Goal: Task Accomplishment & Management: Complete application form

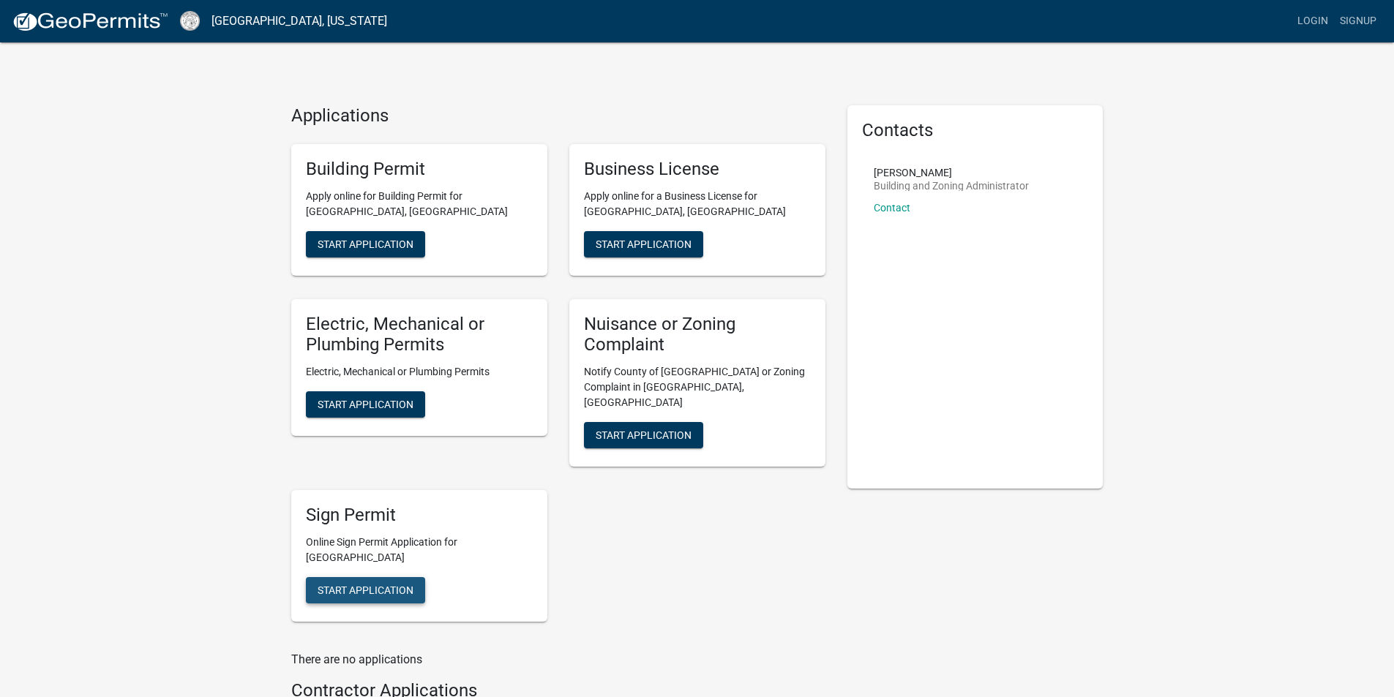
click at [339, 584] on span "Start Application" at bounding box center [366, 590] width 96 height 12
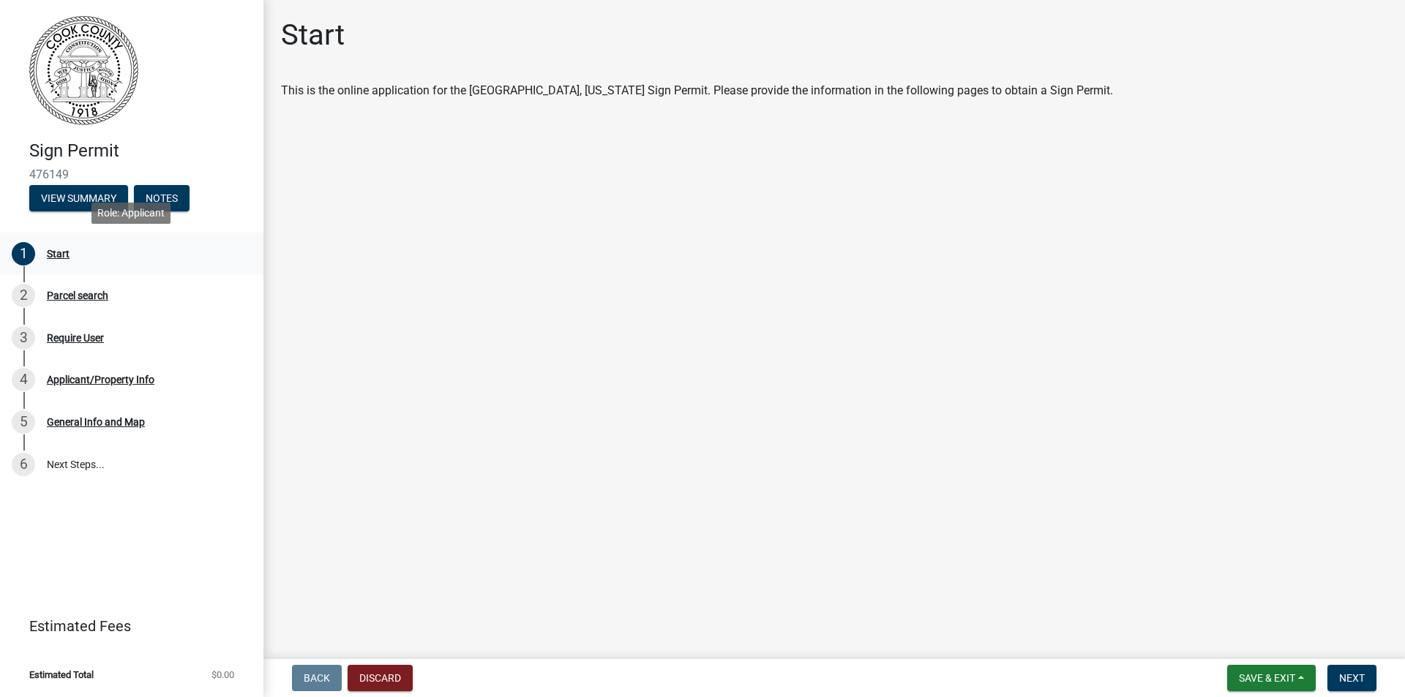
click at [51, 252] on div "Start" at bounding box center [58, 254] width 23 height 10
click at [52, 293] on div "Parcel search" at bounding box center [77, 295] width 61 height 10
click at [1338, 679] on button "Next" at bounding box center [1351, 678] width 49 height 26
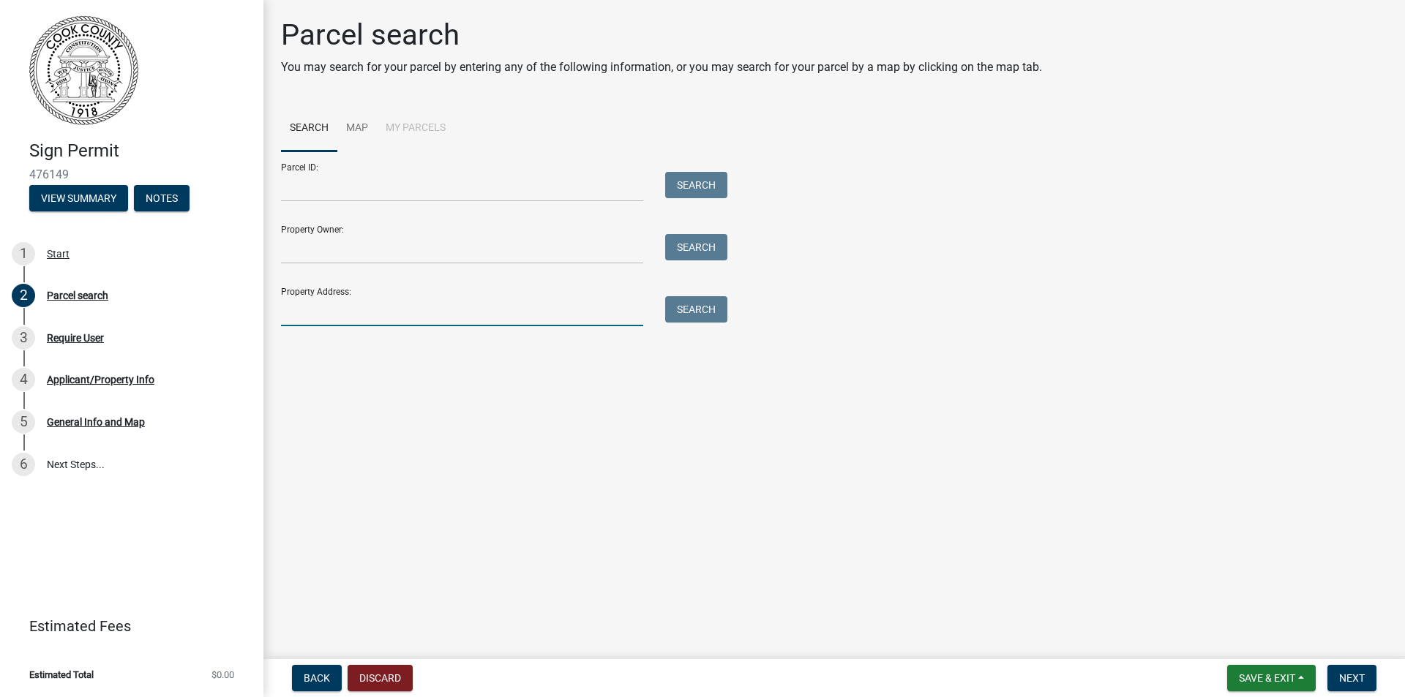
click at [328, 305] on input "Property Address:" at bounding box center [462, 311] width 362 height 30
click at [687, 306] on button "Search" at bounding box center [696, 309] width 62 height 26
click at [361, 309] on input "[STREET_ADDRESS]" at bounding box center [462, 311] width 362 height 30
type input "3"
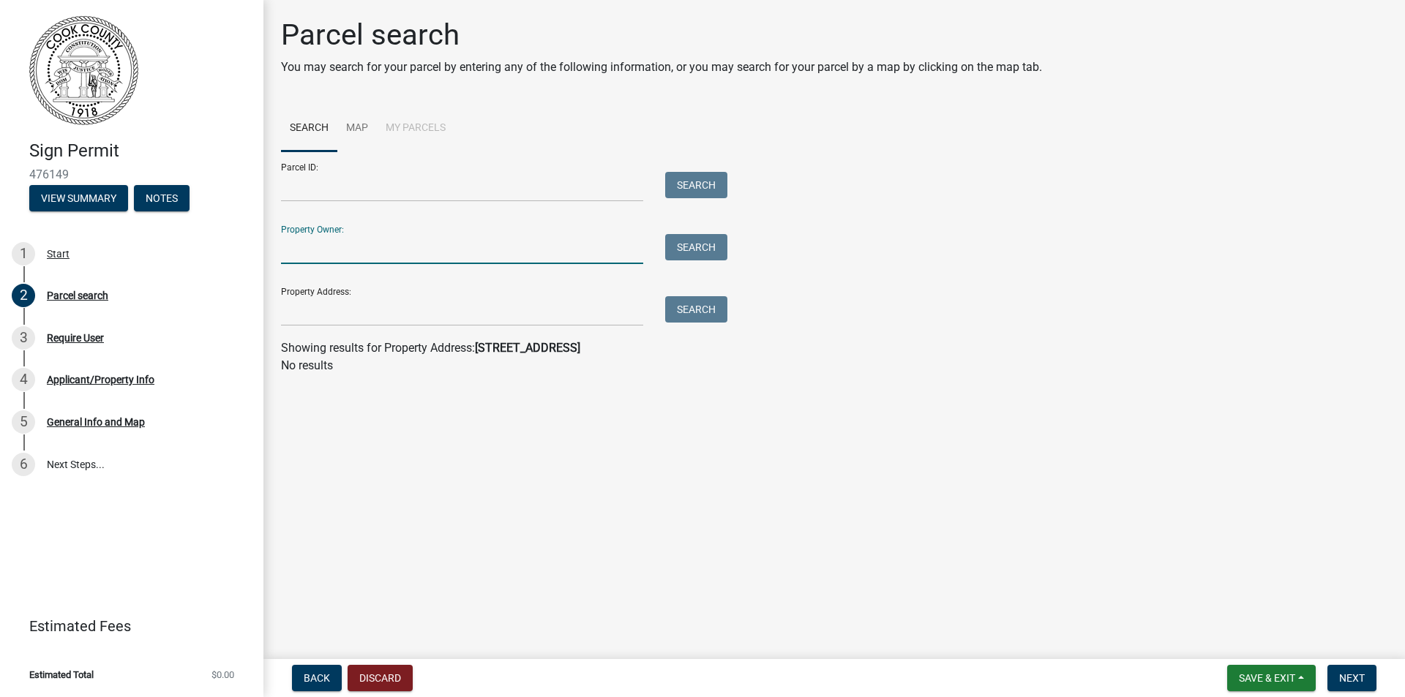
click at [345, 249] on input "Property Owner:" at bounding box center [462, 249] width 362 height 30
type input "[PERSON_NAME] and [PERSON_NAME]"
click at [699, 253] on button "Search" at bounding box center [696, 247] width 62 height 26
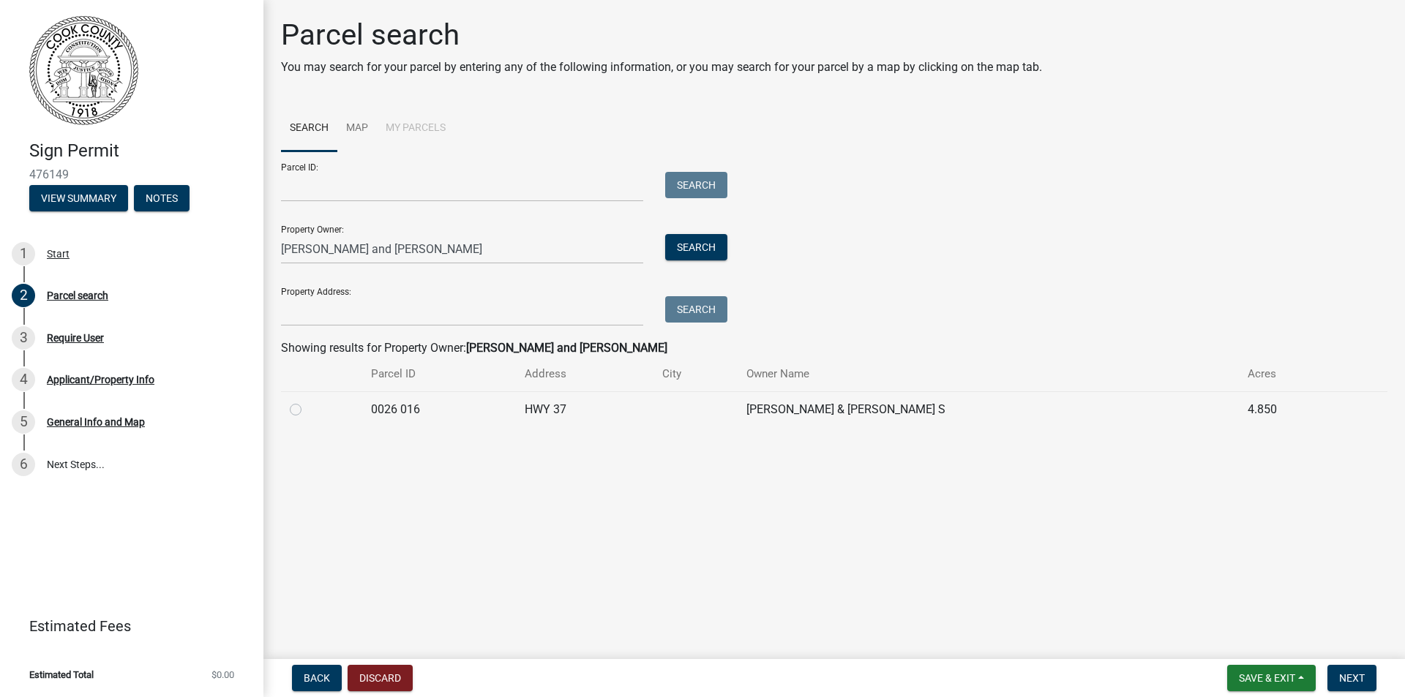
click at [307, 401] on label at bounding box center [307, 401] width 0 height 0
click at [307, 408] on 016 "radio" at bounding box center [312, 406] width 10 height 10
radio 016 "true"
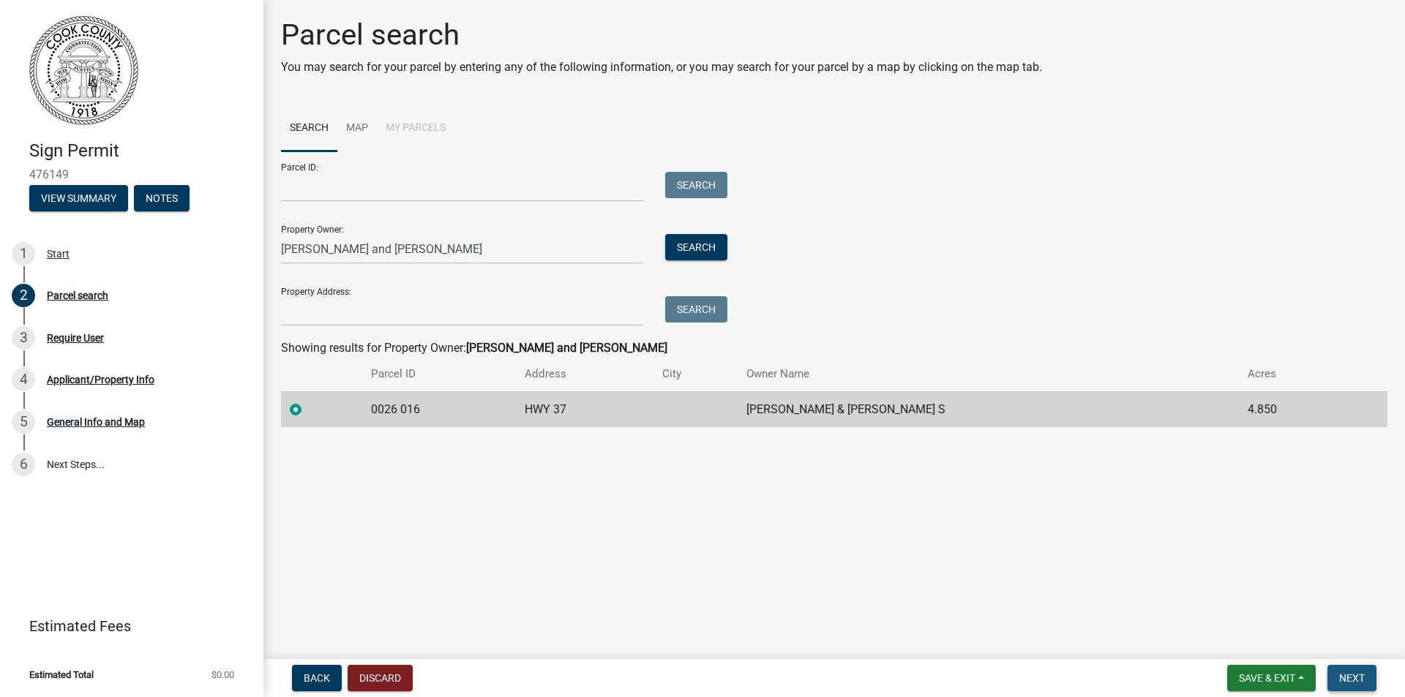
click at [1348, 674] on span "Next" at bounding box center [1352, 678] width 26 height 12
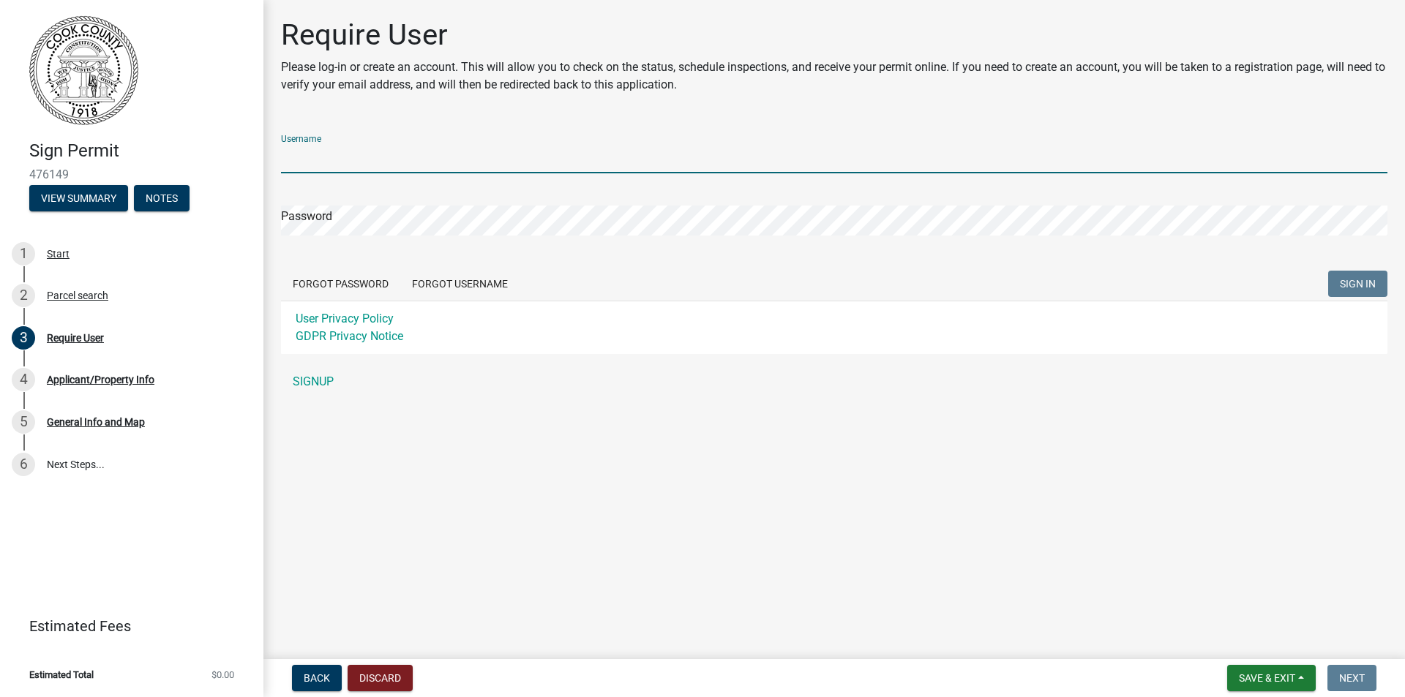
click at [353, 161] on input "Username" at bounding box center [834, 158] width 1106 height 30
type input "puddlejumpers2025"
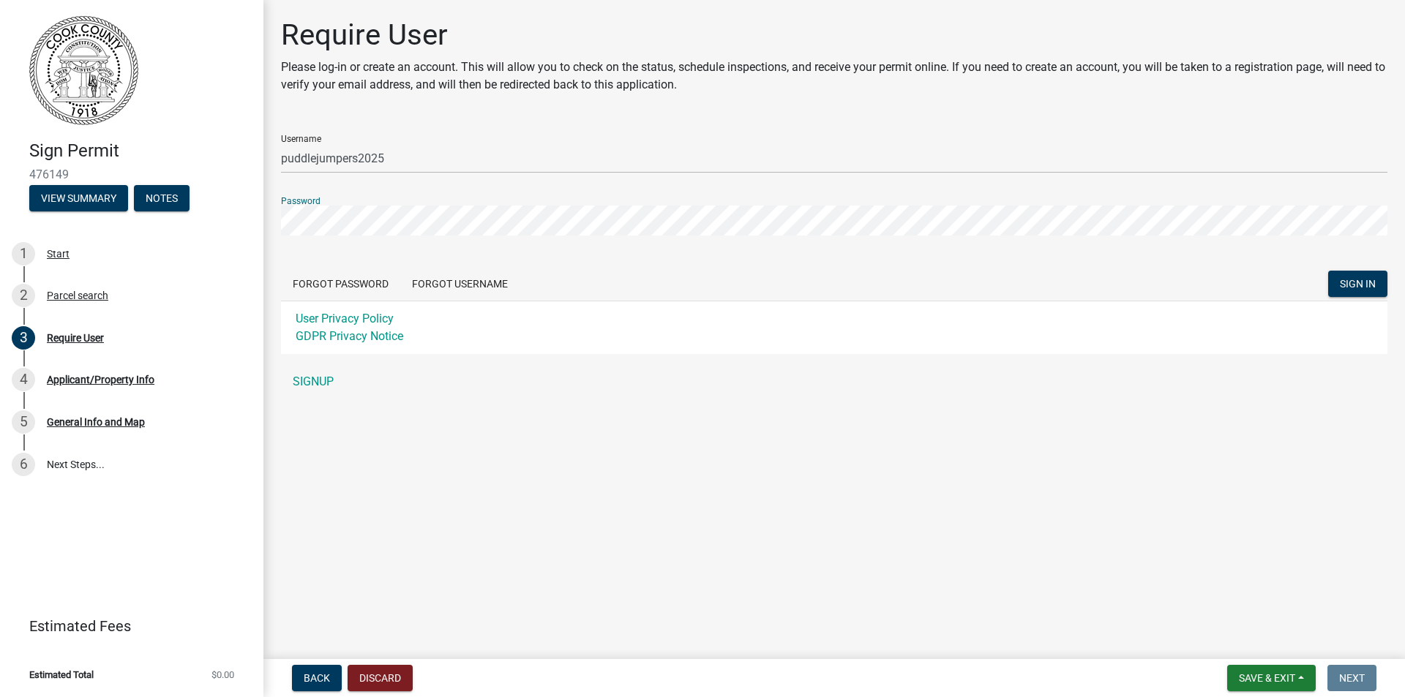
click at [1328, 271] on button "SIGN IN" at bounding box center [1357, 284] width 59 height 26
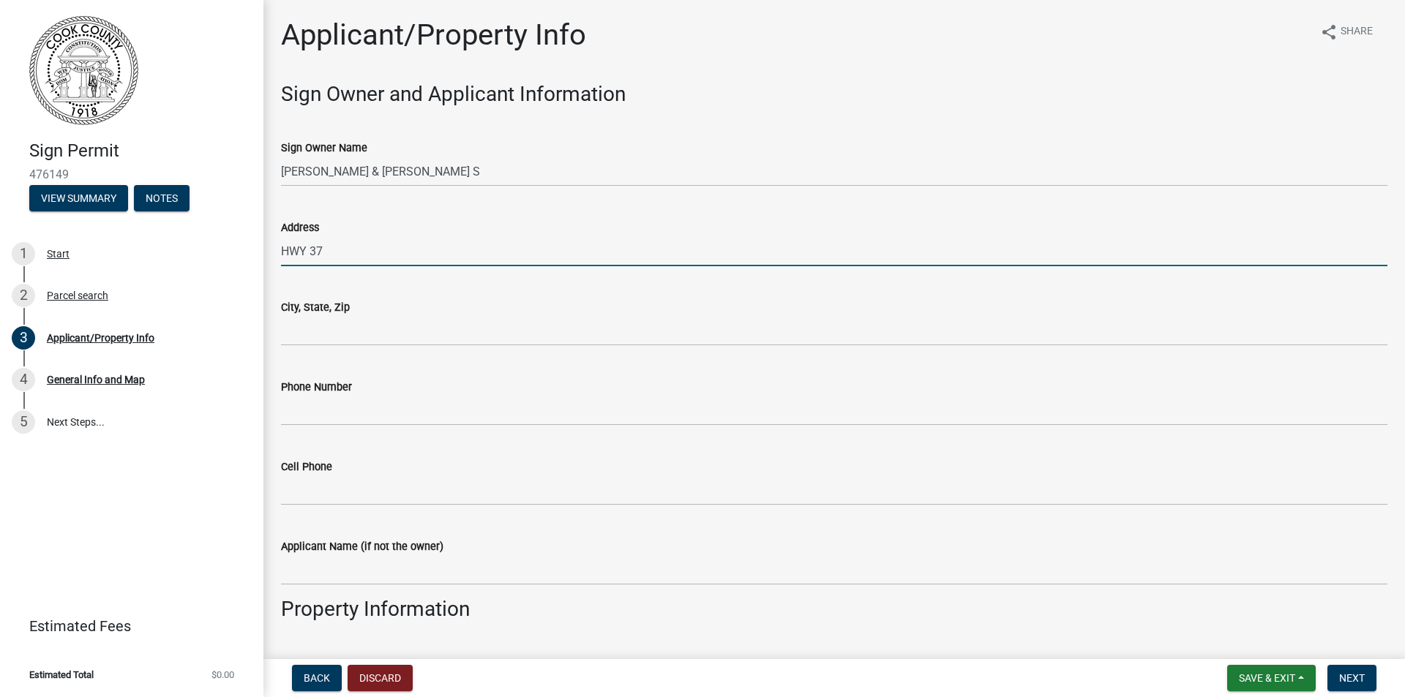
click at [325, 252] on input "HWY 37" at bounding box center [834, 251] width 1106 height 30
type input "H"
type input "[STREET_ADDRESS]"
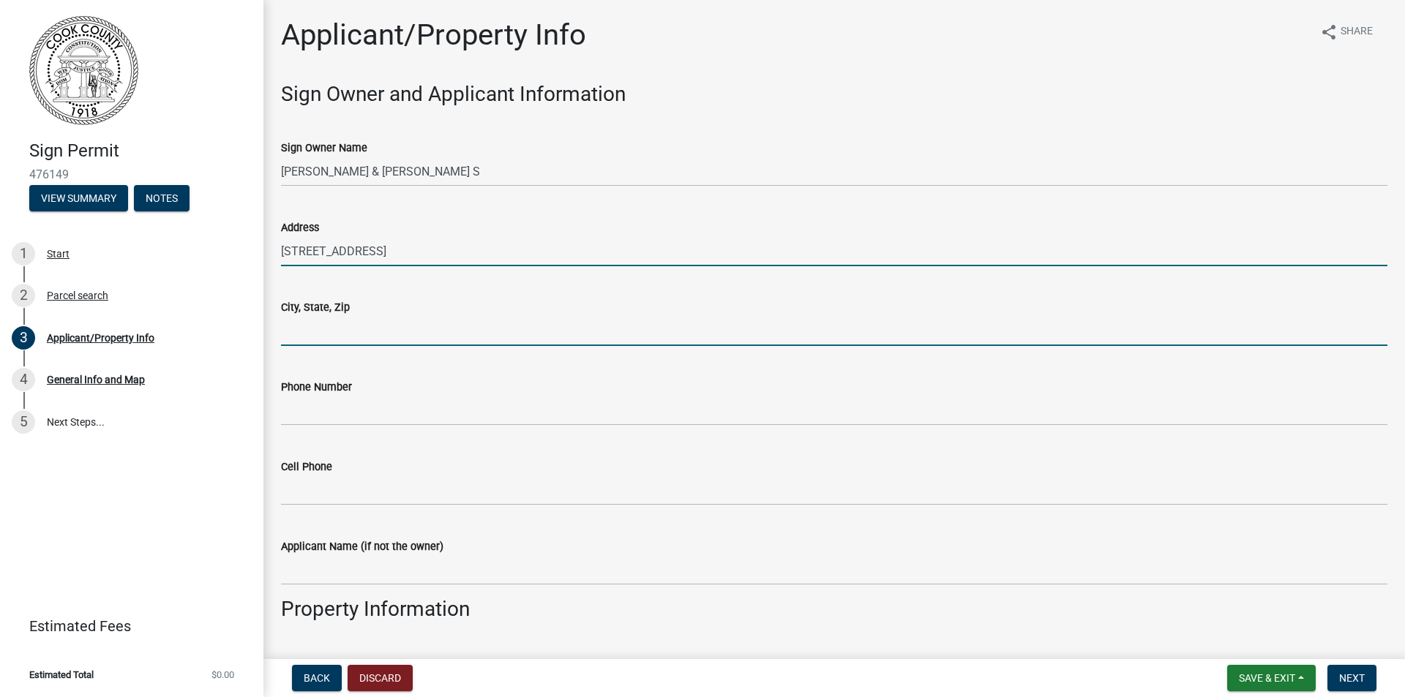
click at [375, 330] on input "City, State, Zip" at bounding box center [834, 331] width 1106 height 30
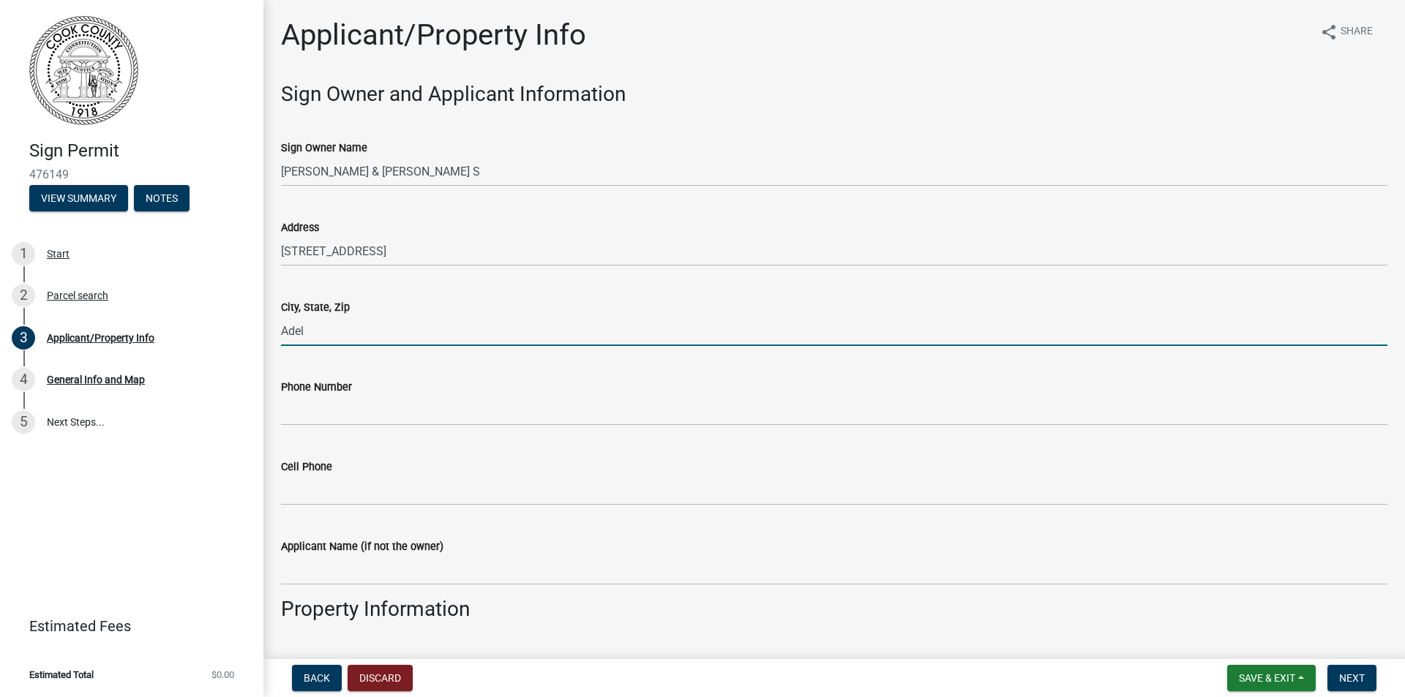
click at [389, 331] on input "Adel" at bounding box center [834, 331] width 1106 height 30
type input "[GEOGRAPHIC_DATA], [US_STATE] 31620"
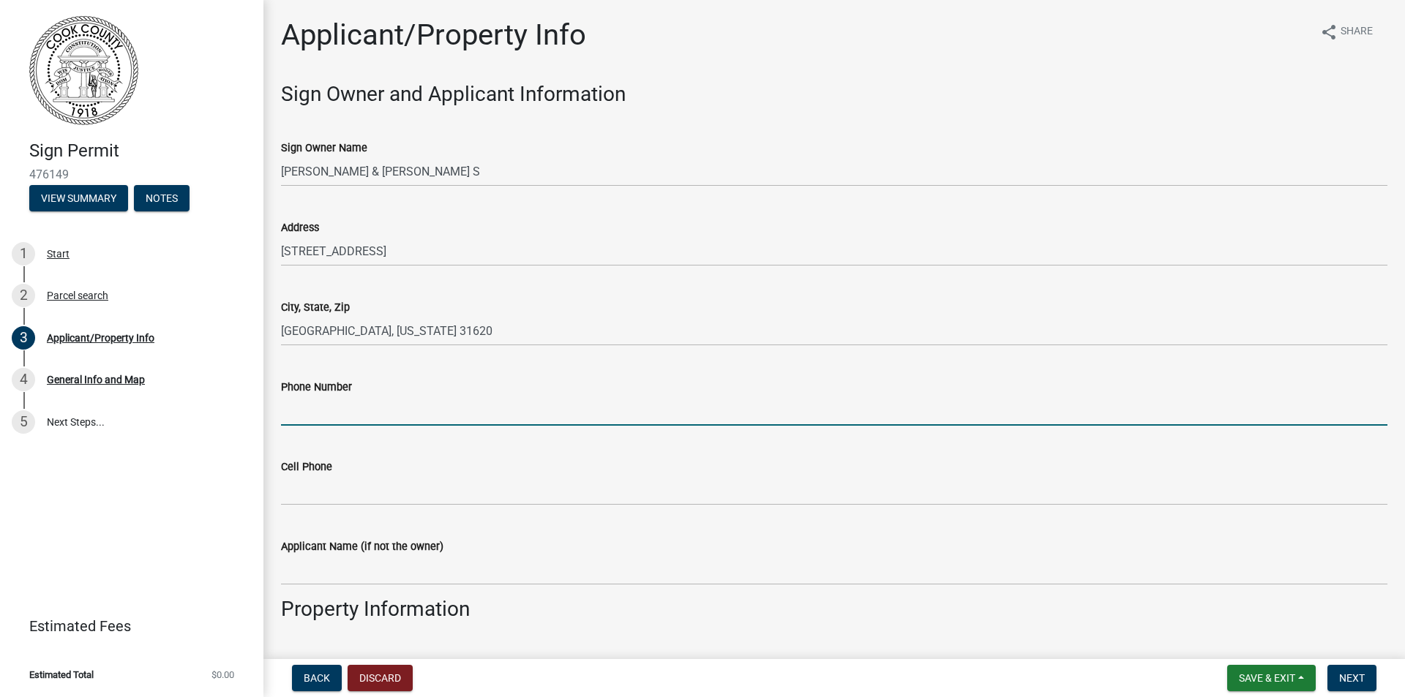
click at [332, 413] on input "Phone Number" at bounding box center [834, 411] width 1106 height 30
type input "2298346571"
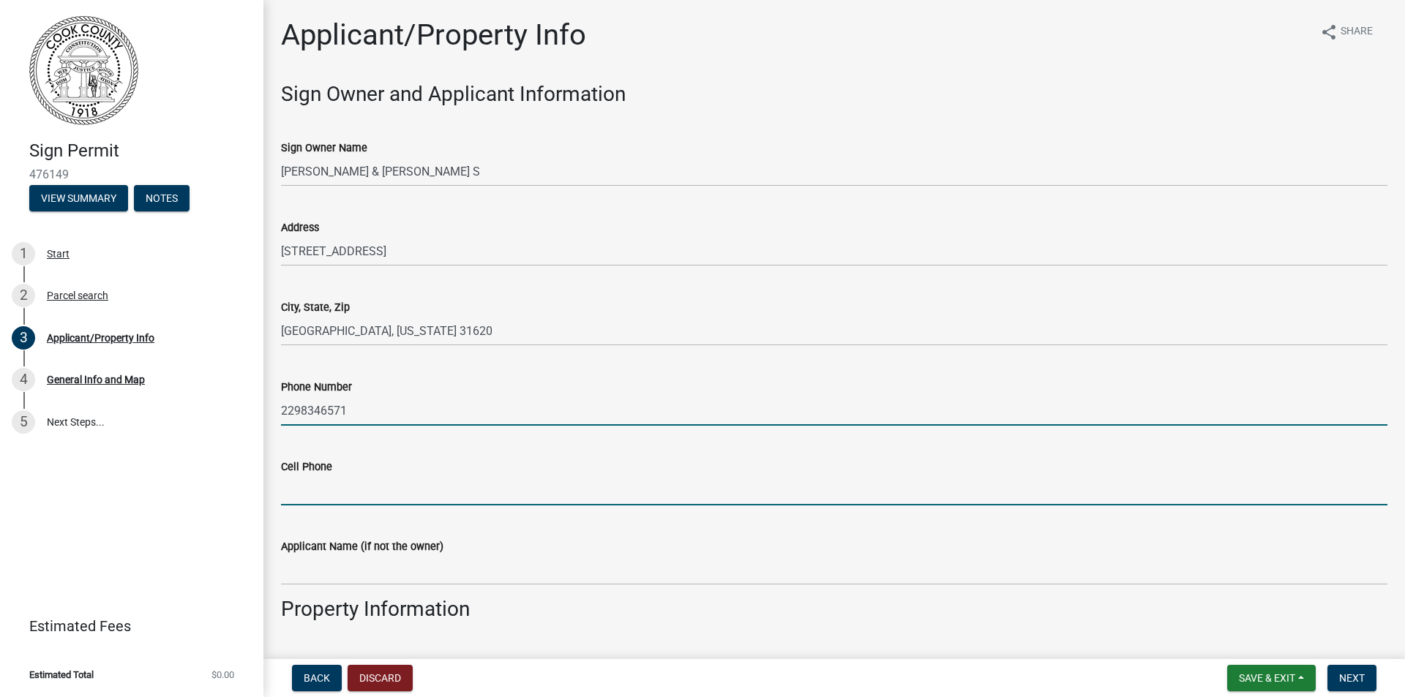
click at [340, 500] on input "Cell Phone" at bounding box center [834, 491] width 1106 height 30
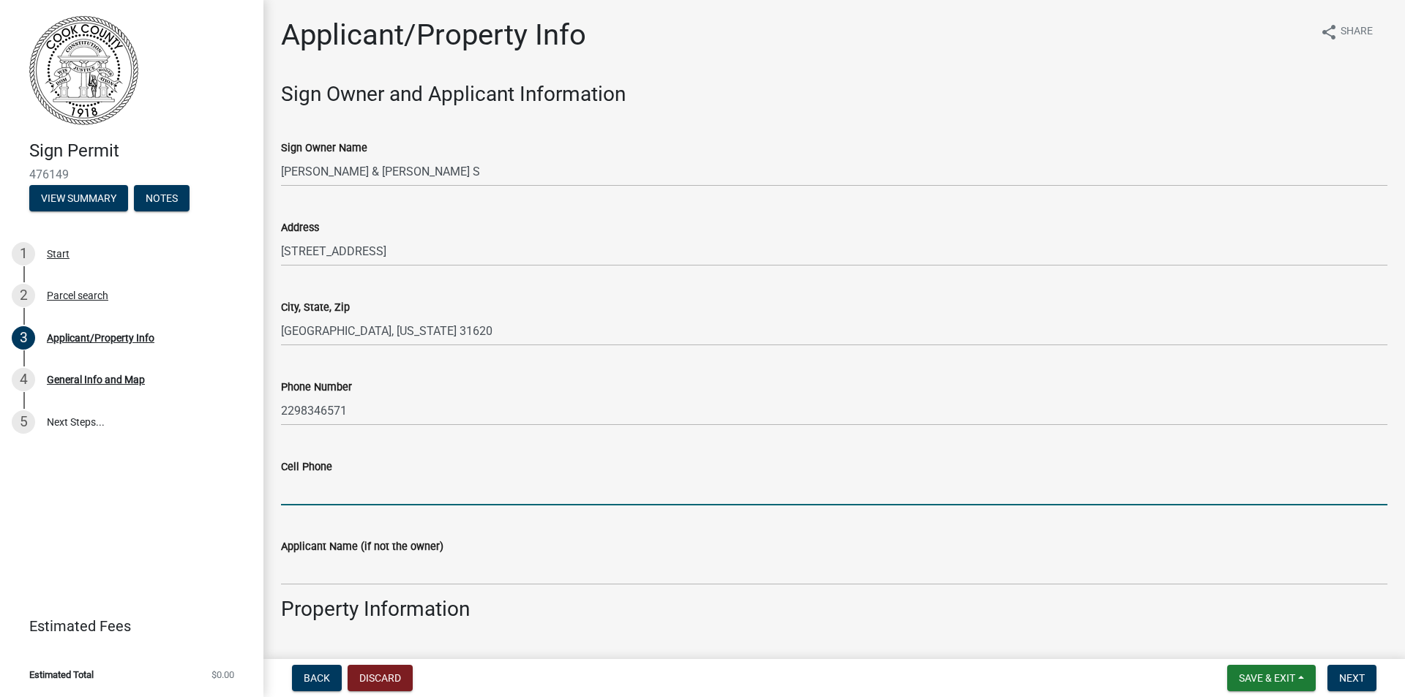
type input "2298346571"
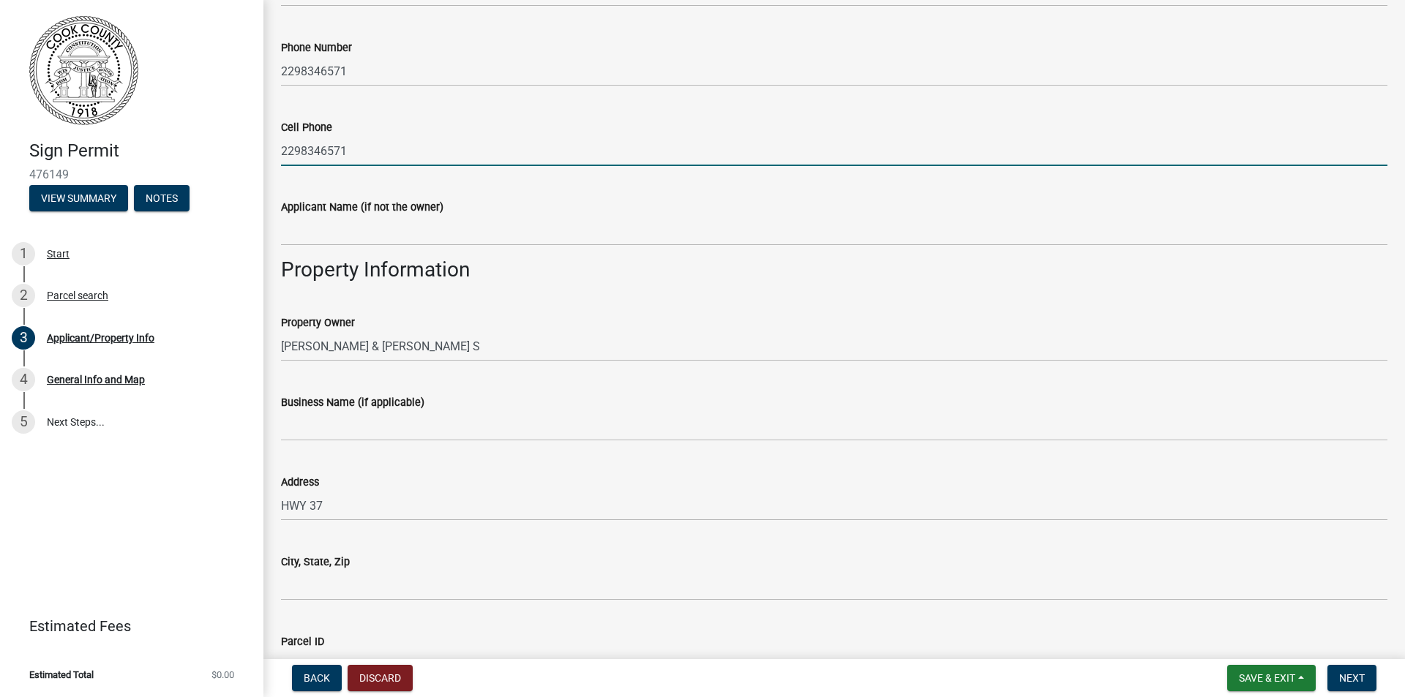
scroll to position [366, 0]
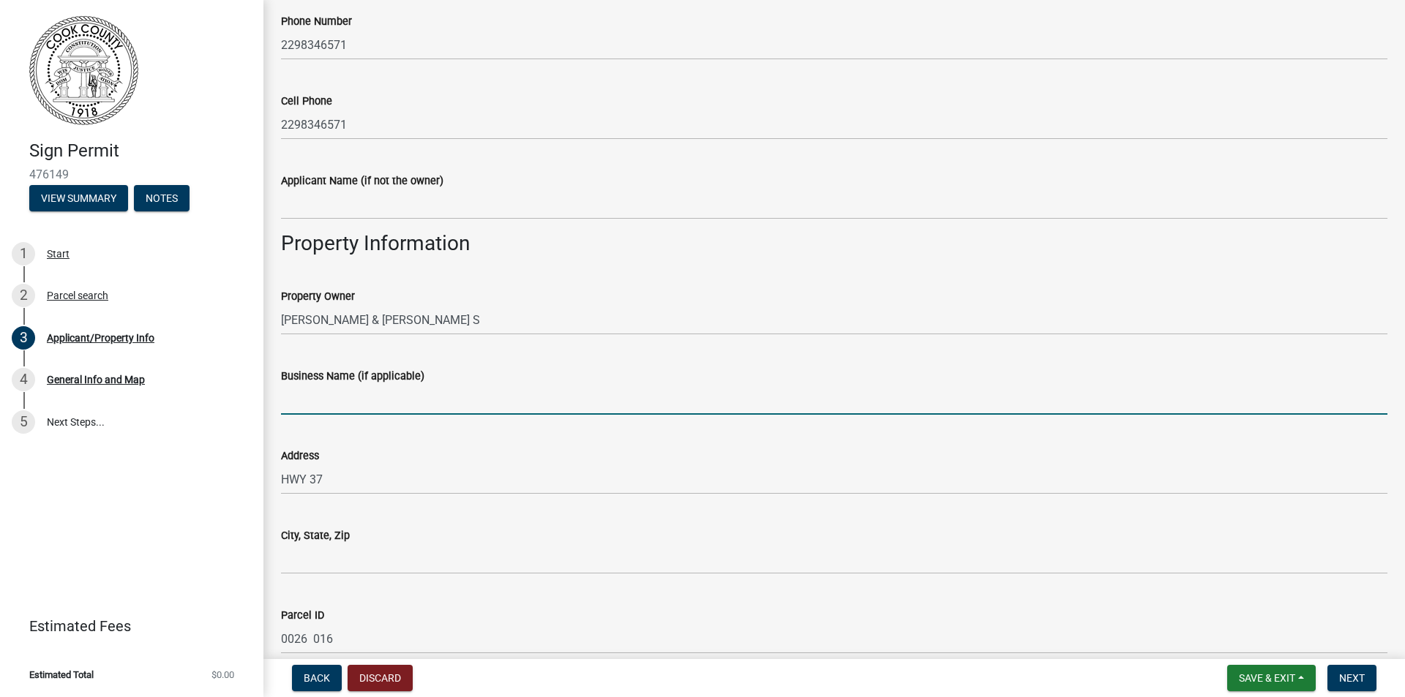
click at [312, 408] on input "Business Name (if applicable)" at bounding box center [834, 400] width 1106 height 30
type input "Puddle Jumpers Child Care Center, LLC"
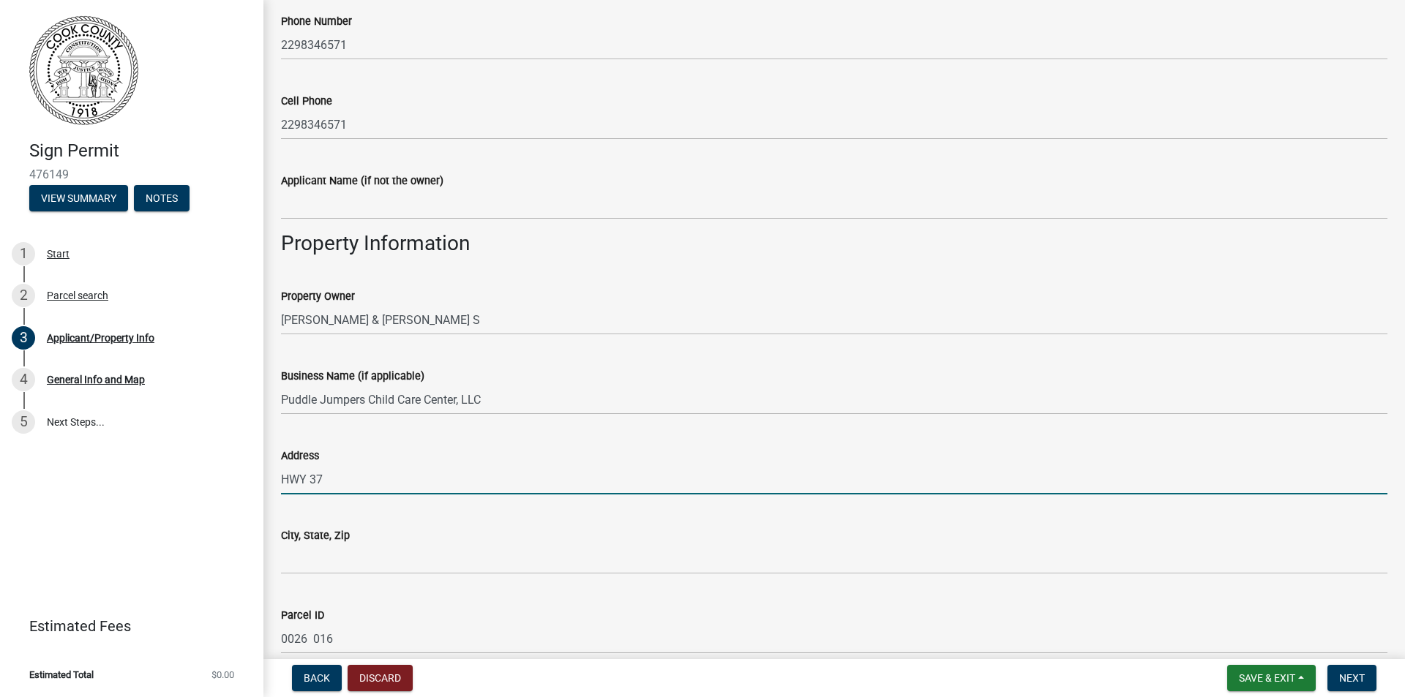
click at [326, 477] on input "HWY 37" at bounding box center [834, 480] width 1106 height 30
type input "H"
type input "[STREET_ADDRESS]"
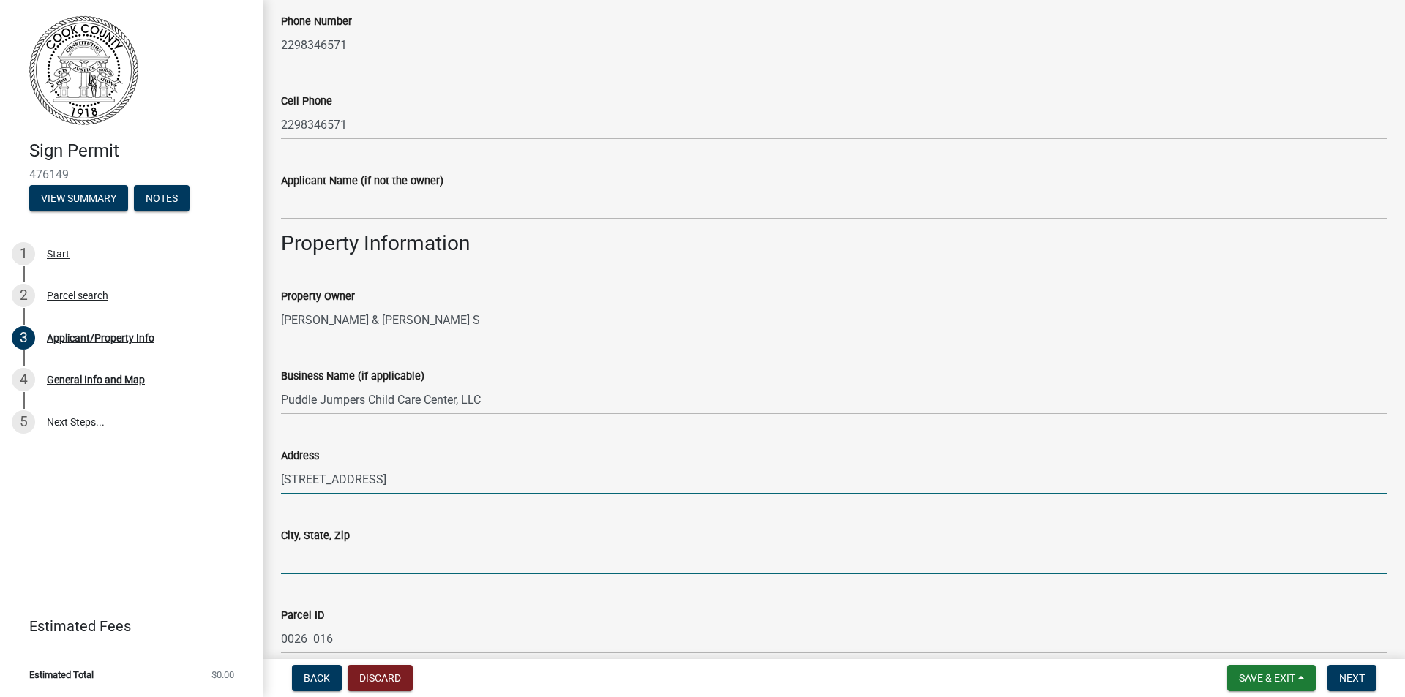
type input "Adel"
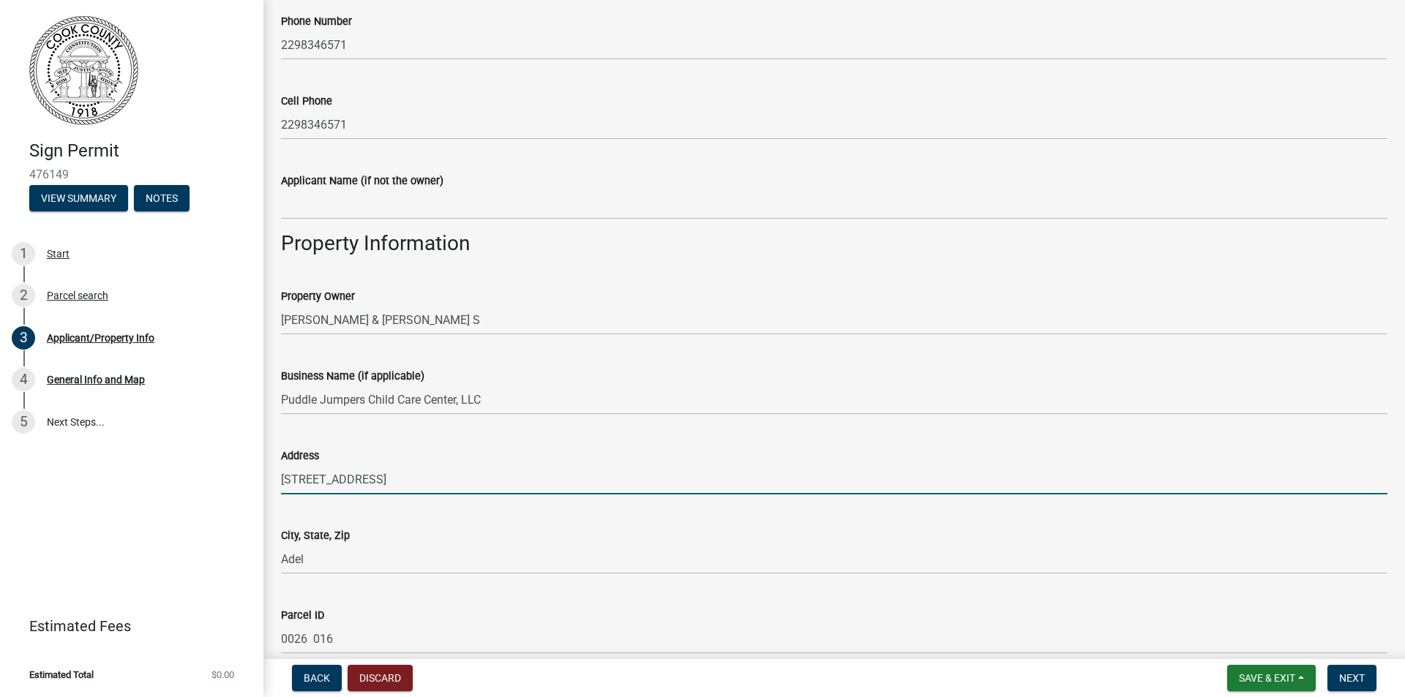
click at [307, 481] on input "[STREET_ADDRESS]" at bounding box center [834, 480] width 1106 height 30
type input "[STREET_ADDRESS]"
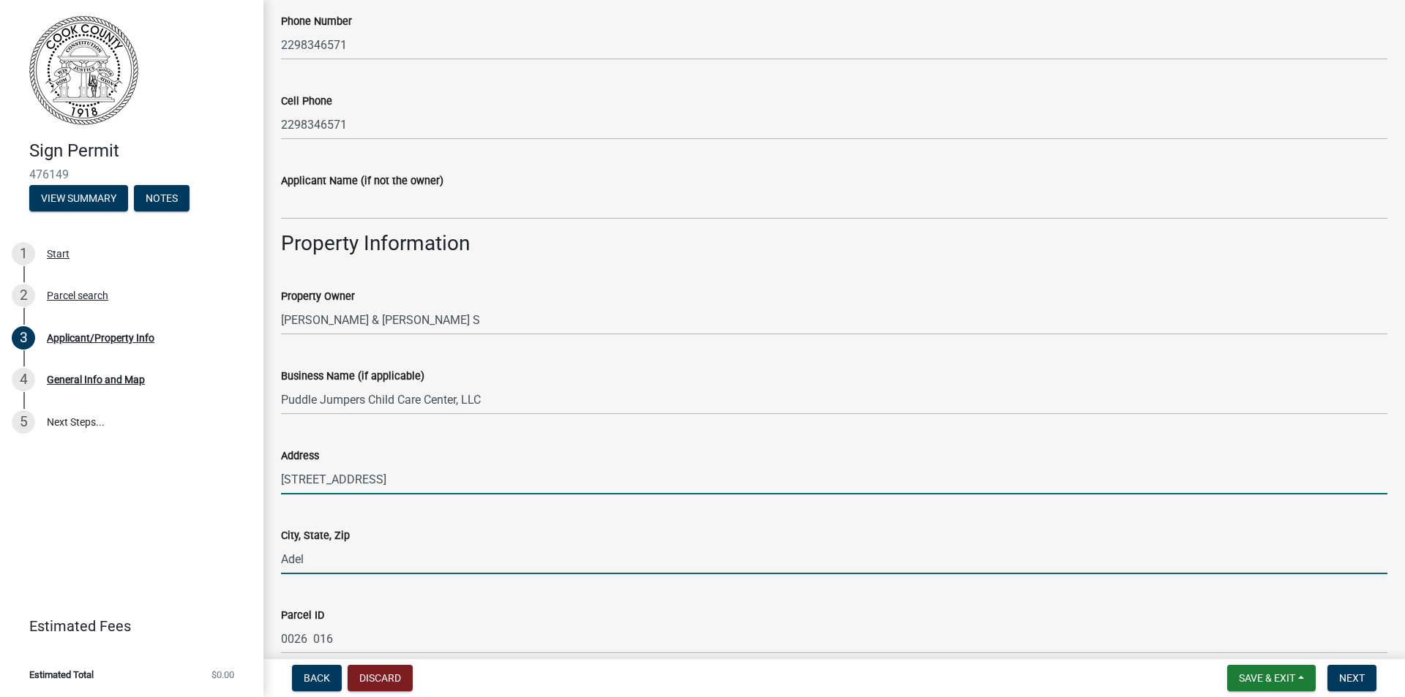
click at [318, 555] on input "Adel" at bounding box center [834, 559] width 1106 height 30
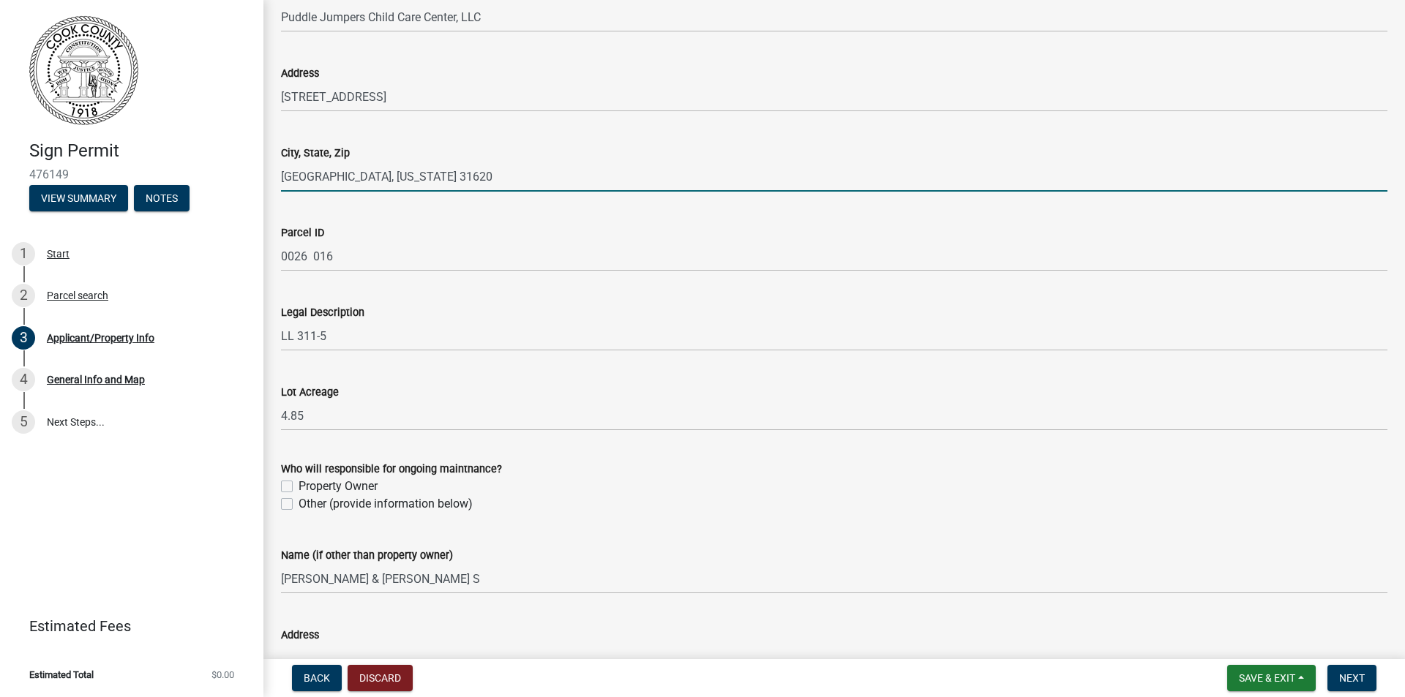
scroll to position [805, 0]
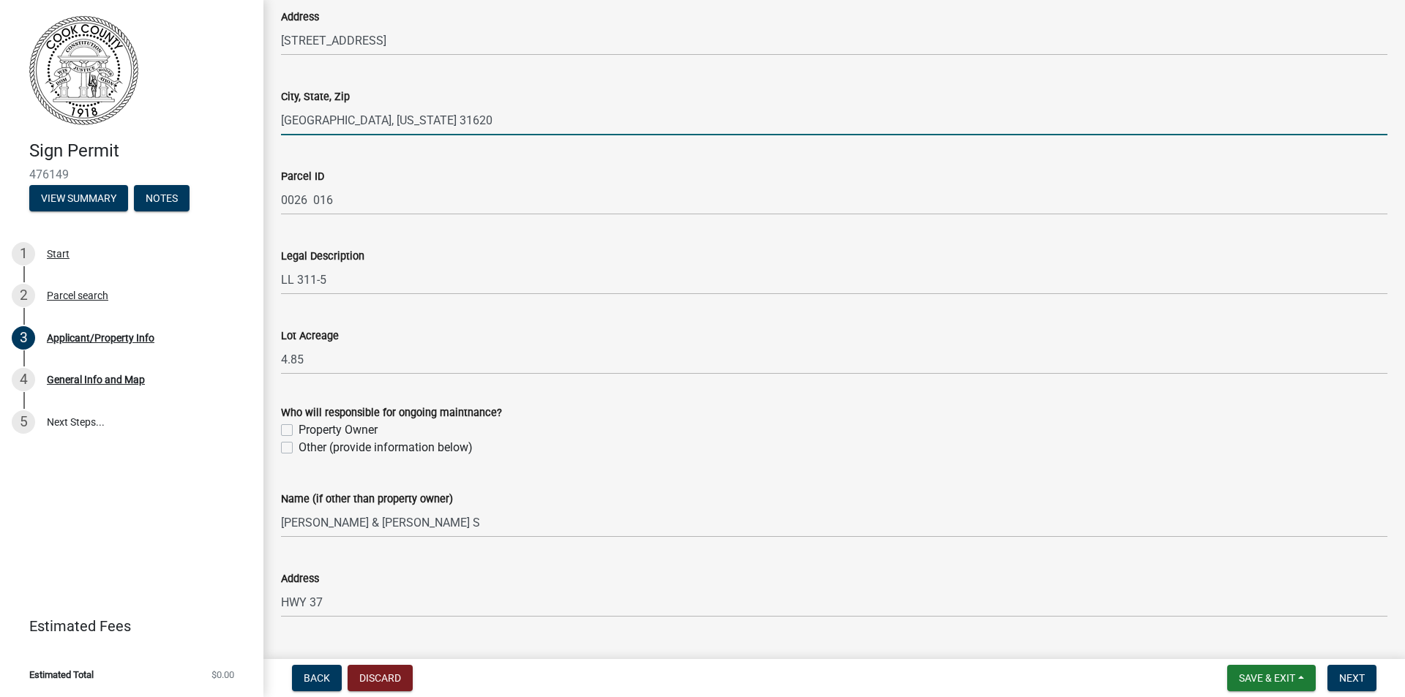
type input "[GEOGRAPHIC_DATA], [US_STATE] 31620"
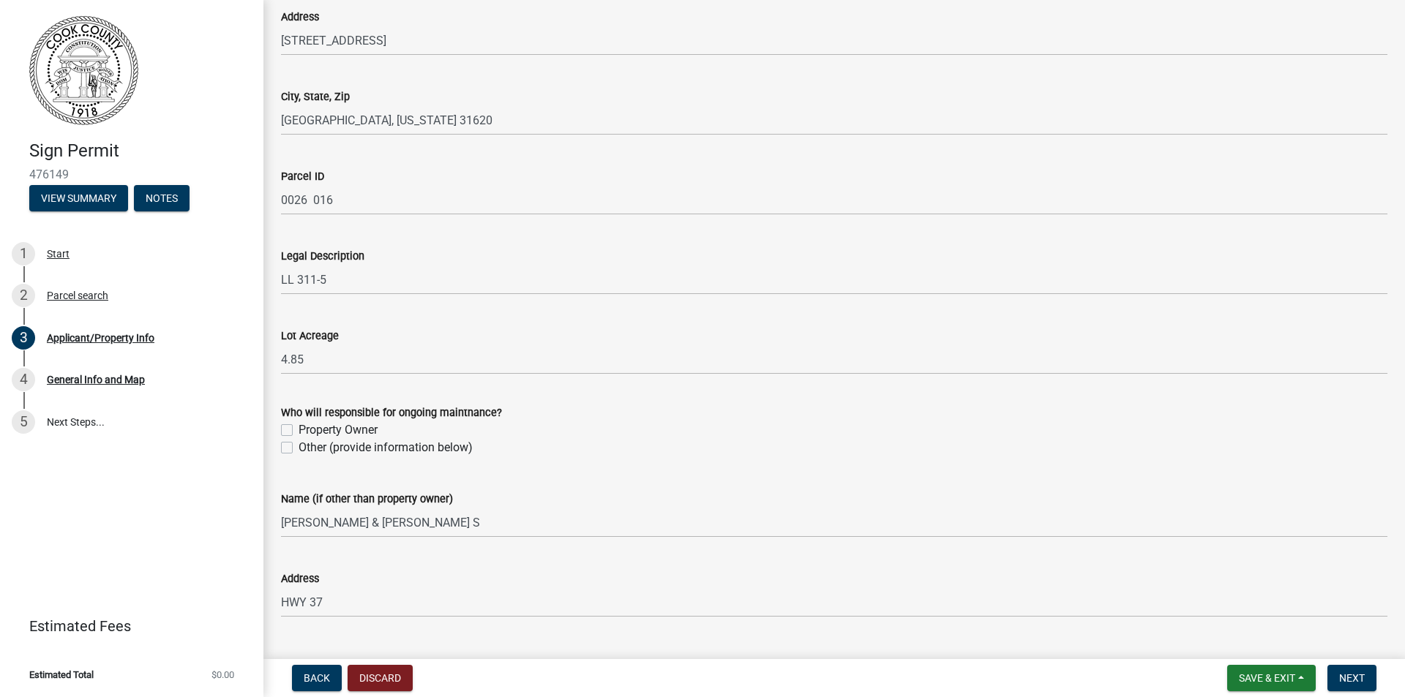
click at [299, 430] on label "Property Owner" at bounding box center [338, 430] width 79 height 18
click at [299, 430] on input "Property Owner" at bounding box center [304, 426] width 10 height 10
checkbox input "true"
checkbox input "false"
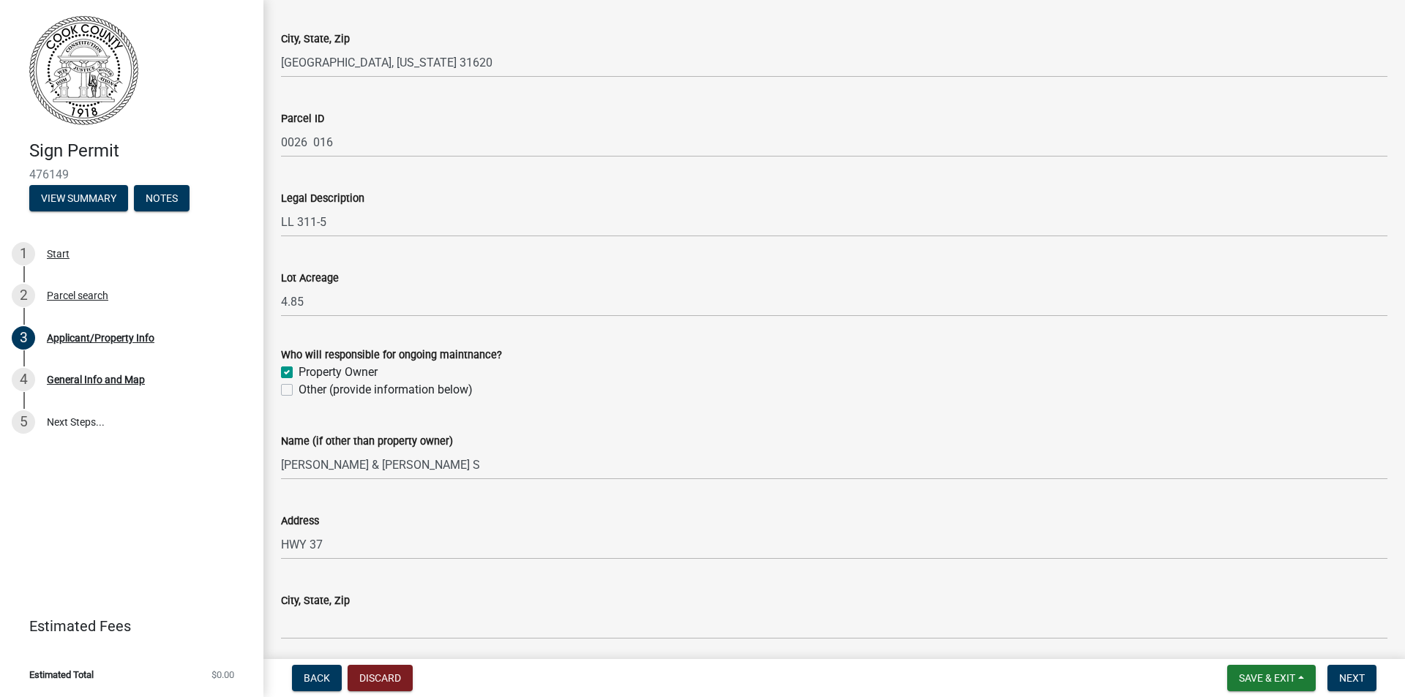
scroll to position [951, 0]
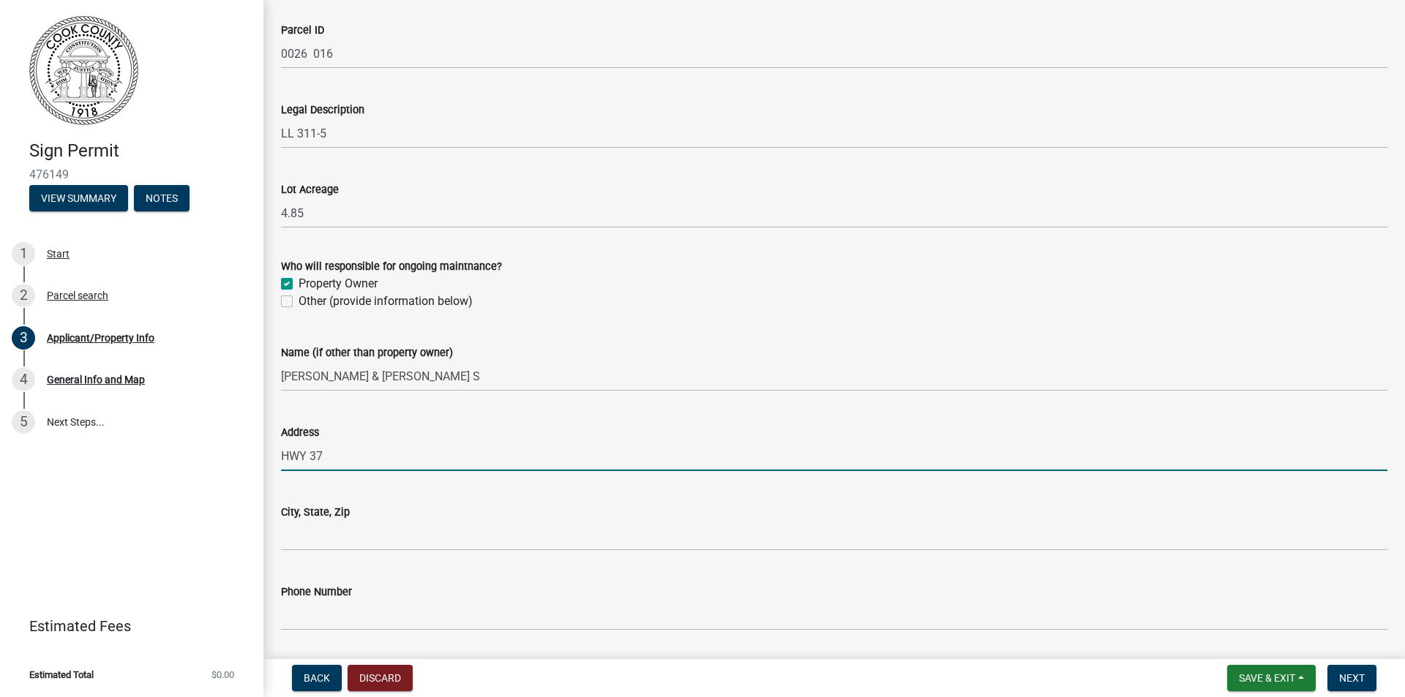
click at [322, 454] on input "HWY 37" at bounding box center [834, 456] width 1106 height 30
type input "H"
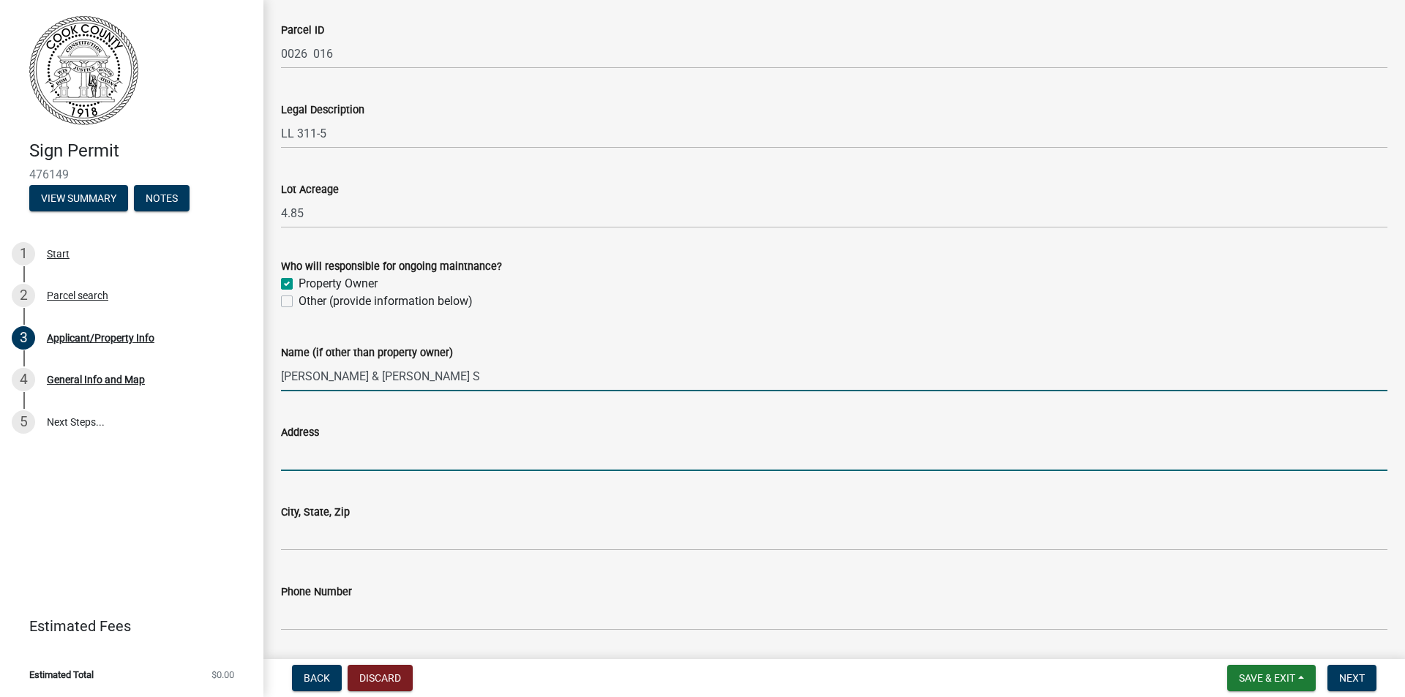
click at [431, 378] on input "[PERSON_NAME] & [PERSON_NAME] S" at bounding box center [834, 376] width 1106 height 30
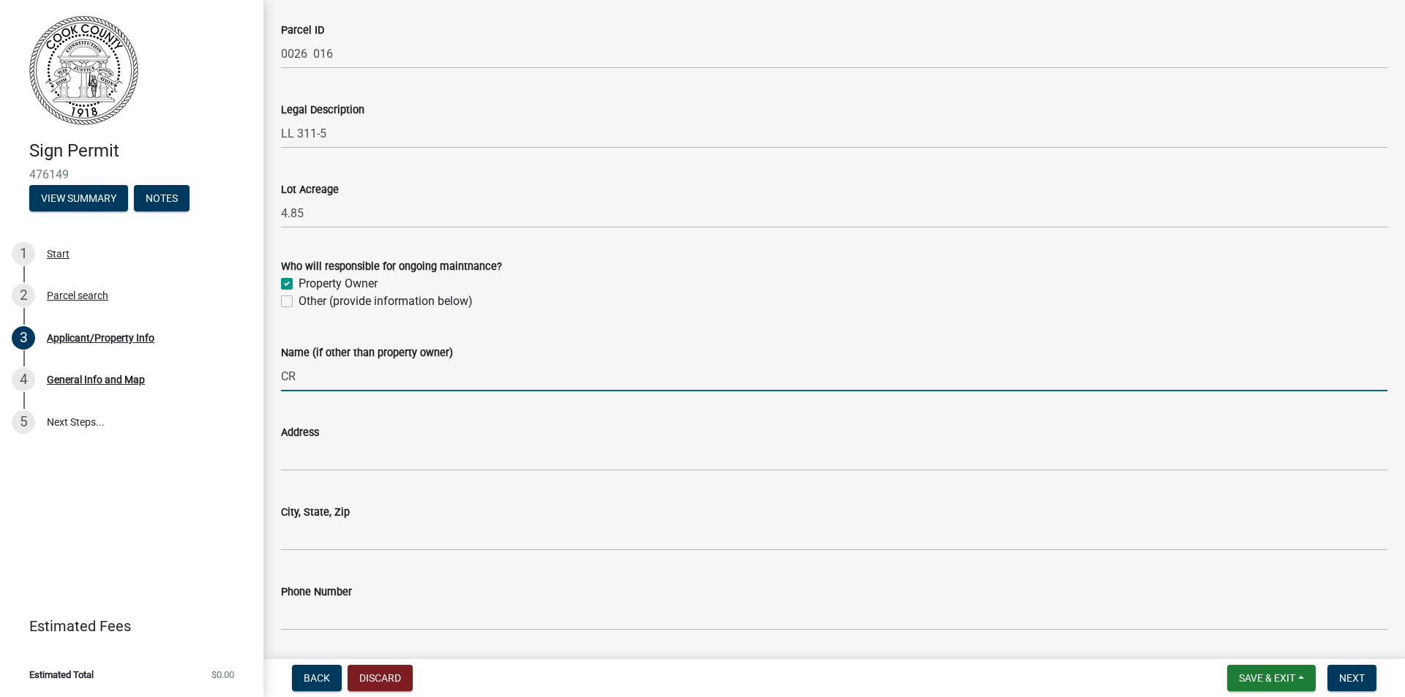
type input "C"
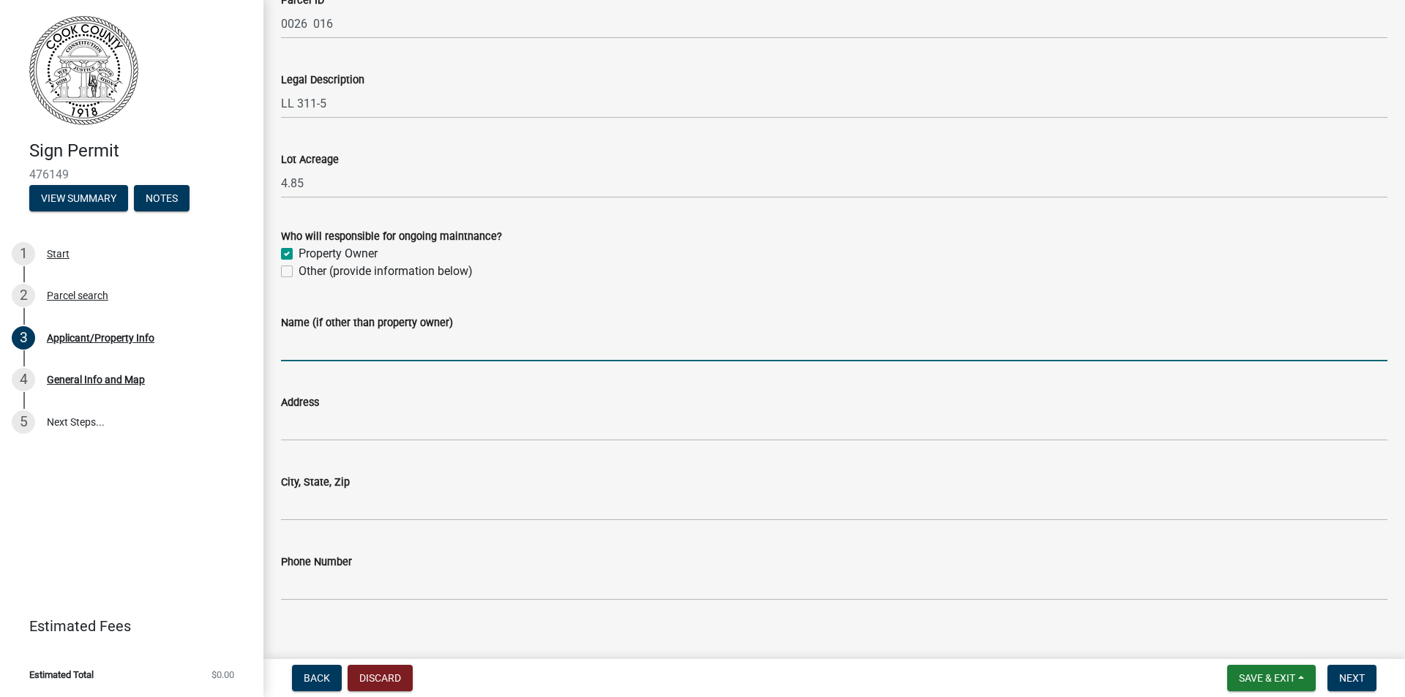
scroll to position [997, 0]
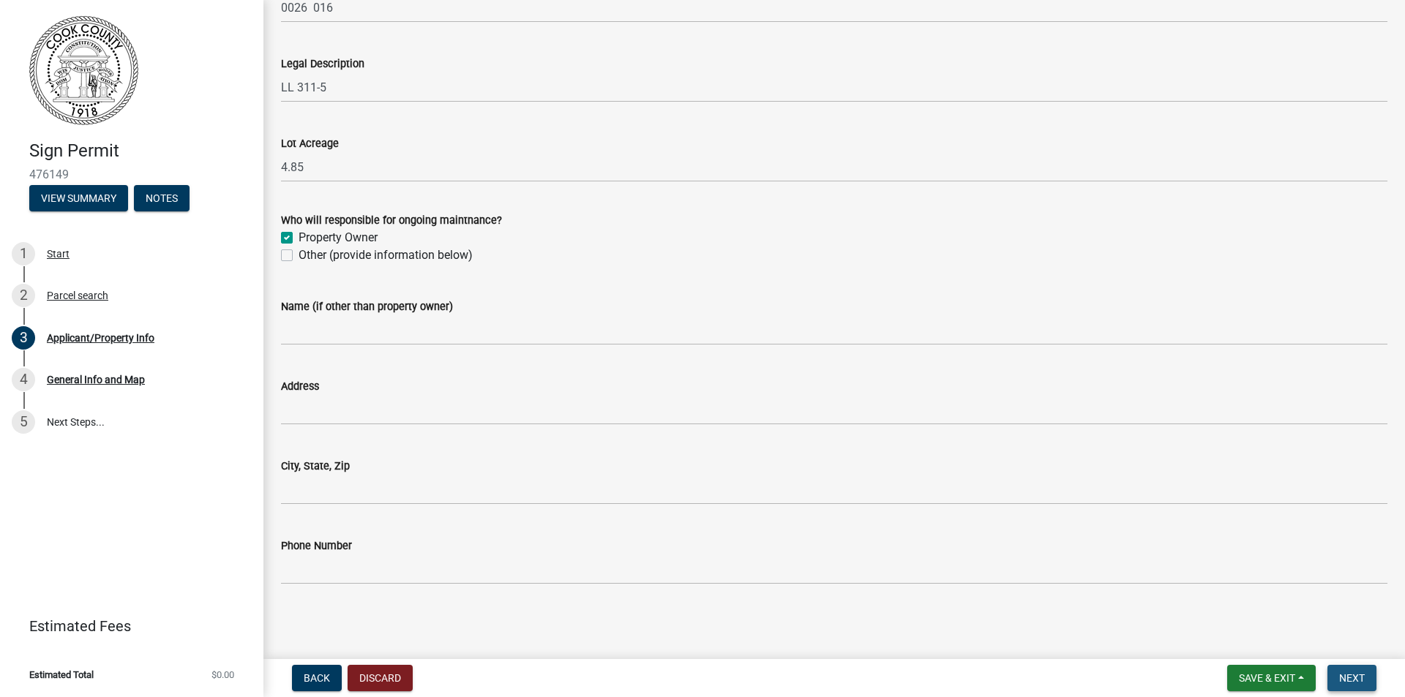
click at [1362, 683] on span "Next" at bounding box center [1352, 678] width 26 height 12
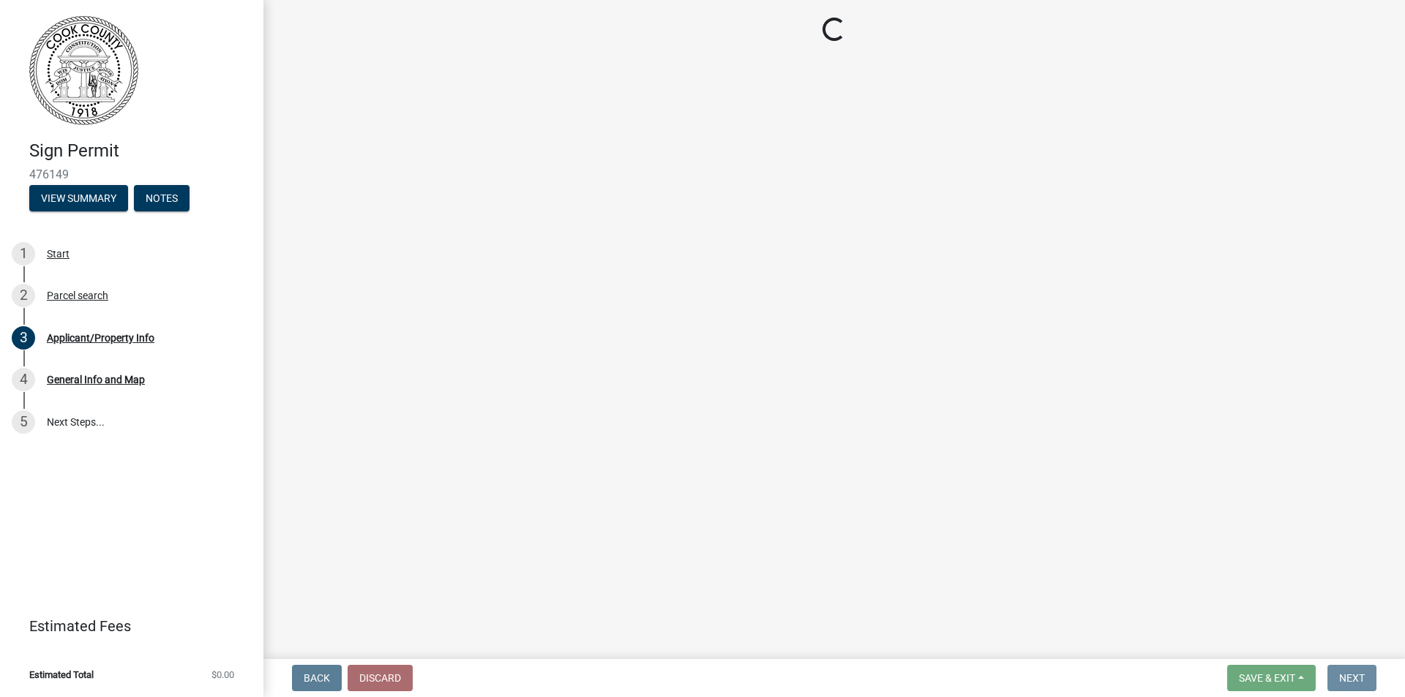
scroll to position [0, 0]
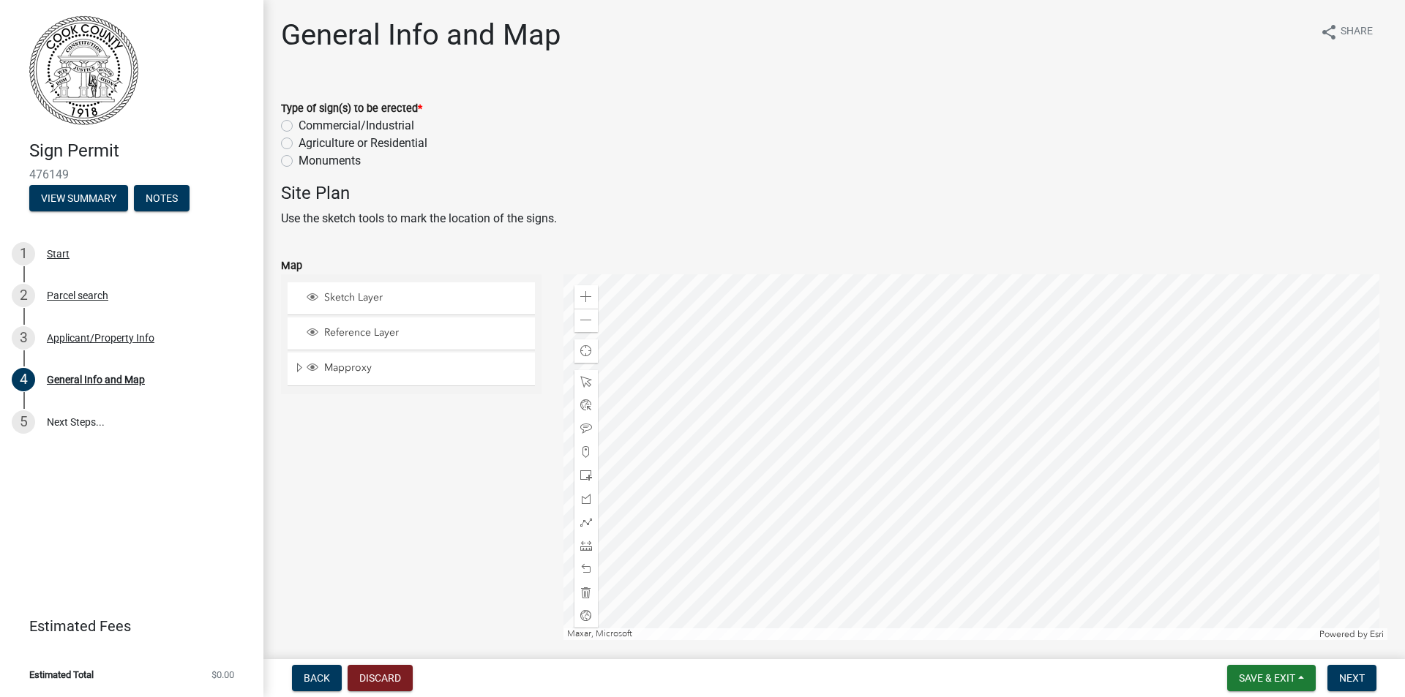
click at [299, 124] on label "Commercial/Industrial" at bounding box center [357, 126] width 116 height 18
click at [299, 124] on input "Commercial/Industrial" at bounding box center [304, 122] width 10 height 10
radio input "true"
click at [1024, 402] on div at bounding box center [975, 457] width 825 height 366
click at [583, 353] on span "Find my location" at bounding box center [586, 351] width 12 height 12
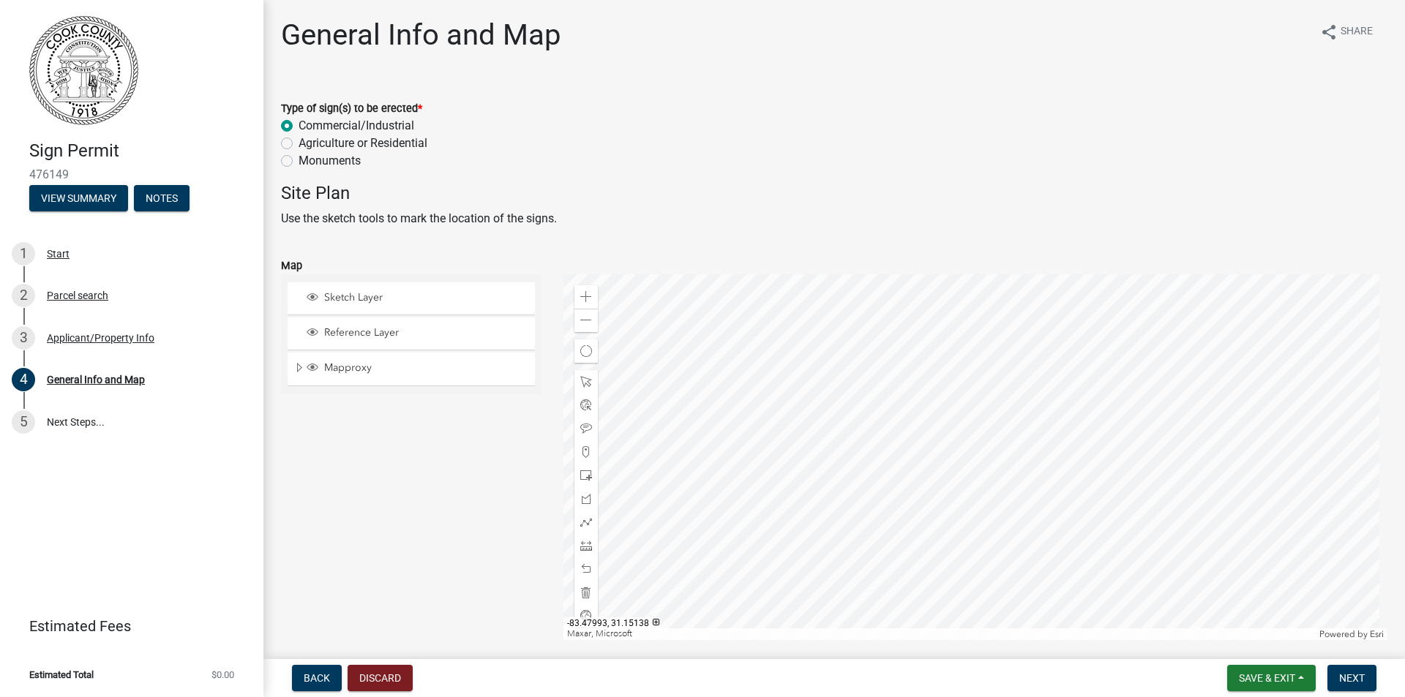
click at [1073, 410] on div at bounding box center [975, 457] width 825 height 366
click at [584, 380] on span at bounding box center [586, 382] width 12 height 12
click at [1069, 410] on div at bounding box center [975, 457] width 825 height 366
click at [1069, 414] on div at bounding box center [975, 457] width 825 height 366
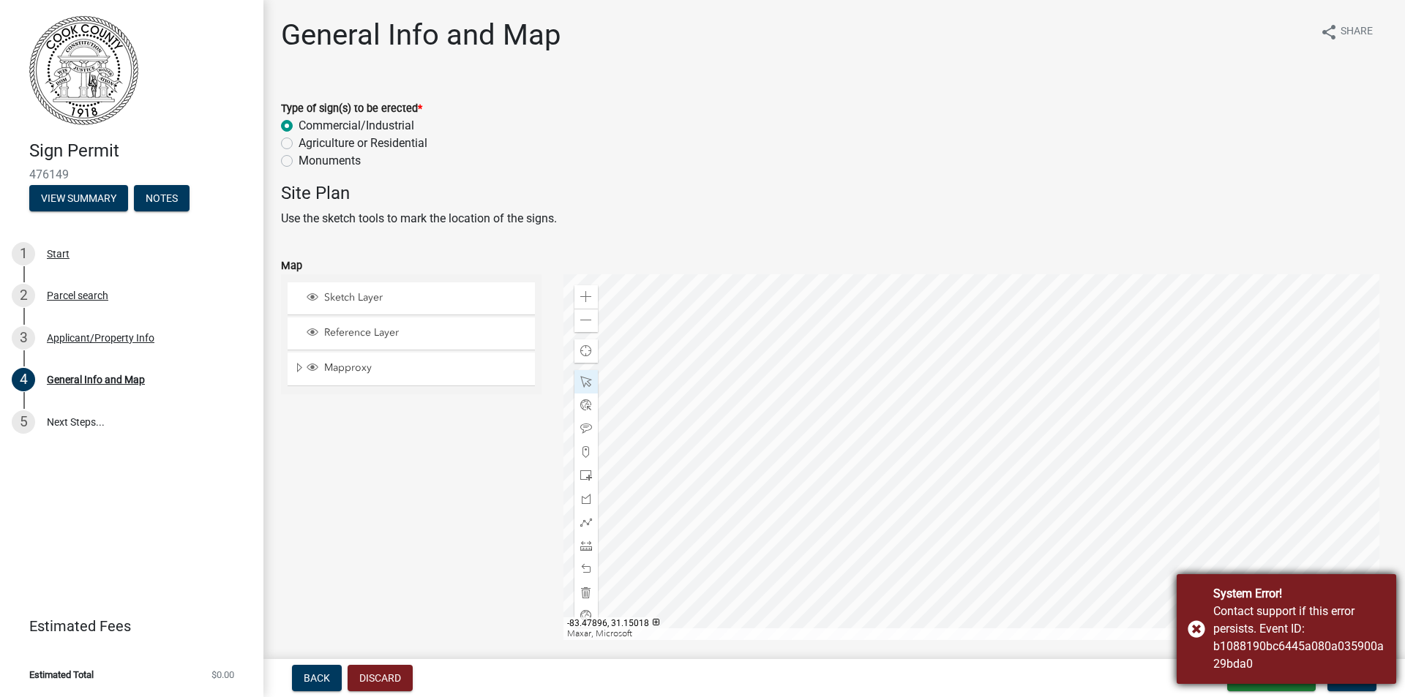
click at [1197, 632] on div "System Error! Contact support if this error persists. Event ID: b1088190bc6445a…" at bounding box center [1285, 629] width 219 height 110
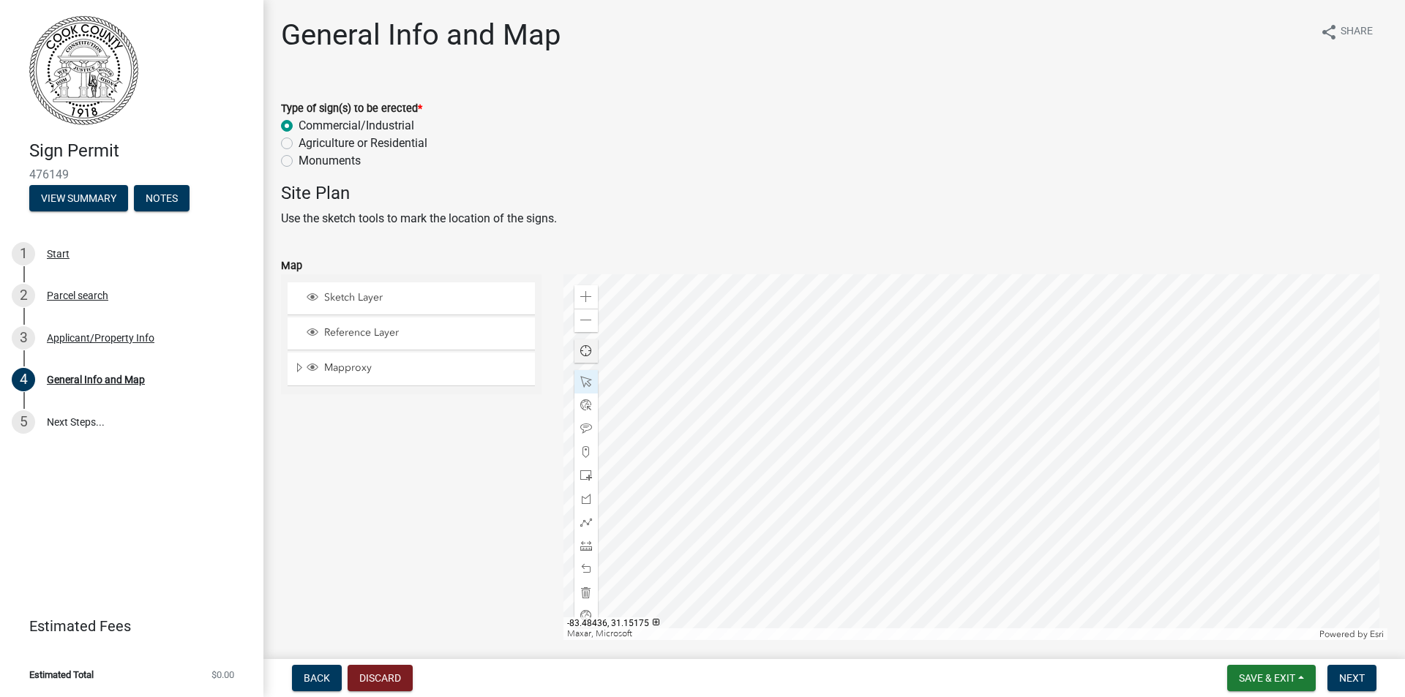
click at [584, 353] on span "Find my location" at bounding box center [585, 351] width 15 height 15
click at [1067, 413] on div at bounding box center [975, 457] width 825 height 366
click at [1078, 416] on div at bounding box center [975, 457] width 825 height 366
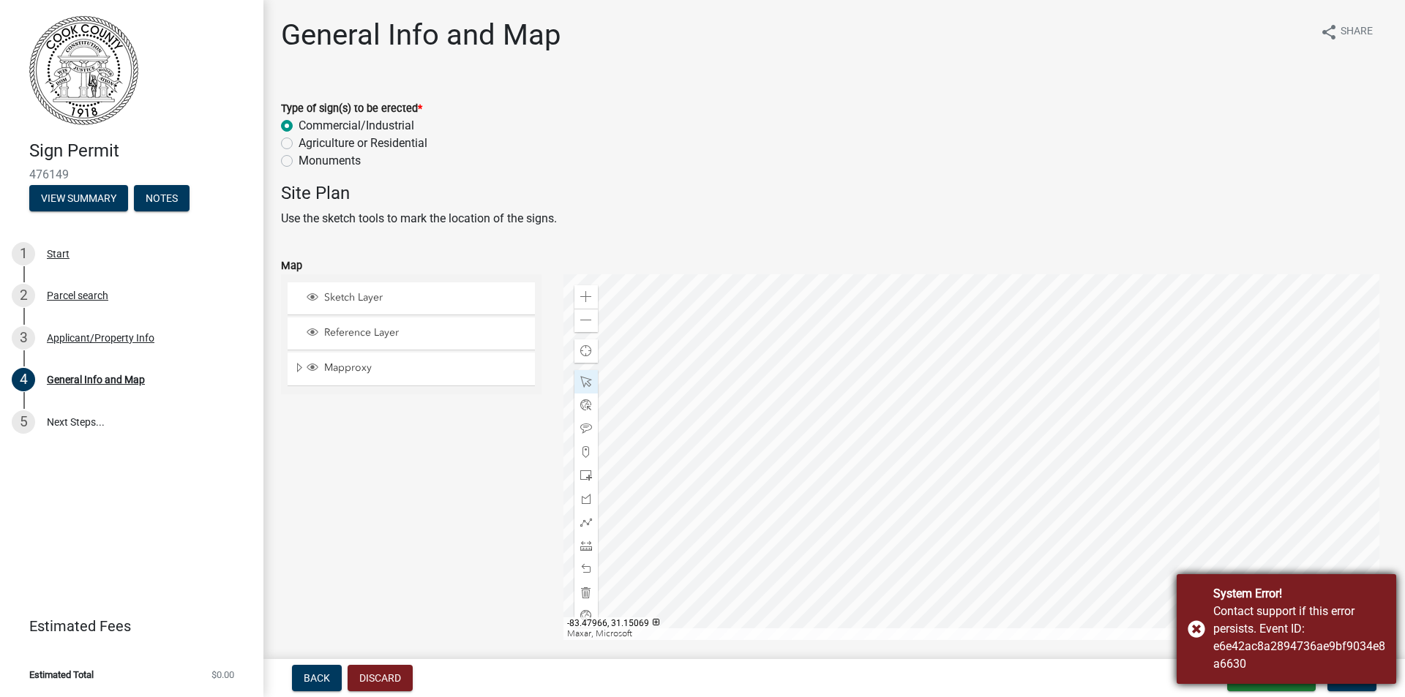
click at [1193, 630] on div "System Error! Contact support if this error persists. Event ID: e6e42ac8a289473…" at bounding box center [1285, 629] width 219 height 110
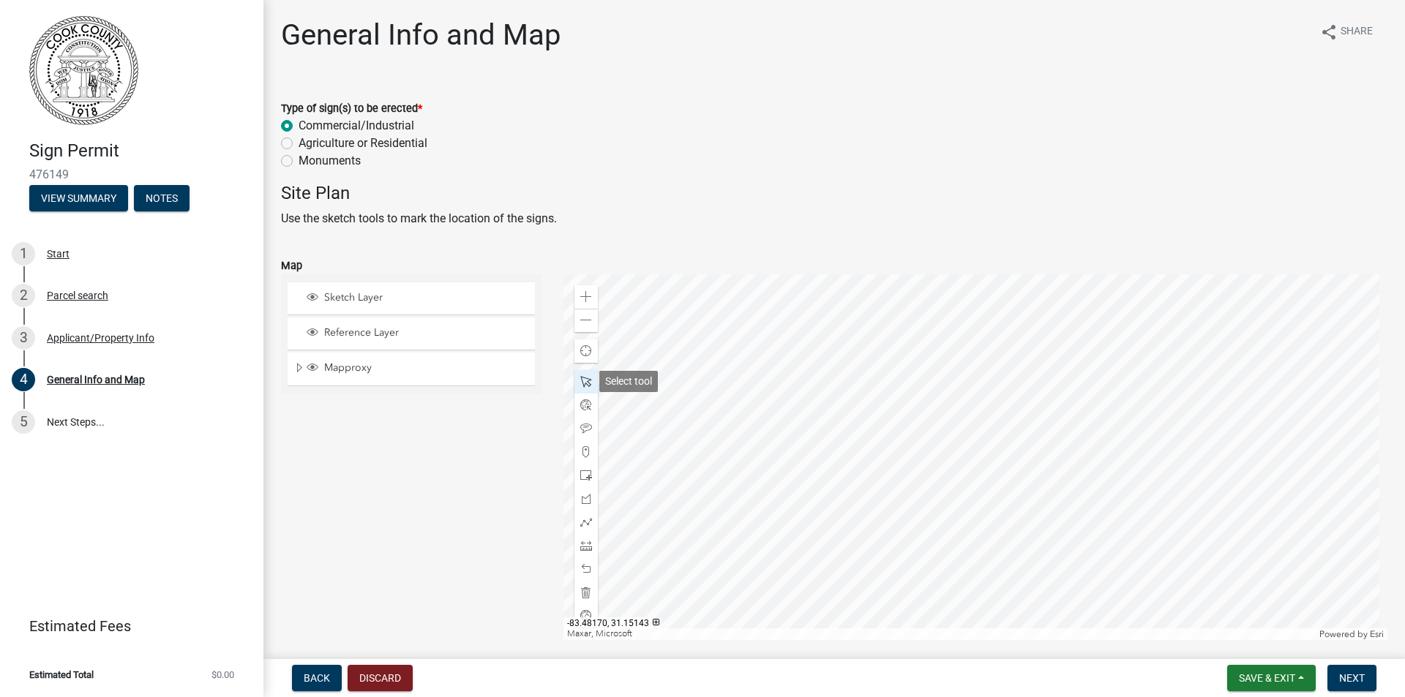
click at [581, 380] on span at bounding box center [586, 382] width 12 height 12
click at [1070, 416] on div at bounding box center [975, 457] width 825 height 366
click at [585, 450] on span at bounding box center [586, 452] width 12 height 12
click at [1078, 415] on div at bounding box center [975, 457] width 825 height 366
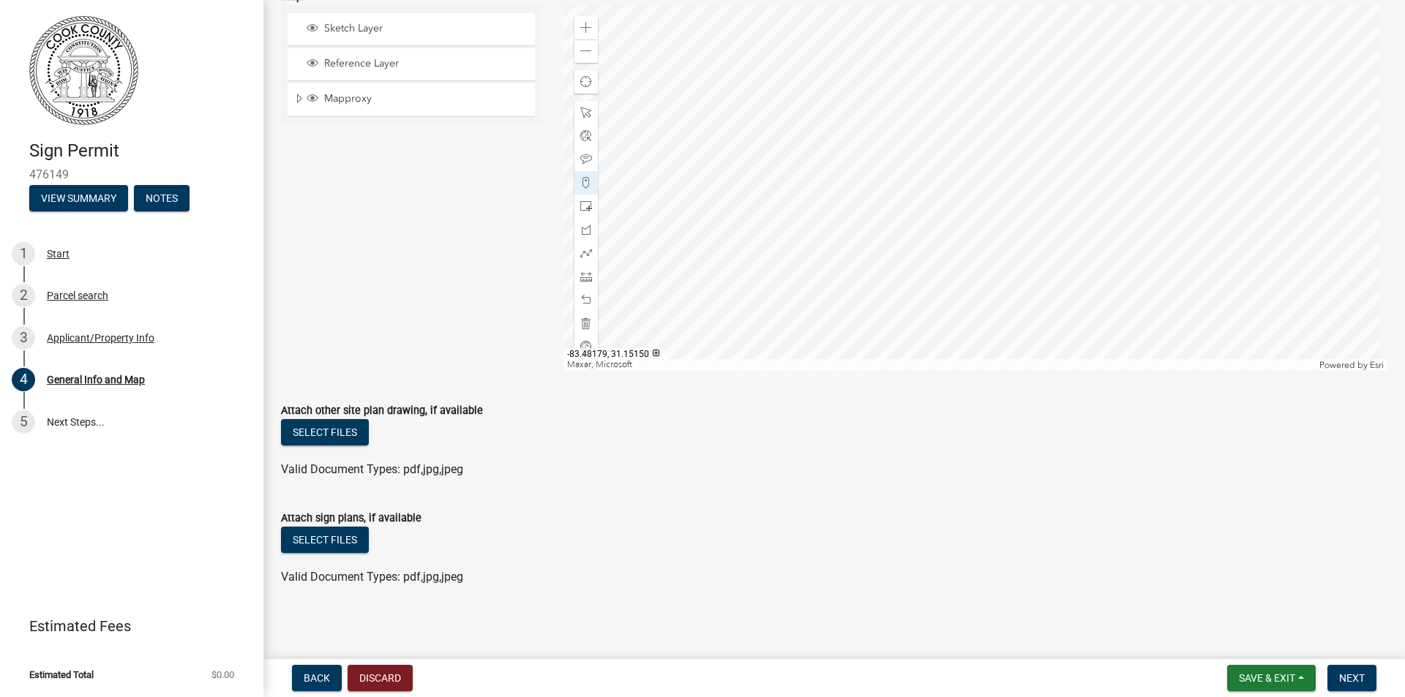
scroll to position [272, 0]
click at [1345, 675] on span "Next" at bounding box center [1352, 678] width 26 height 12
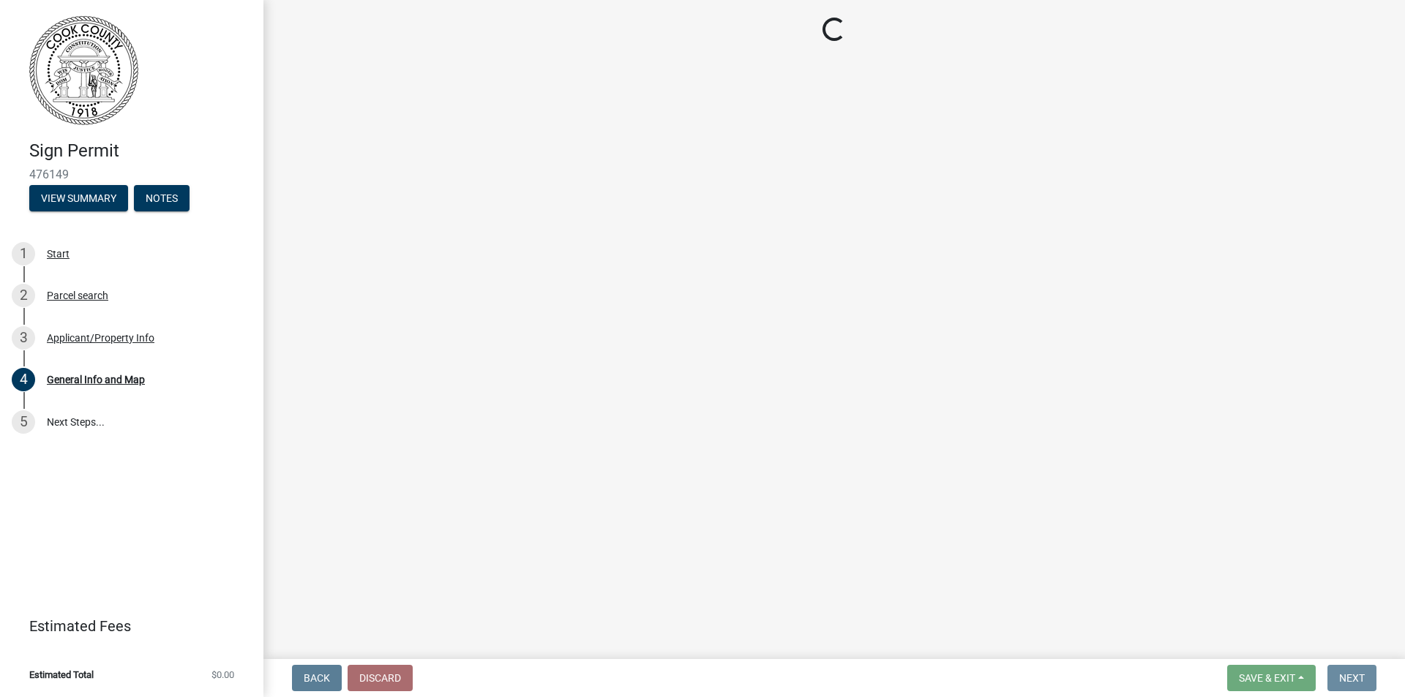
scroll to position [0, 0]
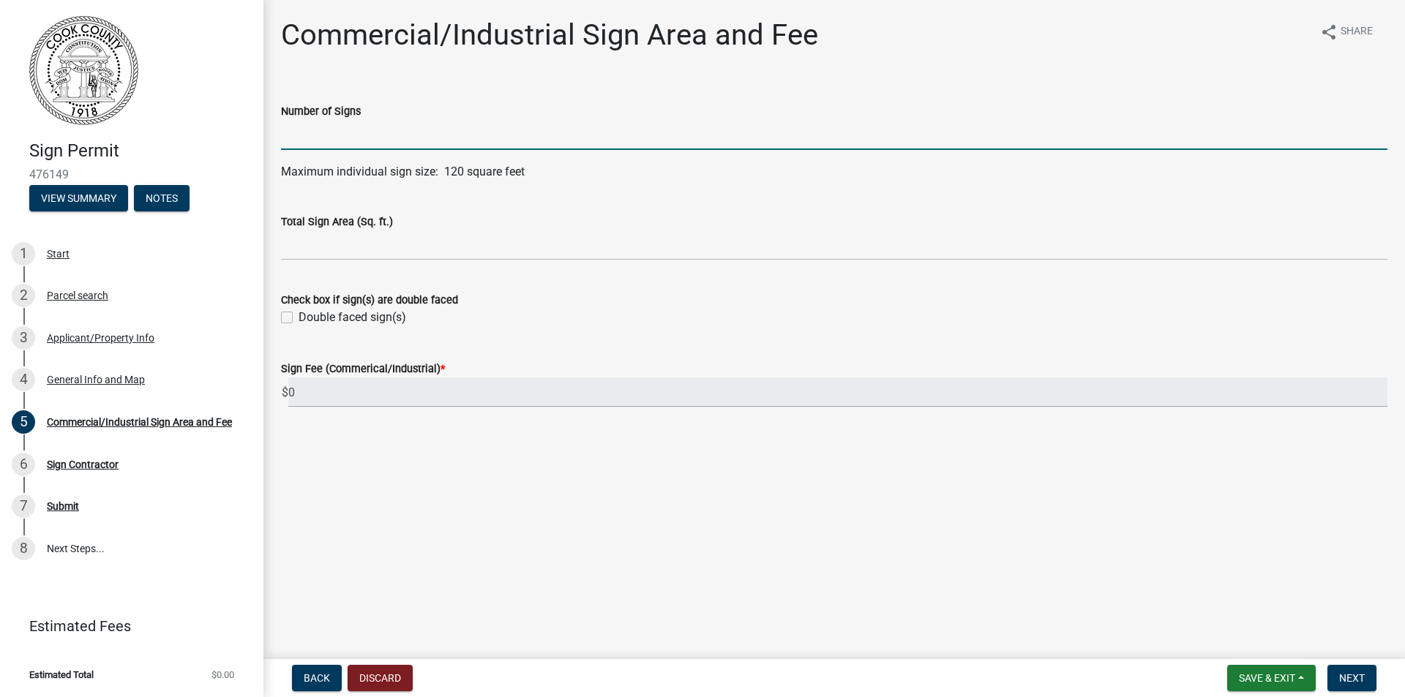
click at [314, 131] on input "text" at bounding box center [834, 135] width 1106 height 30
type input "1"
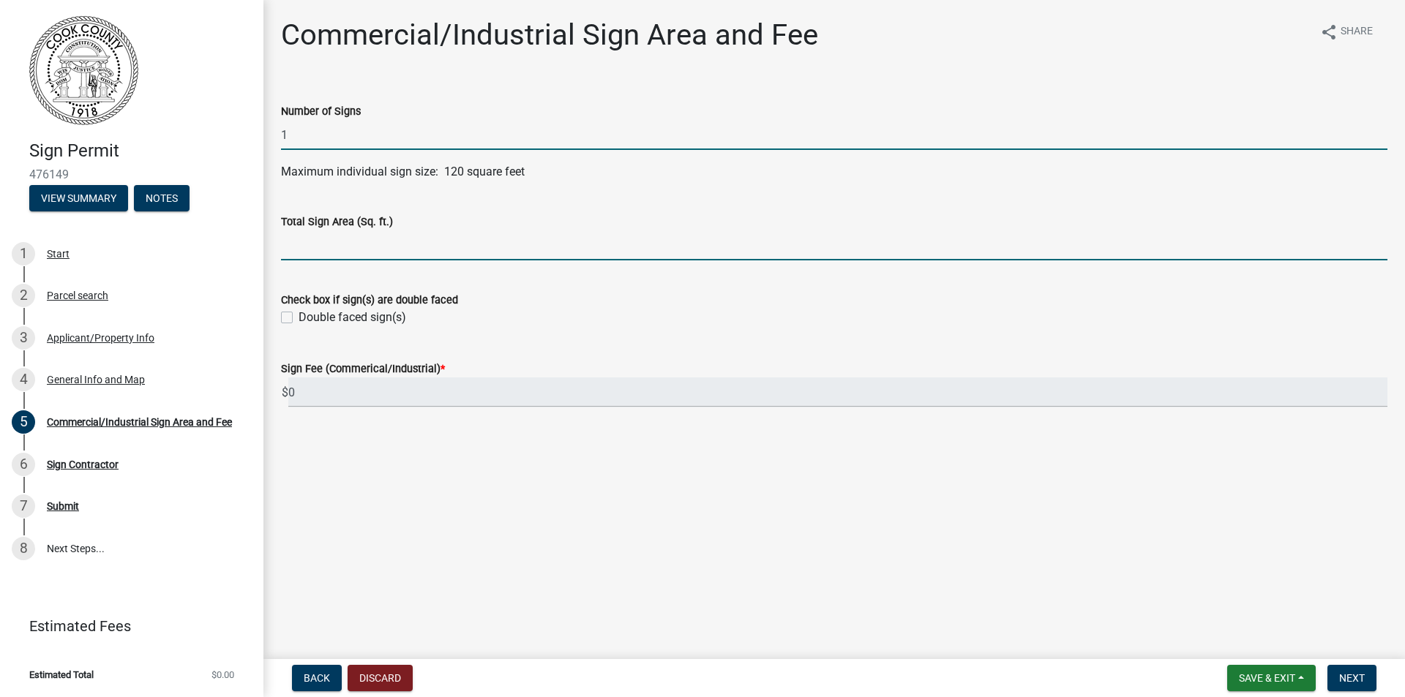
click at [331, 241] on input "text" at bounding box center [834, 245] width 1106 height 30
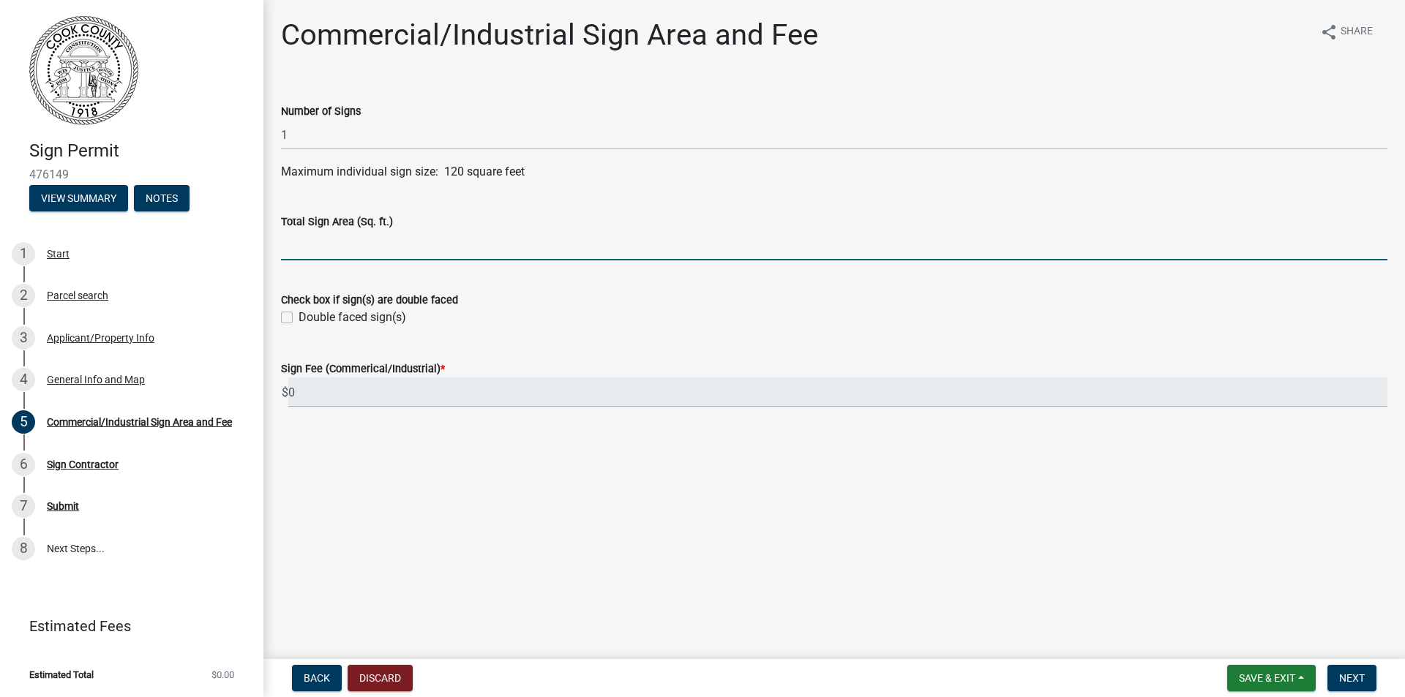
type input "16"
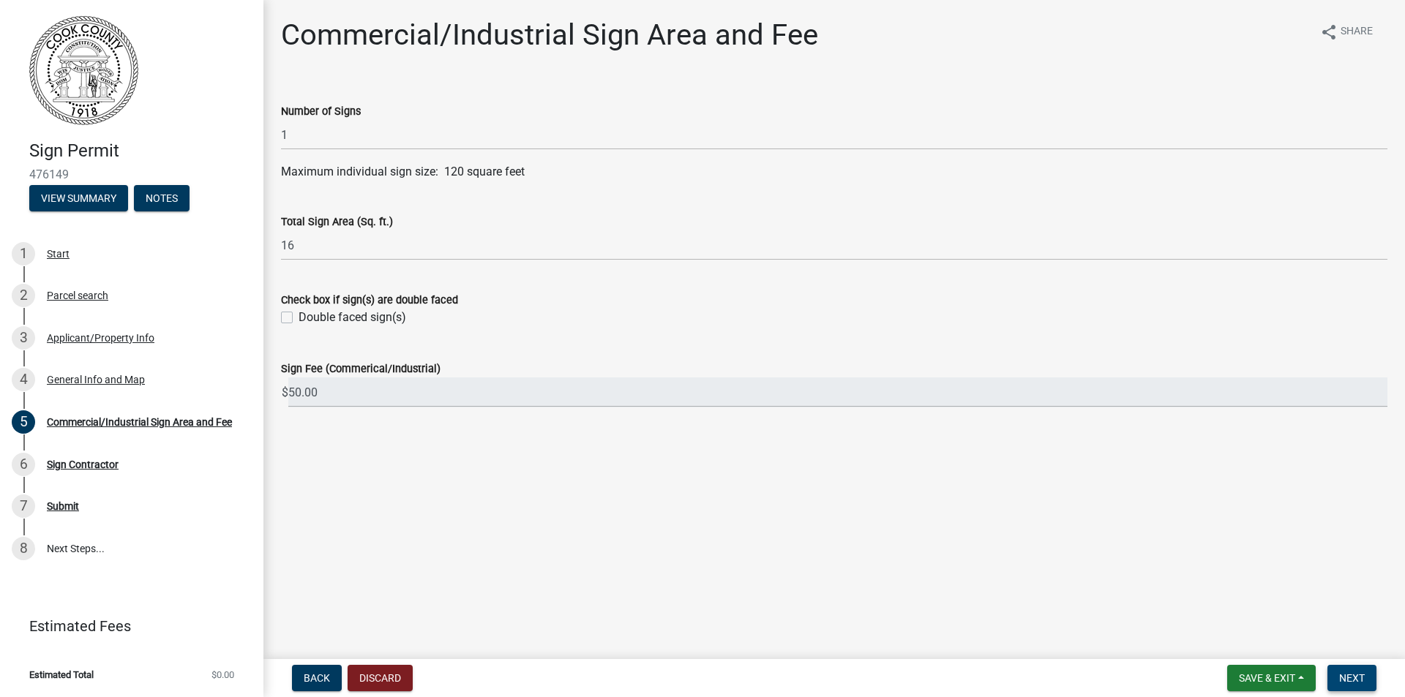
click at [1341, 672] on span "Next" at bounding box center [1352, 678] width 26 height 12
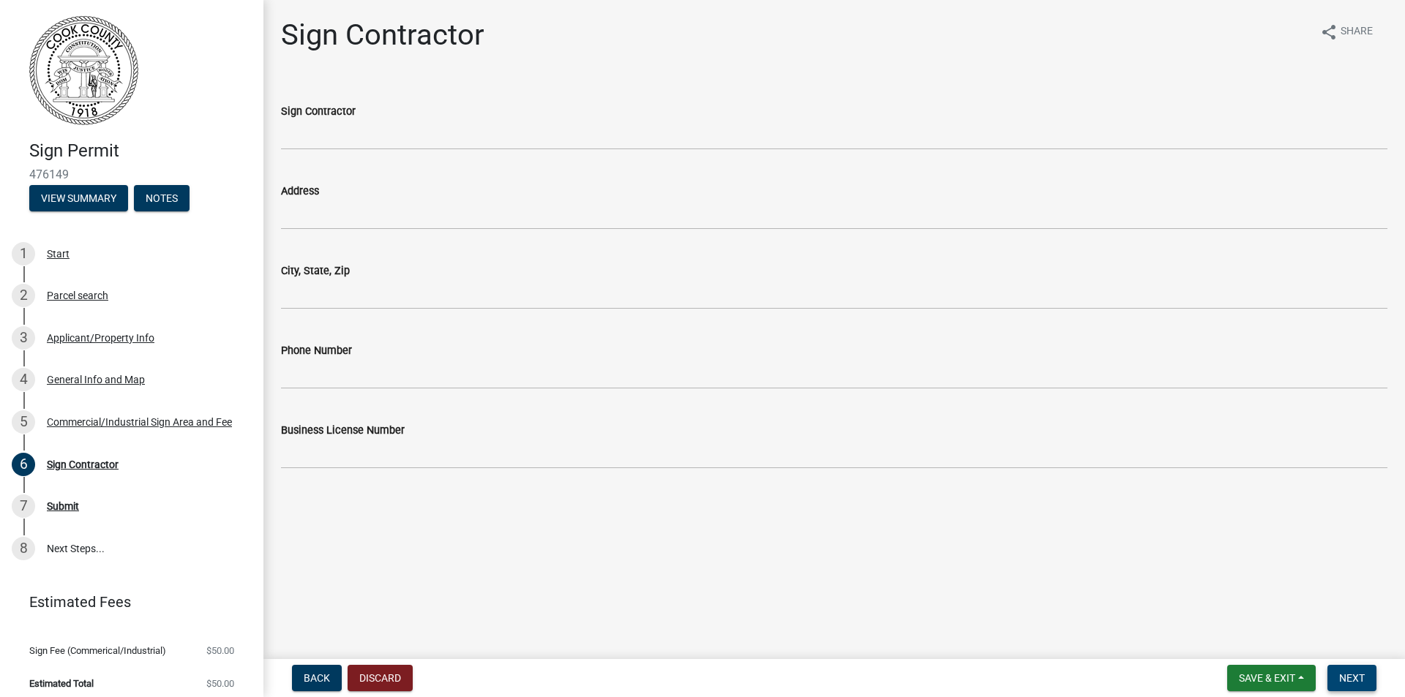
click at [1358, 675] on span "Next" at bounding box center [1352, 678] width 26 height 12
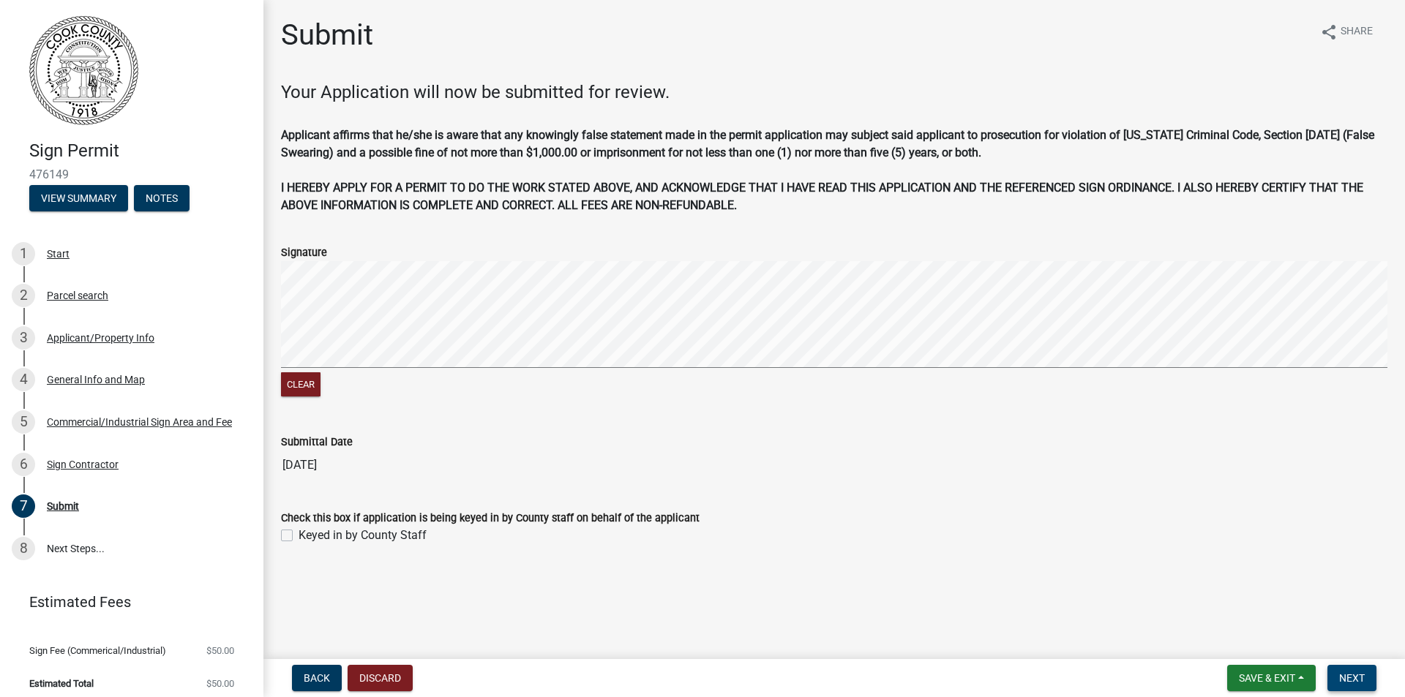
click at [1357, 672] on span "Next" at bounding box center [1352, 678] width 26 height 12
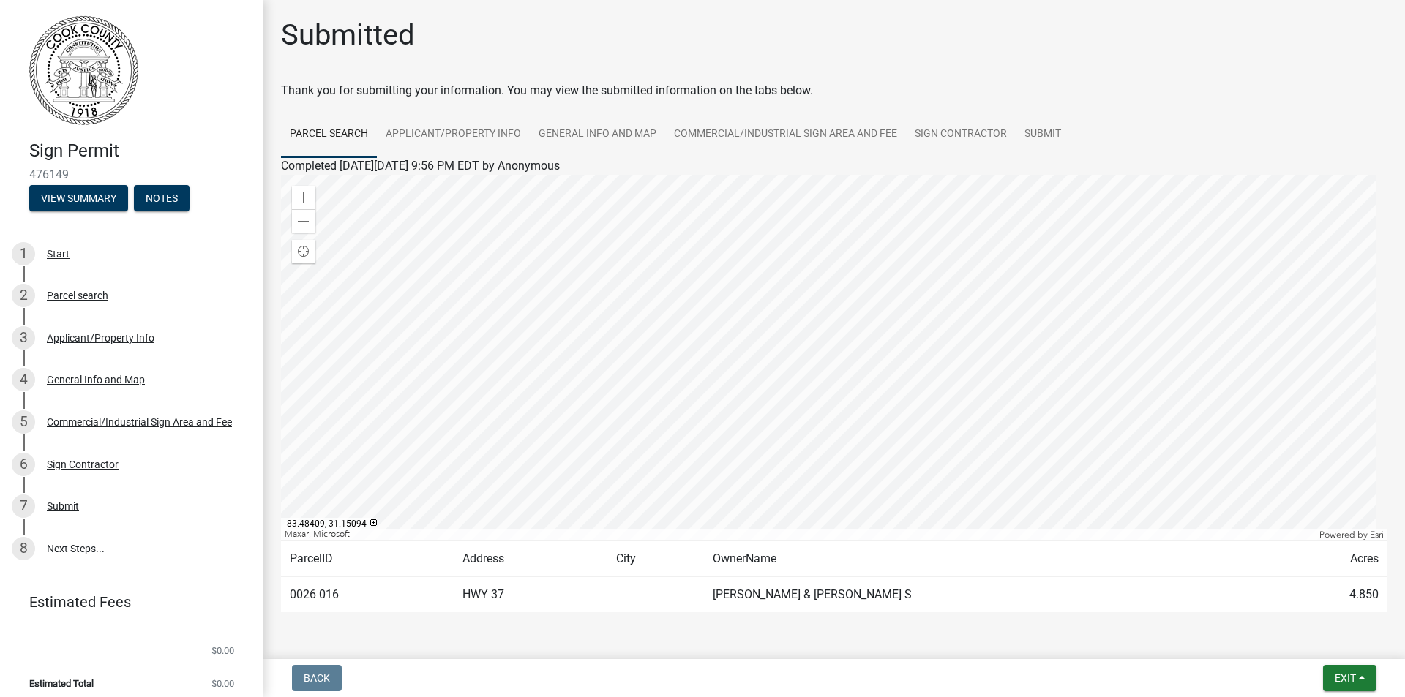
scroll to position [45, 0]
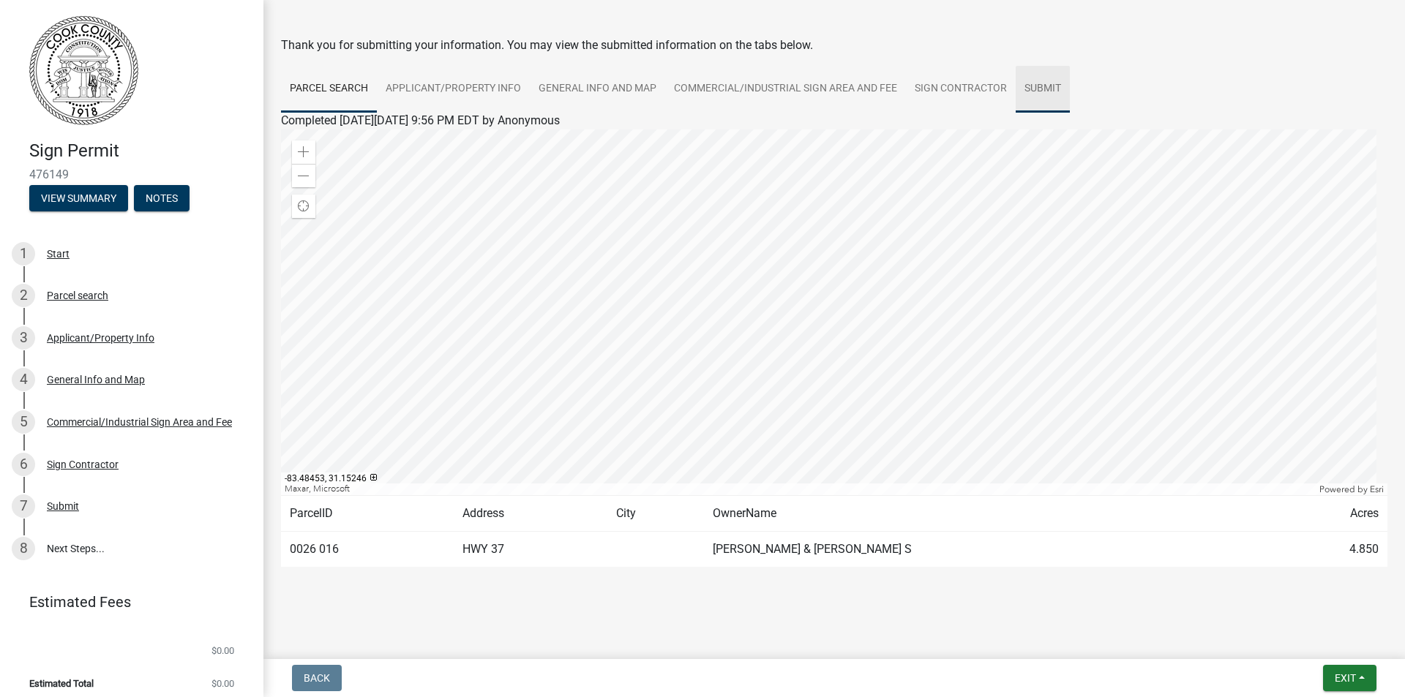
click at [1029, 82] on link "Submit" at bounding box center [1043, 89] width 54 height 47
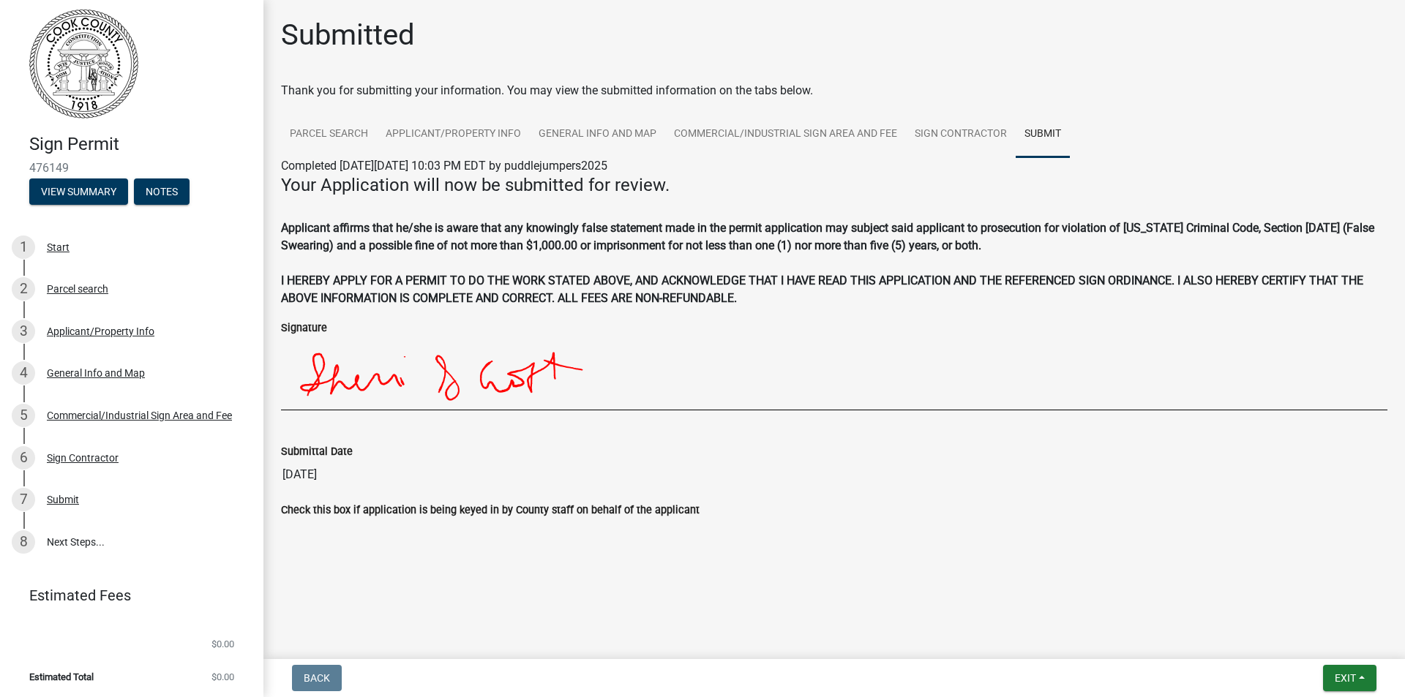
scroll to position [9, 0]
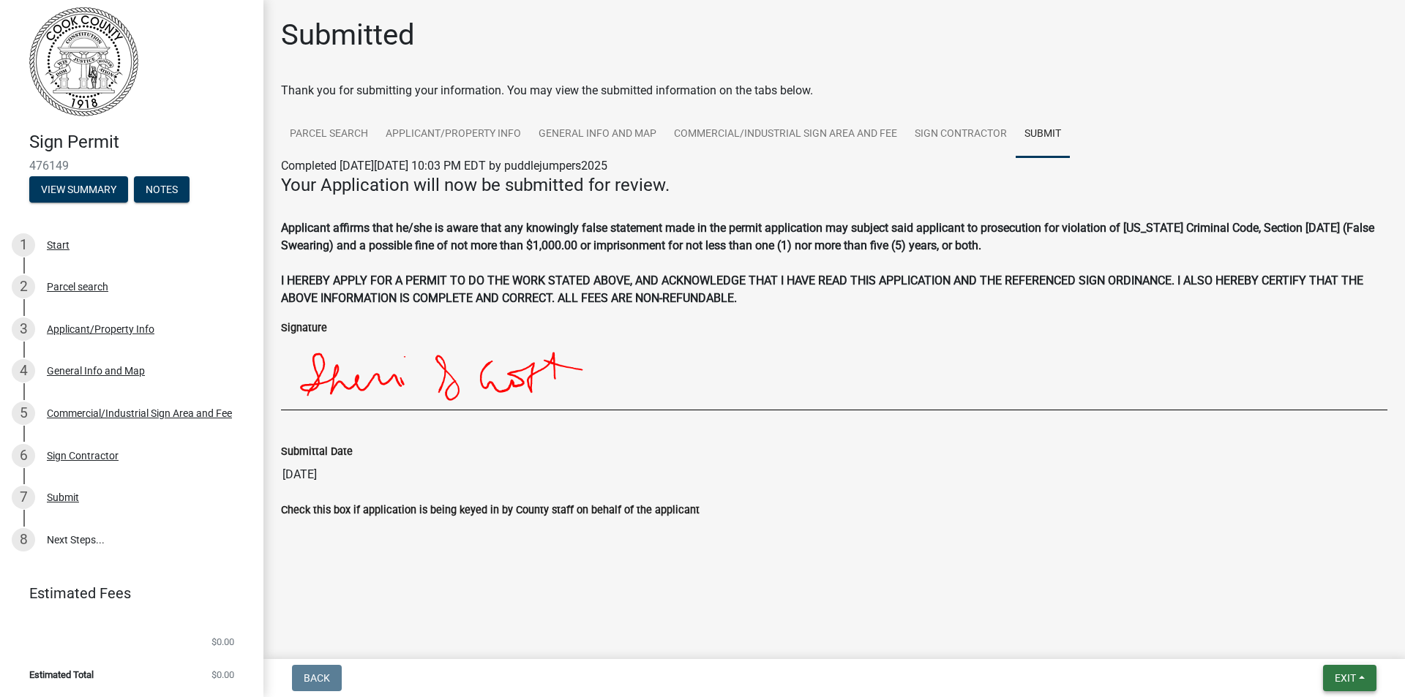
click at [1342, 683] on span "Exit" at bounding box center [1345, 678] width 21 height 12
click at [1296, 636] on button "Save & Exit" at bounding box center [1317, 640] width 117 height 35
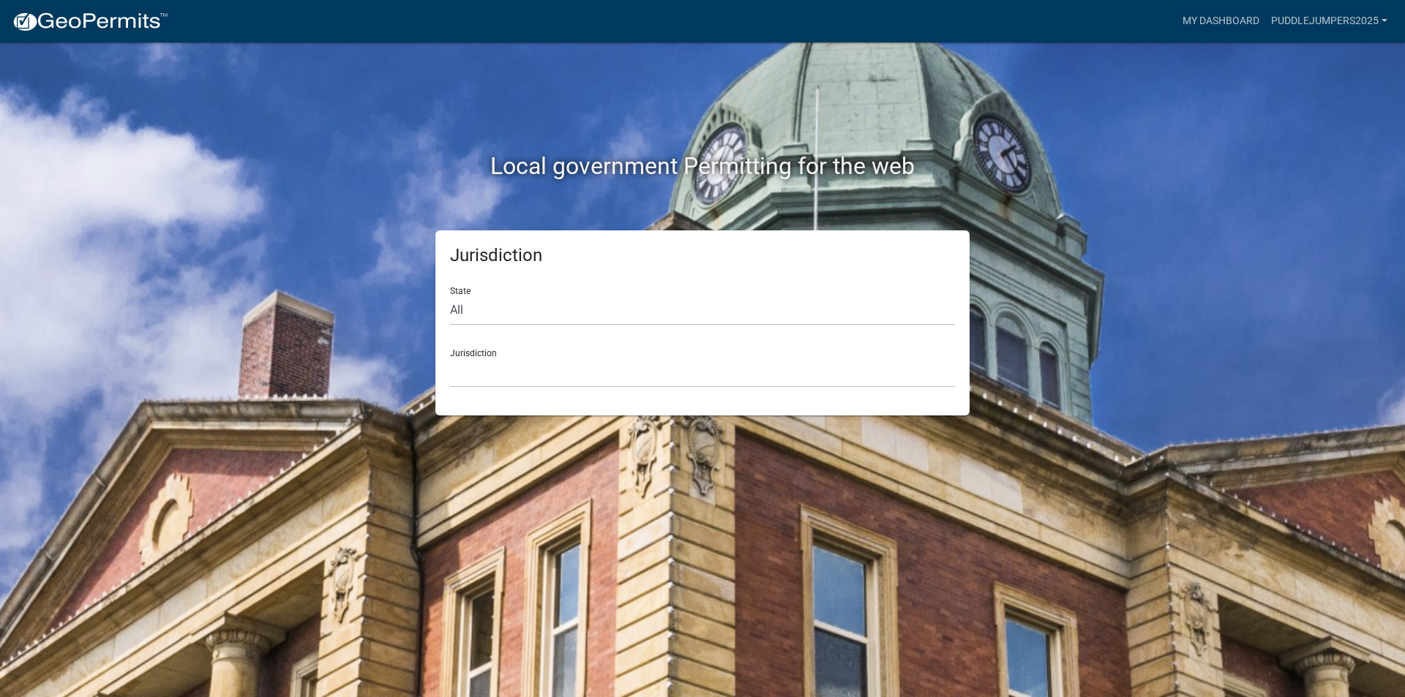
click at [329, 245] on div "Jurisdiction State All [US_STATE] [US_STATE] [US_STATE] [US_STATE] [US_STATE] […" at bounding box center [702, 322] width 834 height 185
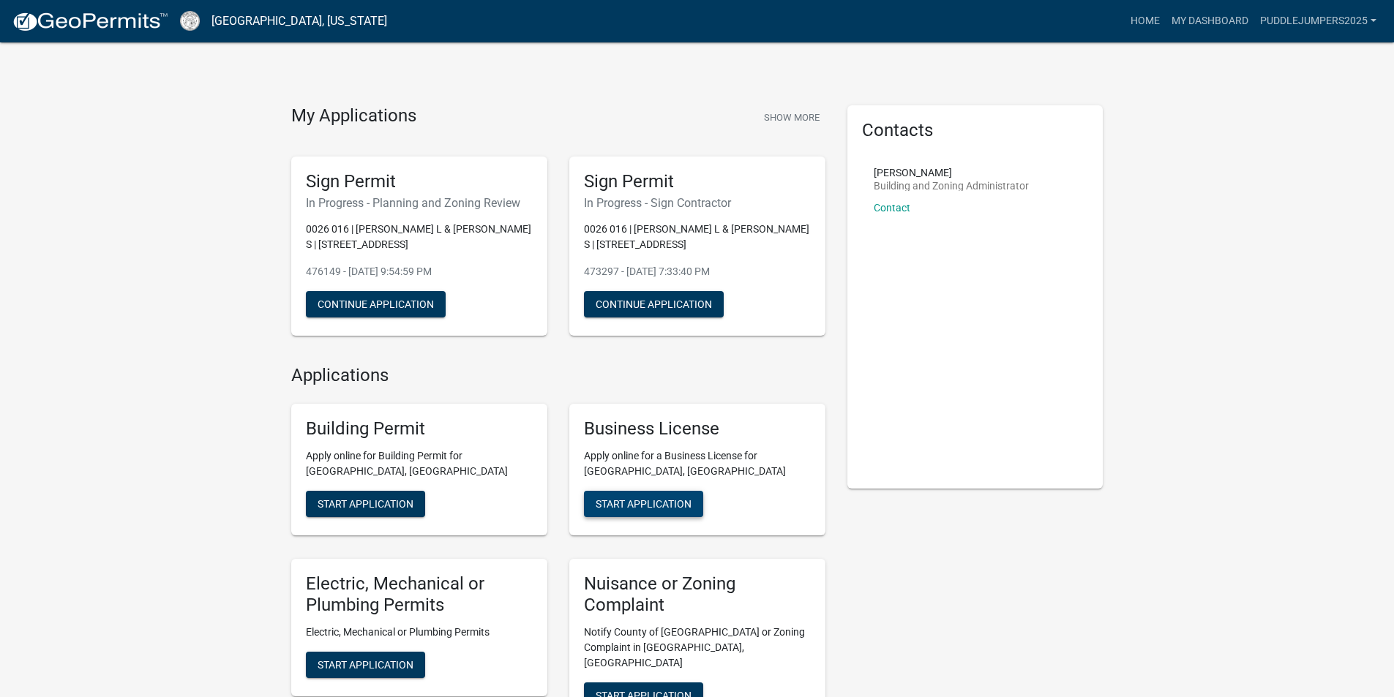
click at [638, 496] on button "Start Application" at bounding box center [643, 504] width 119 height 26
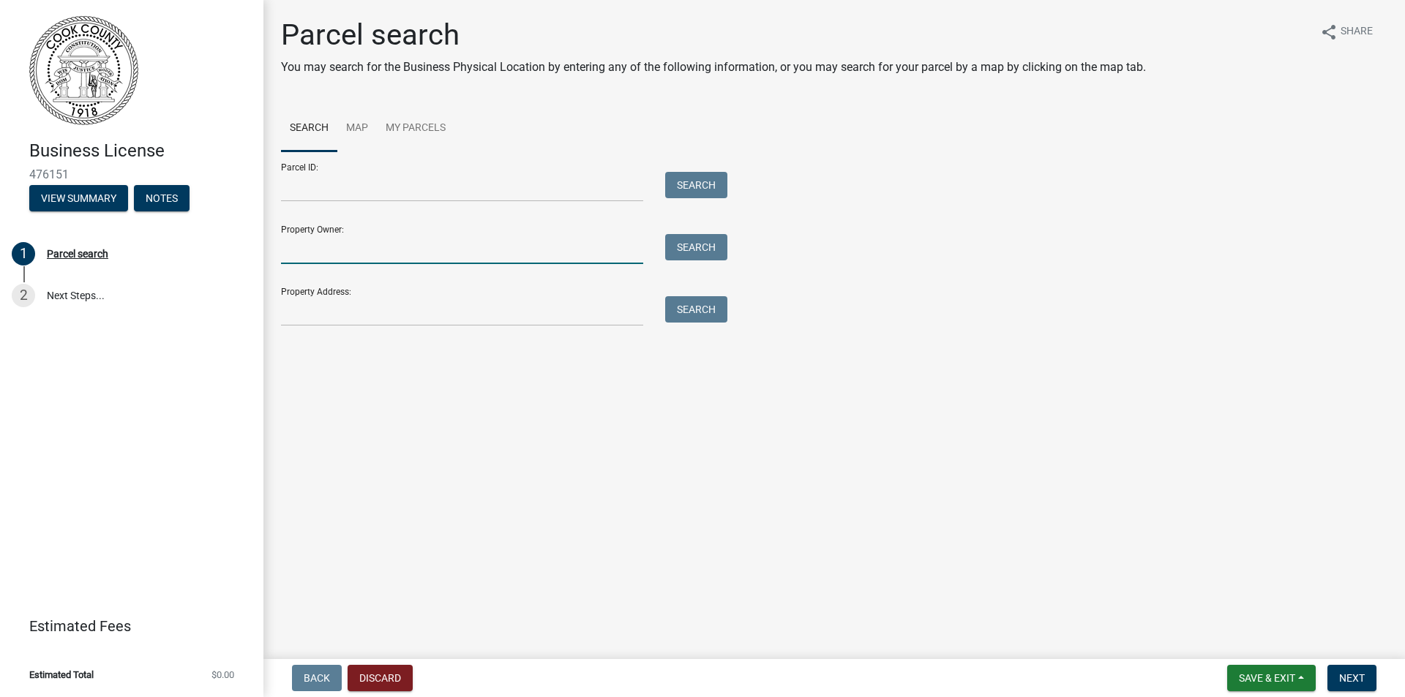
click at [446, 246] on input "Property Owner:" at bounding box center [462, 249] width 362 height 30
type input "[PERSON_NAME] and [PERSON_NAME]"
click at [699, 240] on button "Search" at bounding box center [696, 247] width 62 height 26
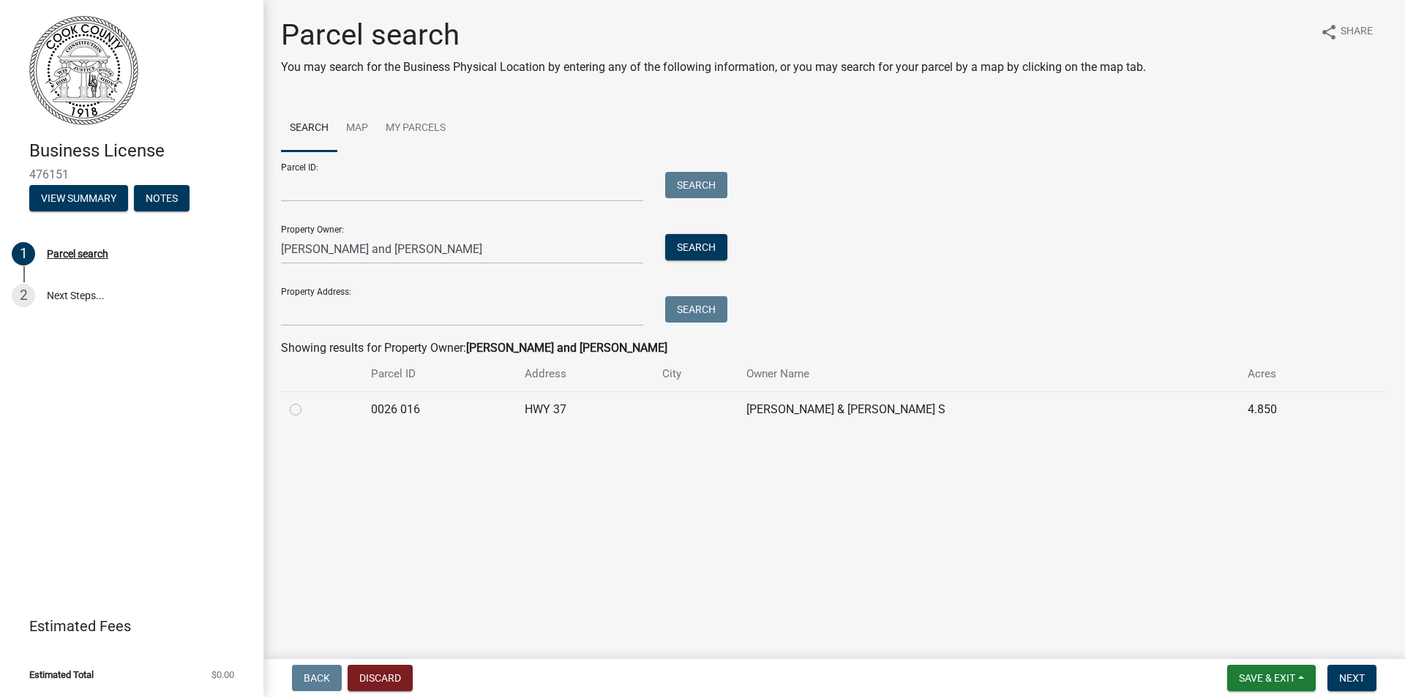
click at [307, 401] on label at bounding box center [307, 401] width 0 height 0
click at [307, 406] on 016 "radio" at bounding box center [312, 406] width 10 height 10
radio 016 "true"
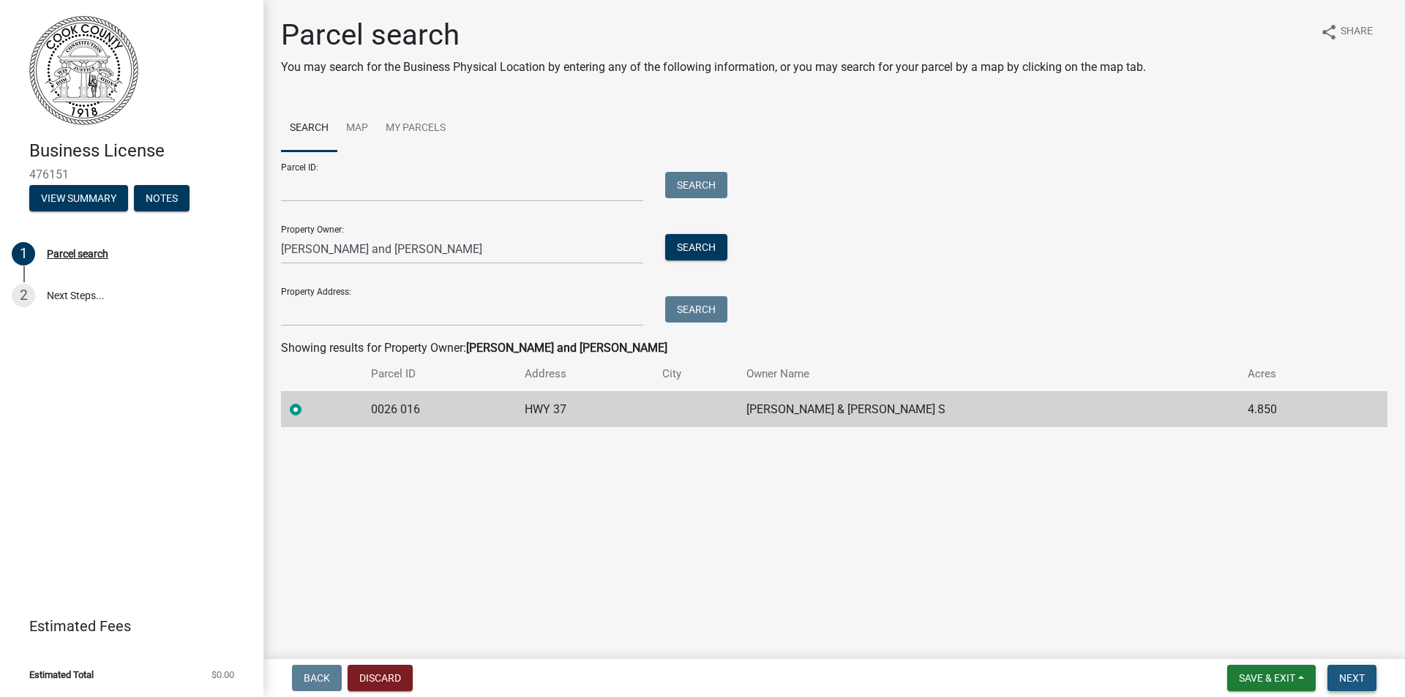
click at [1350, 677] on span "Next" at bounding box center [1352, 678] width 26 height 12
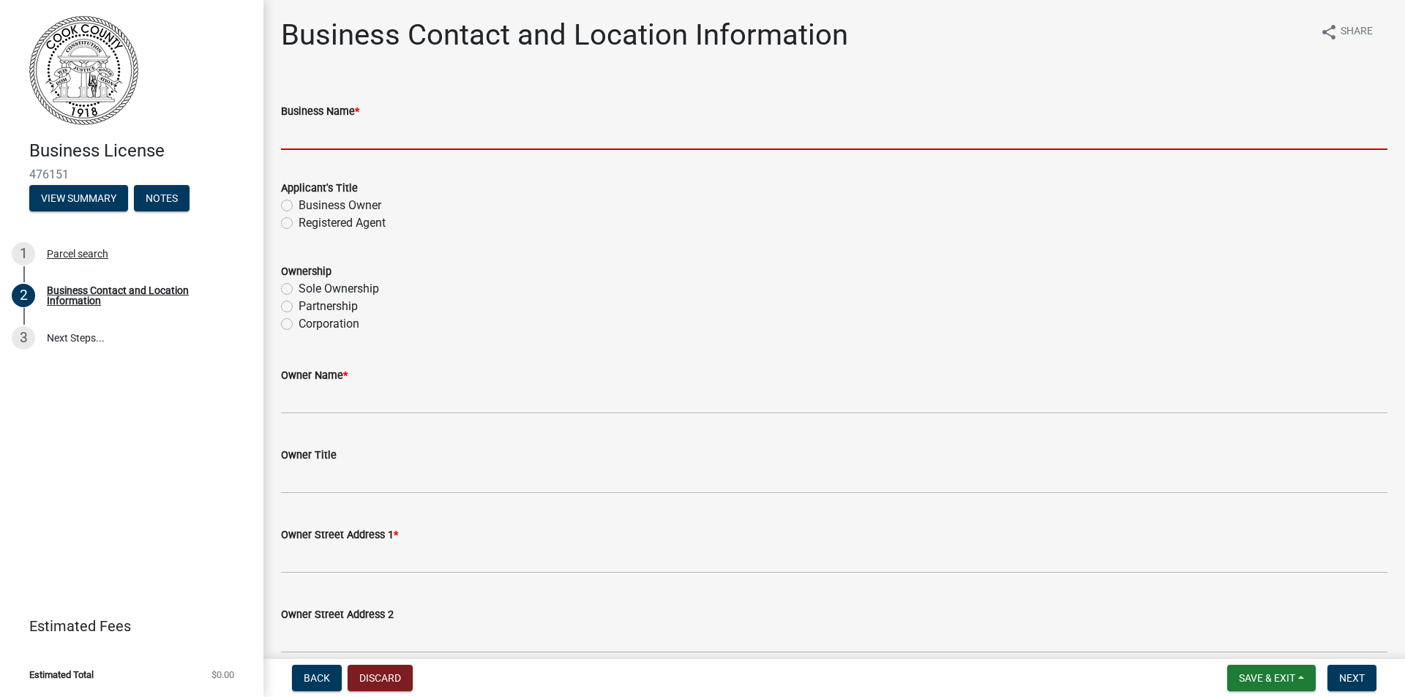
click at [301, 135] on input "Business Name *" at bounding box center [834, 135] width 1106 height 30
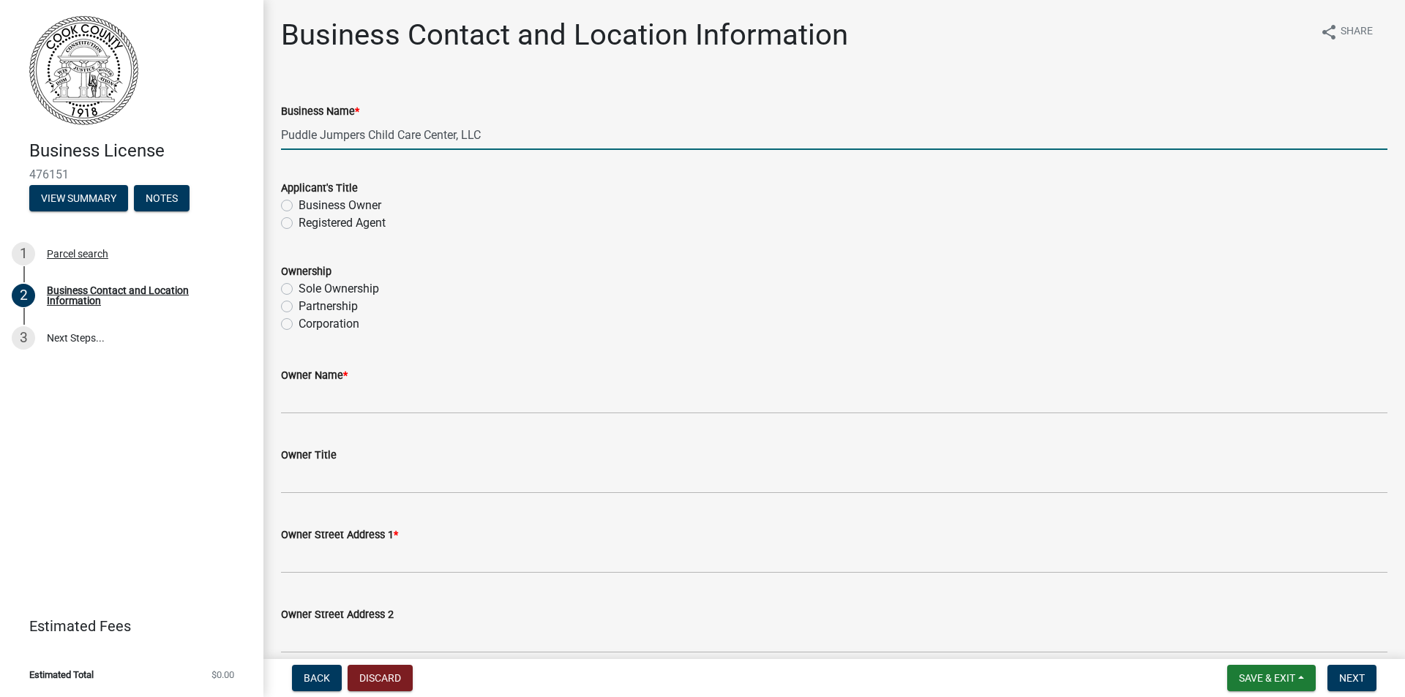
type input "Puddle Jumpers Child Care Center, LLC"
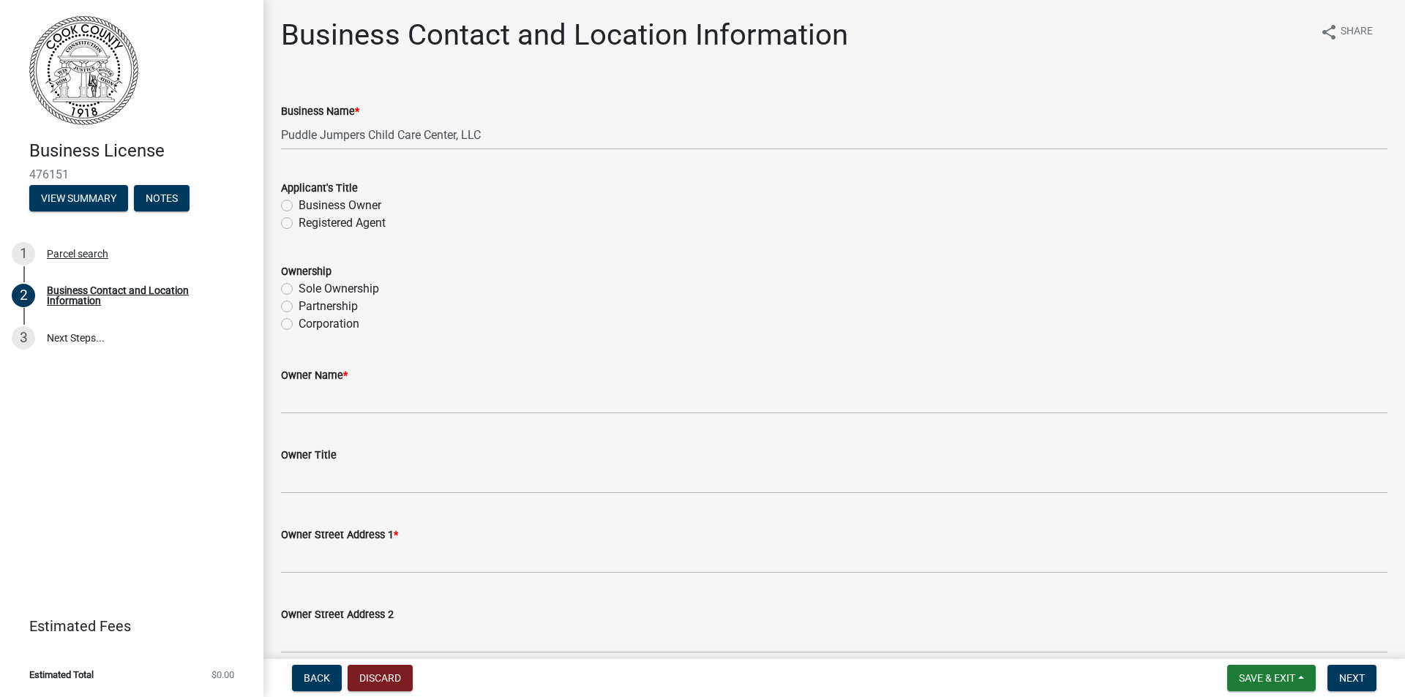
click at [299, 204] on label "Business Owner" at bounding box center [340, 206] width 83 height 18
click at [299, 204] on input "Business Owner" at bounding box center [304, 202] width 10 height 10
radio input "true"
click at [299, 326] on label "Corporation" at bounding box center [329, 324] width 61 height 18
click at [299, 325] on input "Corporation" at bounding box center [304, 320] width 10 height 10
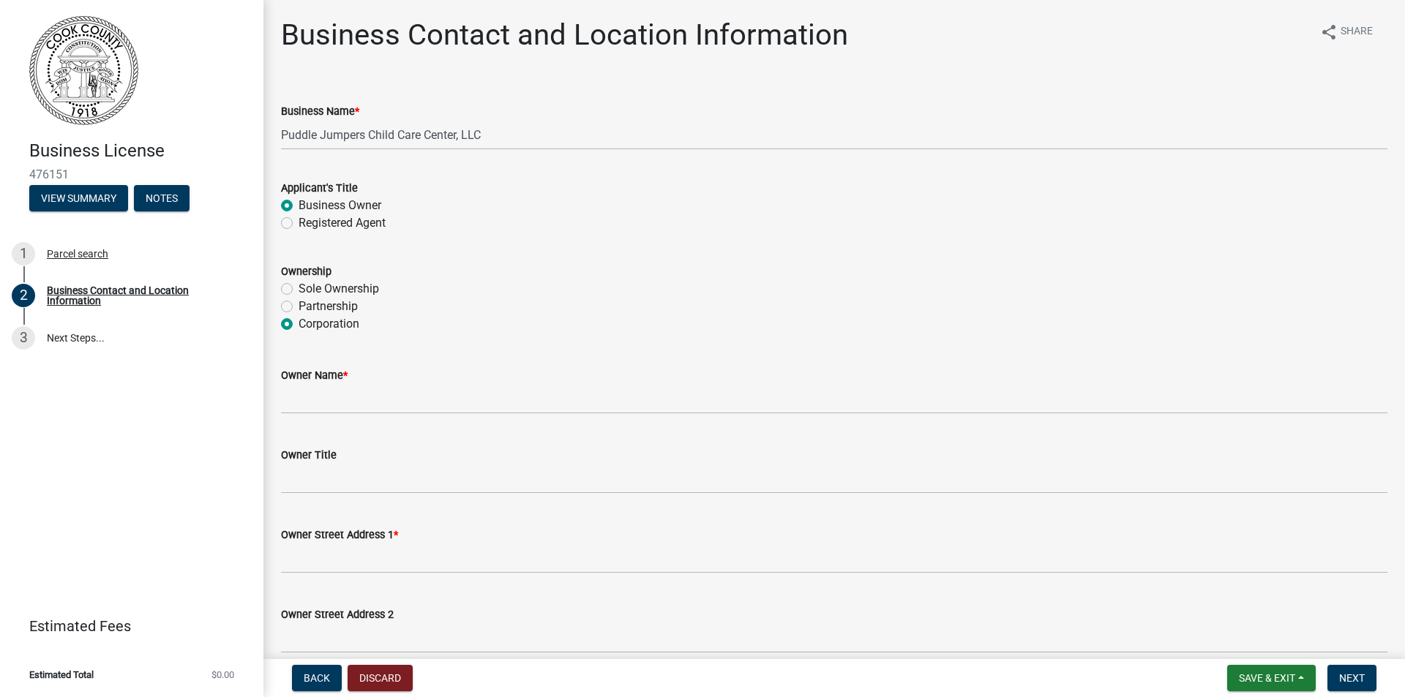
radio input "true"
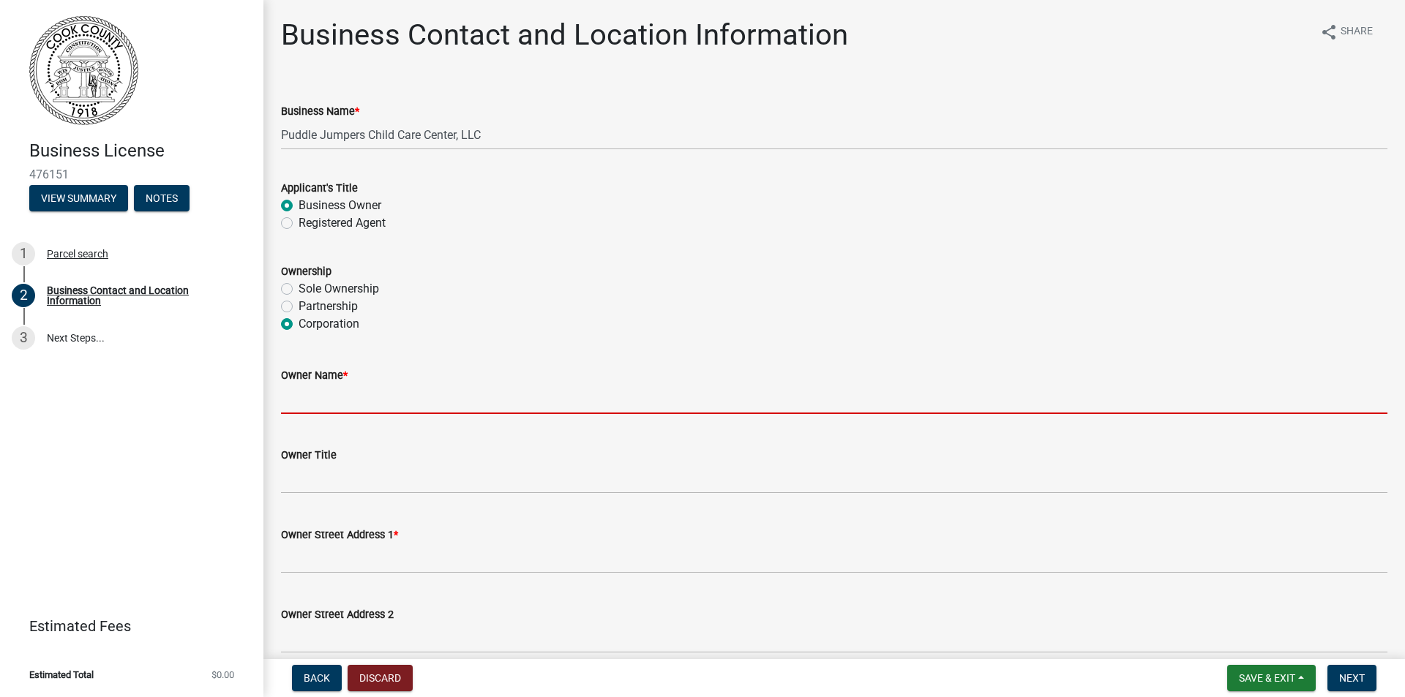
click at [334, 406] on input "Owner Name *" at bounding box center [834, 399] width 1106 height 30
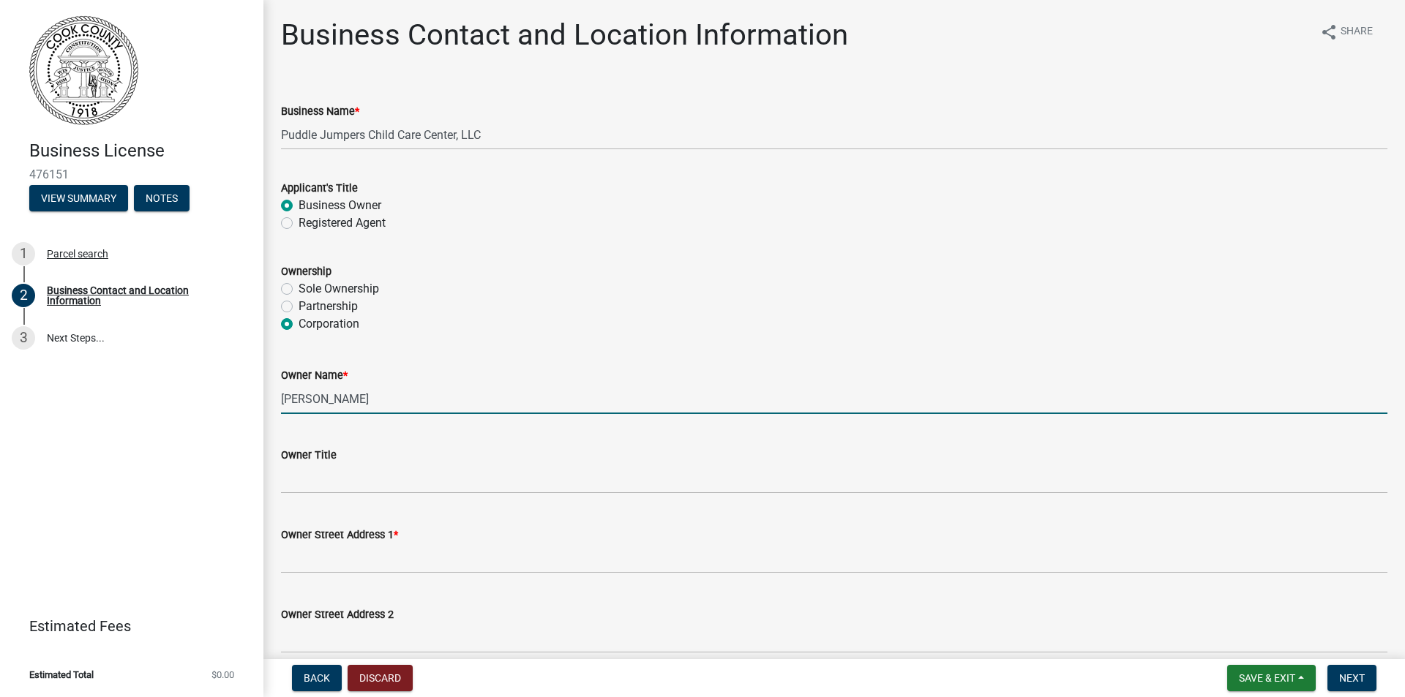
type input "Sherri S. Croft"
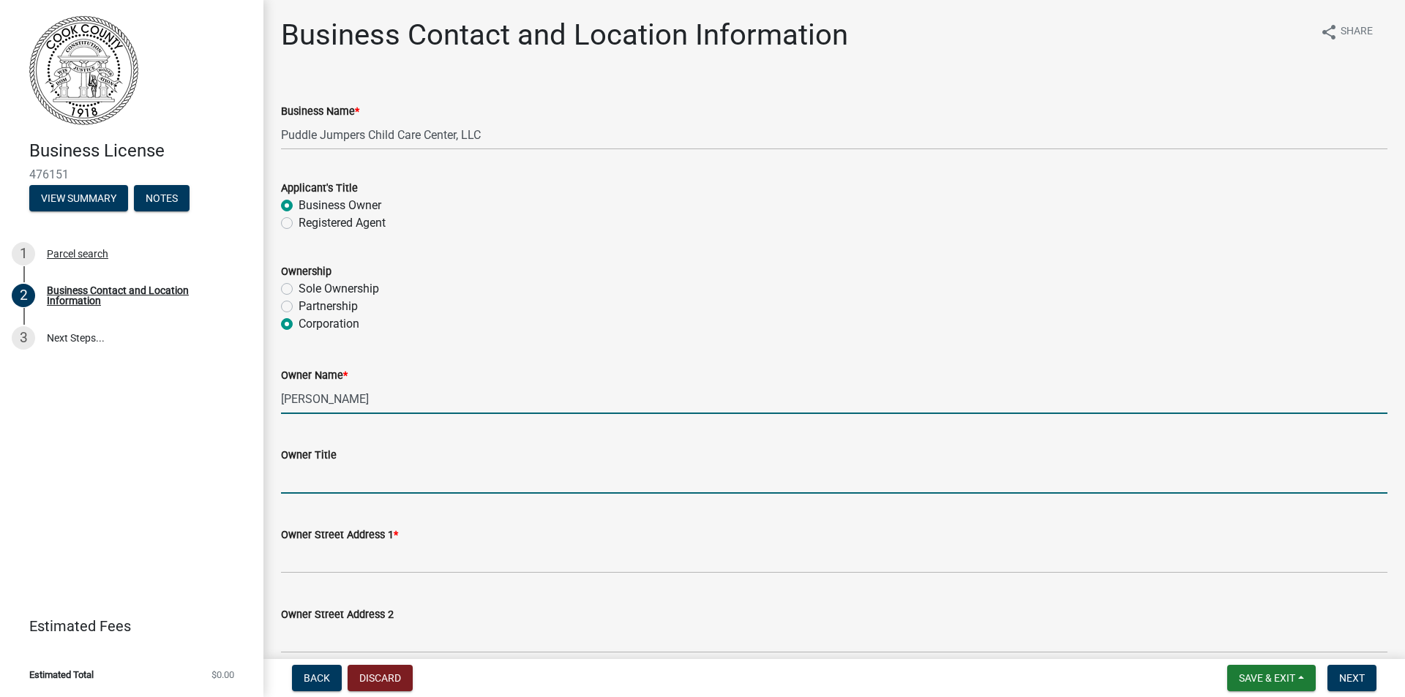
click at [324, 480] on input "Owner Title" at bounding box center [834, 479] width 1106 height 30
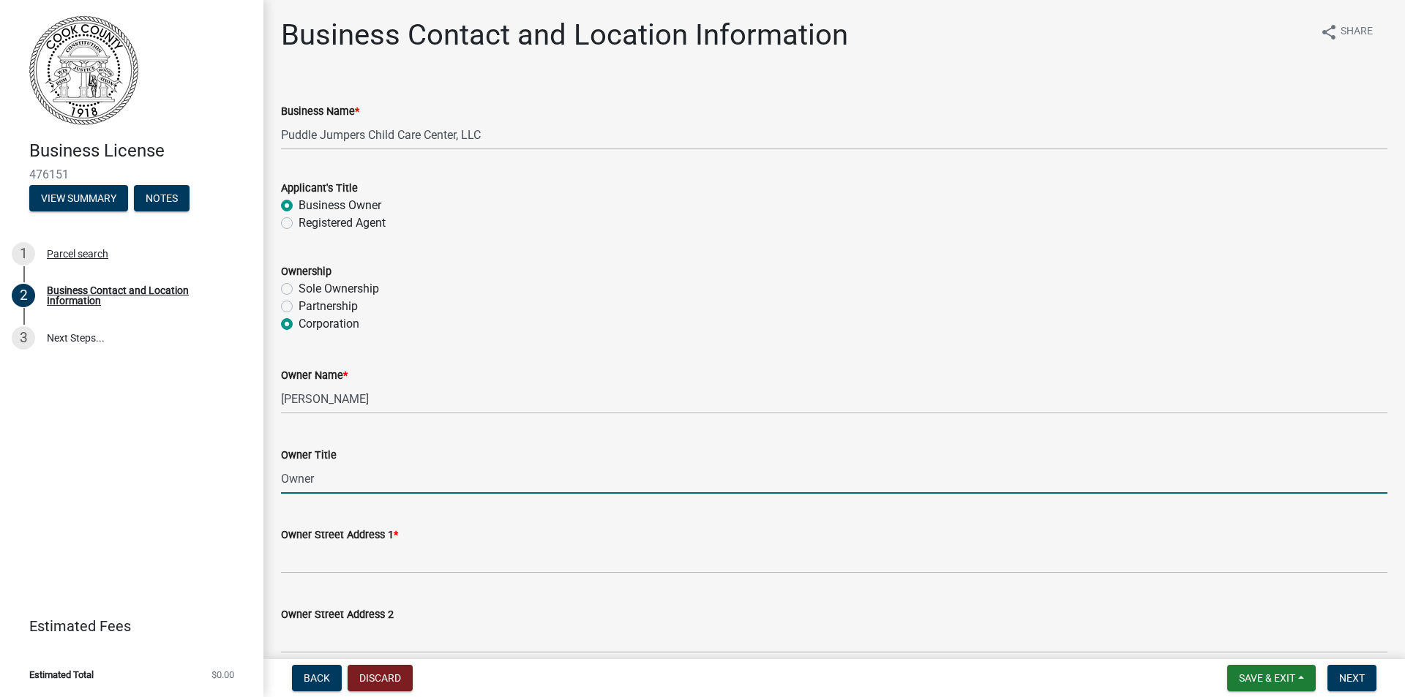
type input "Owner"
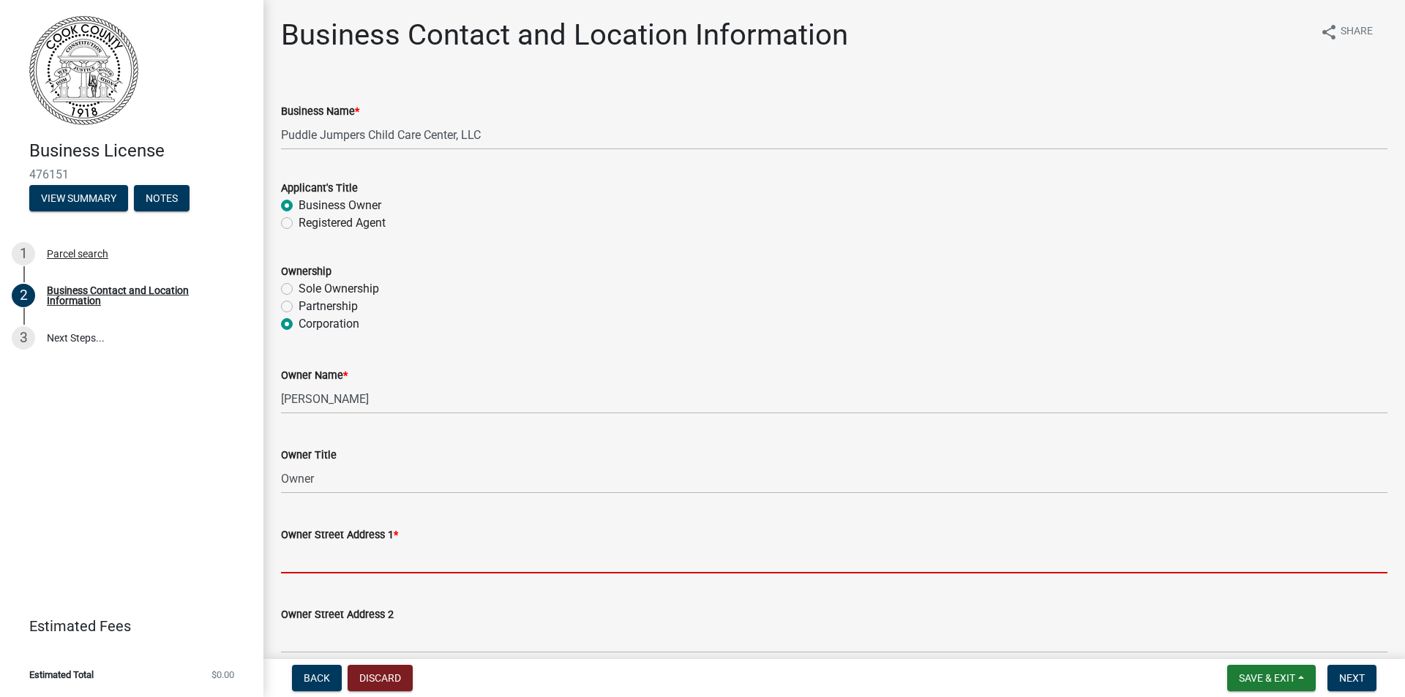
click at [348, 560] on input "Owner Street Address 1 *" at bounding box center [834, 559] width 1106 height 30
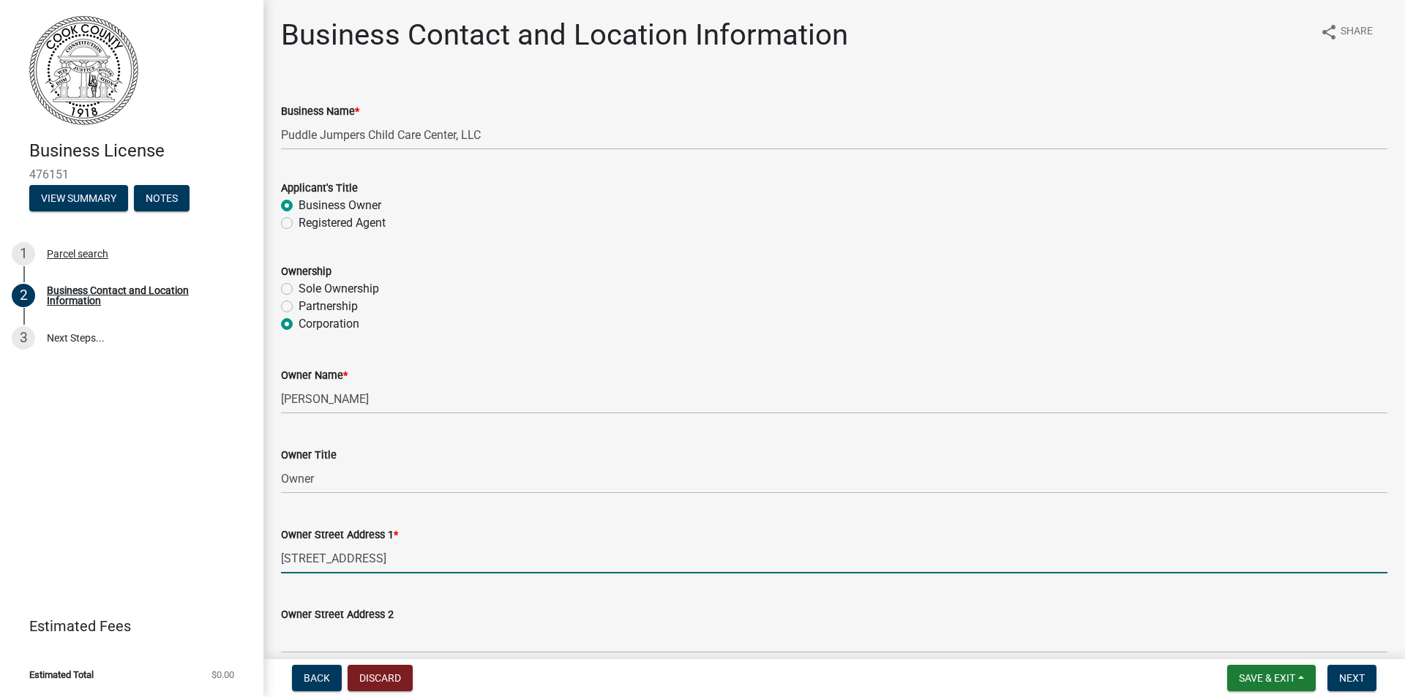
type input "3794 Hwy 37"
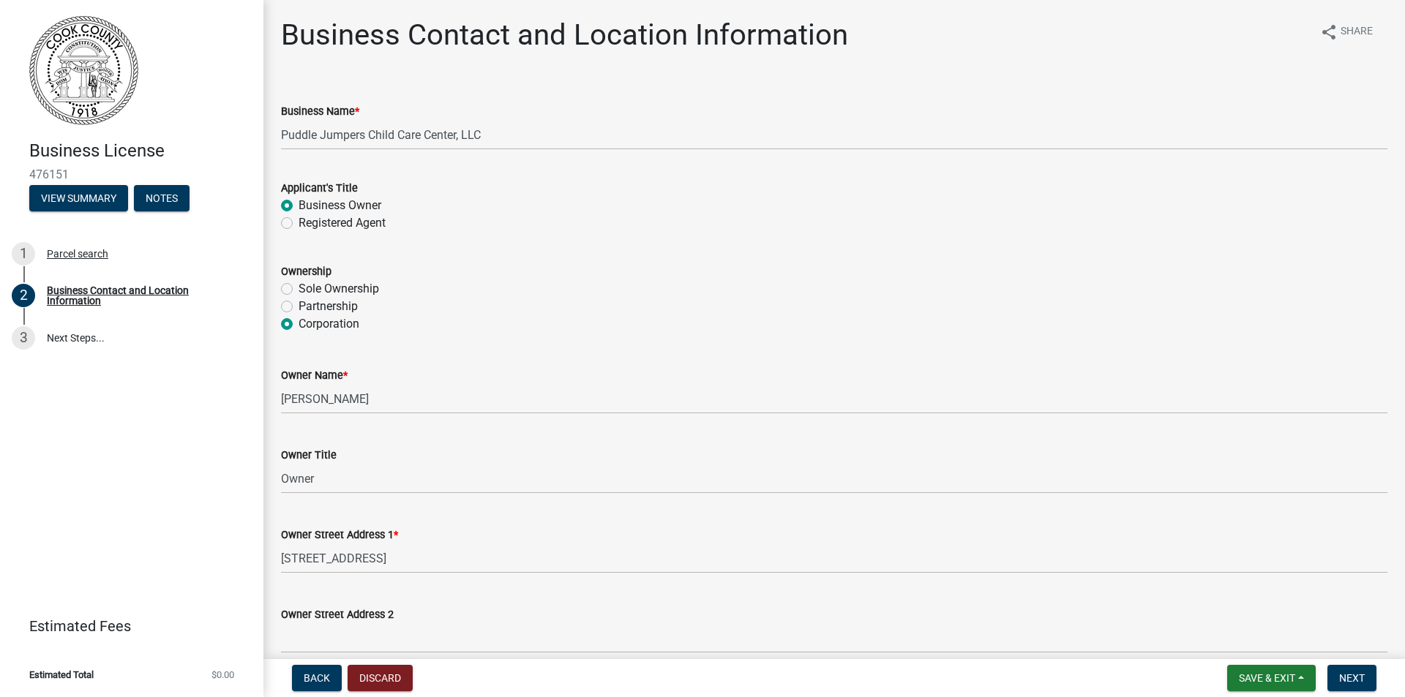
scroll to position [391, 0]
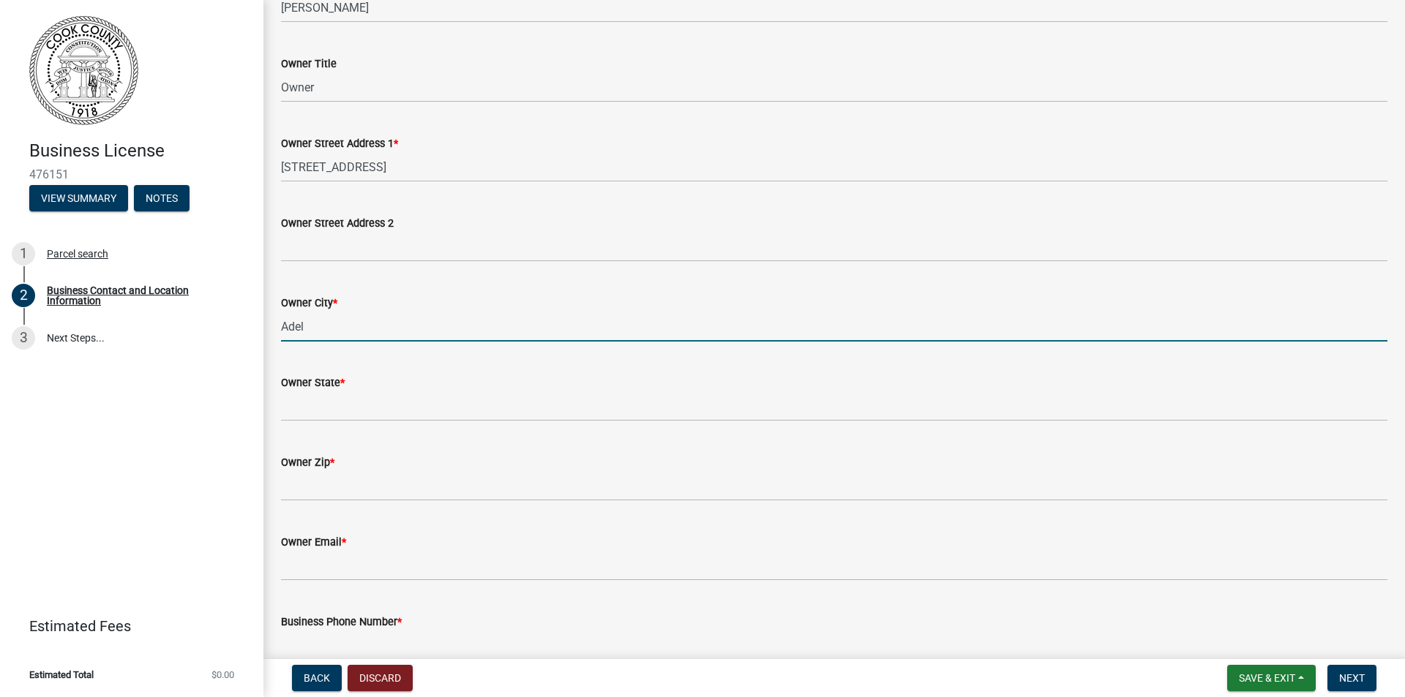
type input "Adel"
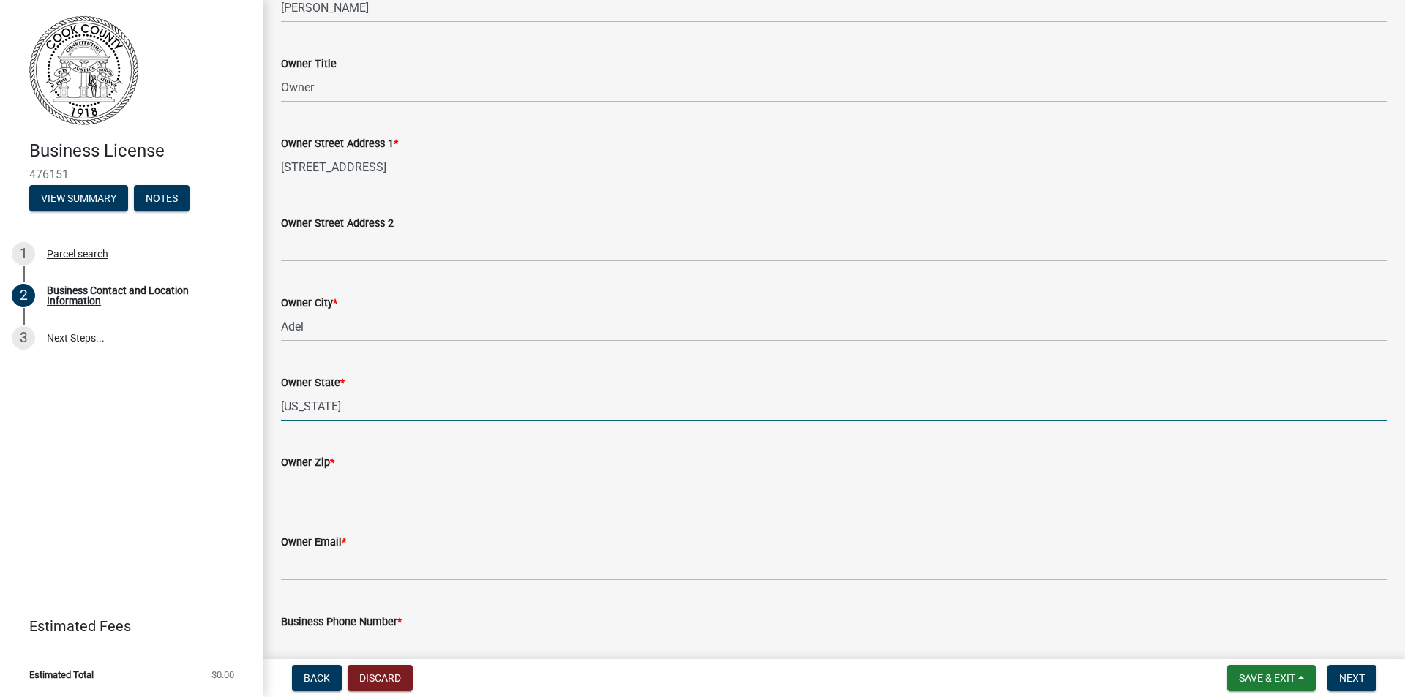
type input "[US_STATE]"
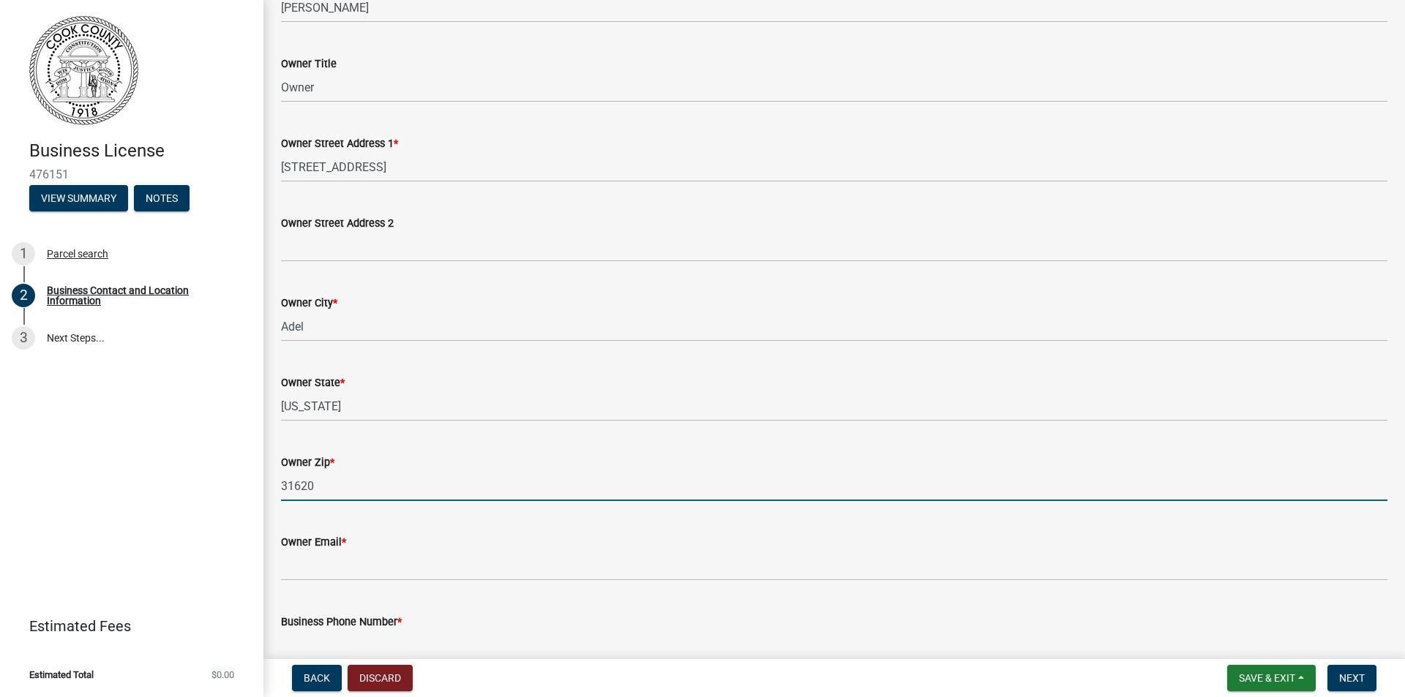
type input "31620"
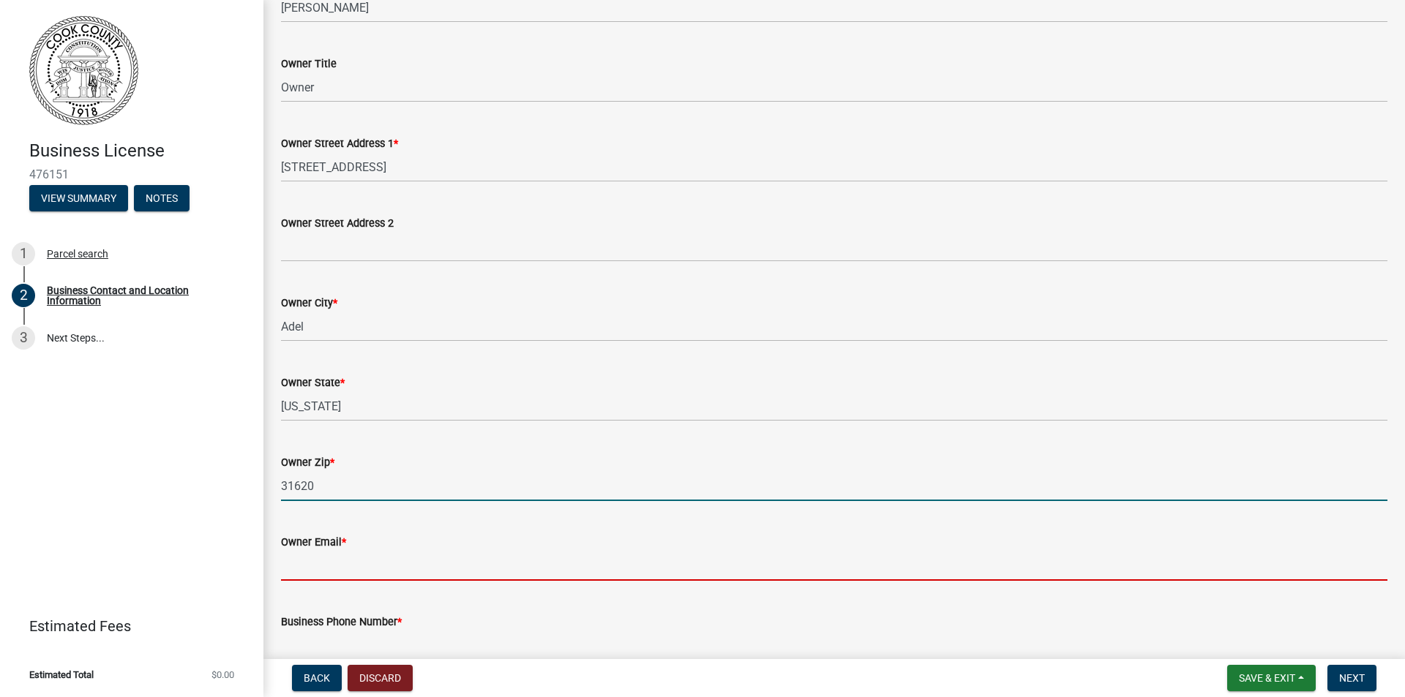
click at [315, 572] on input "Owner Email *" at bounding box center [834, 566] width 1106 height 30
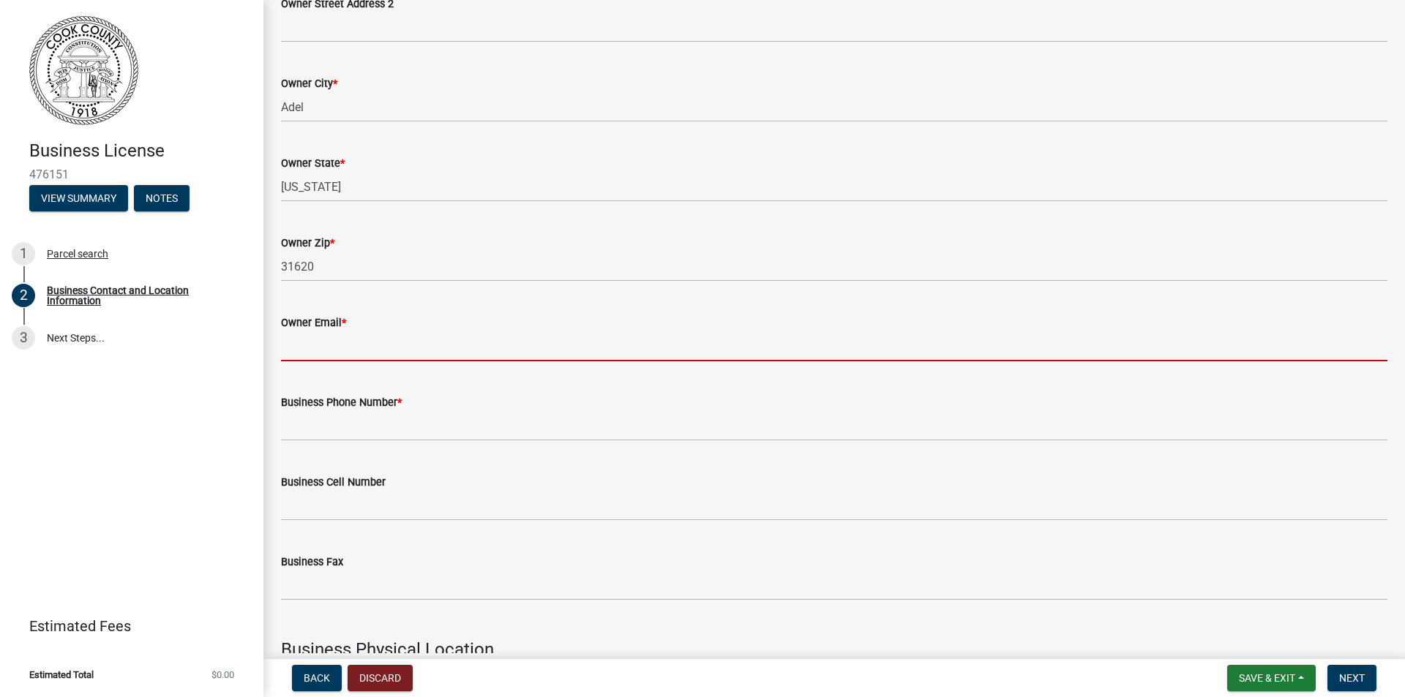
scroll to position [538, 0]
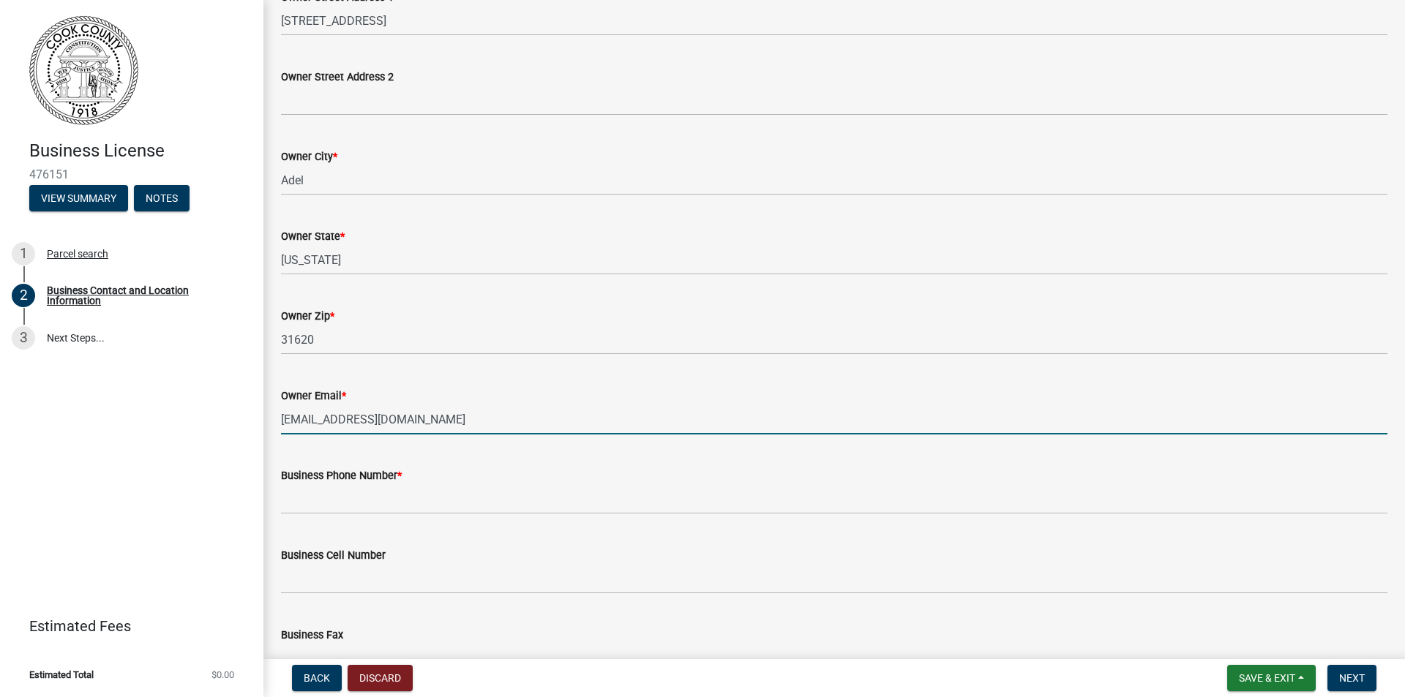
type input "puddlejumpers2025@gmail.com"
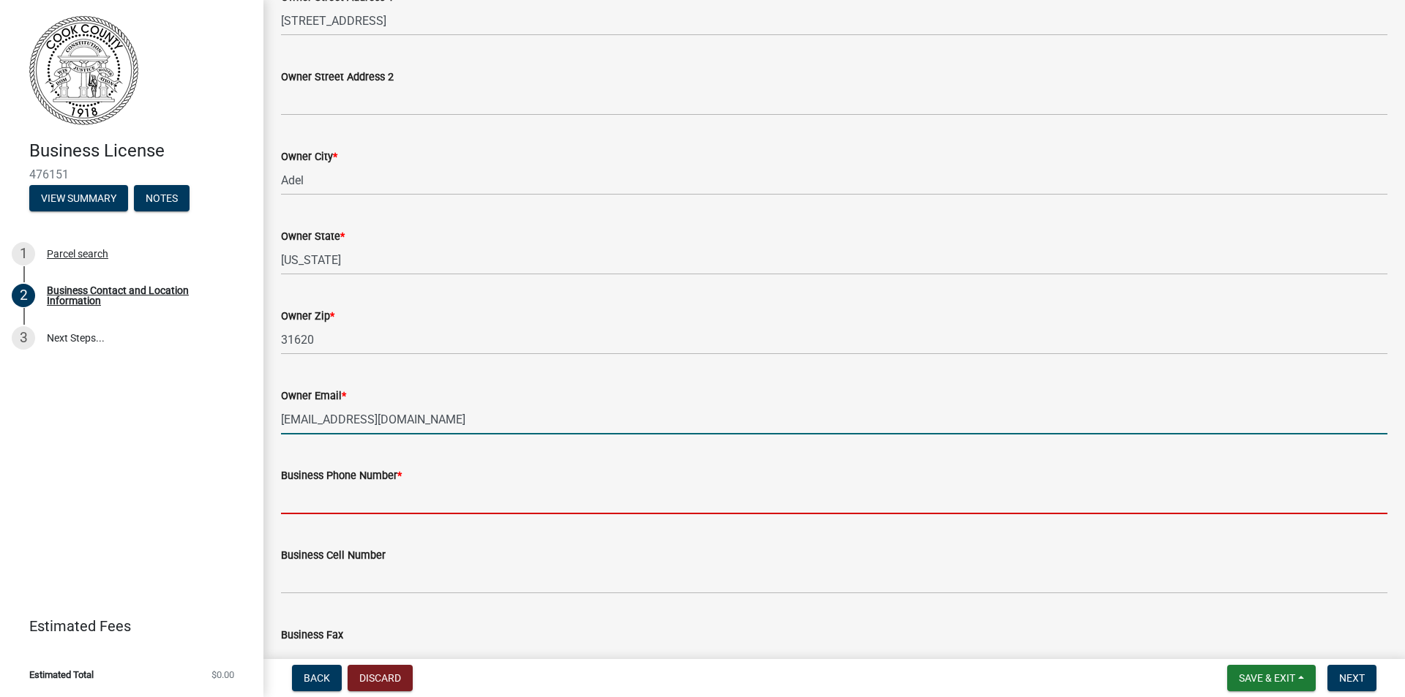
click at [345, 506] on input "Business Phone Number *" at bounding box center [834, 499] width 1106 height 30
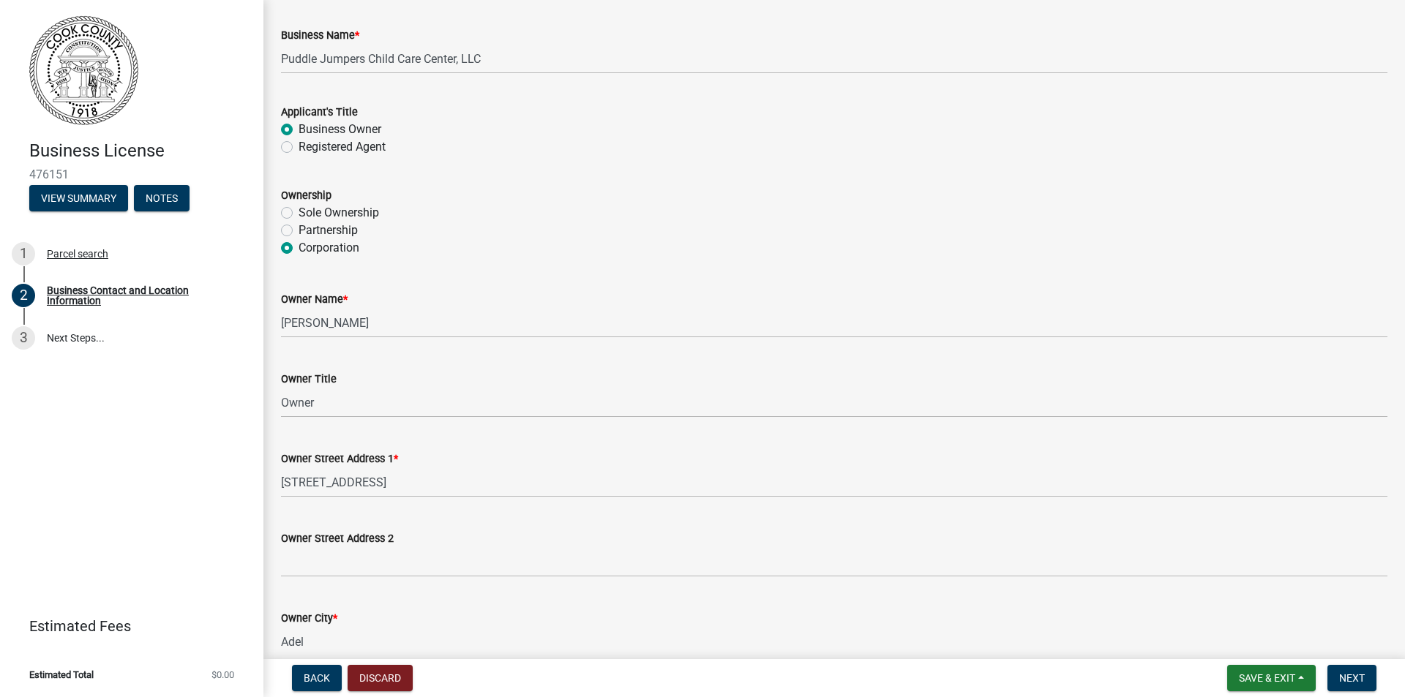
scroll to position [0, 0]
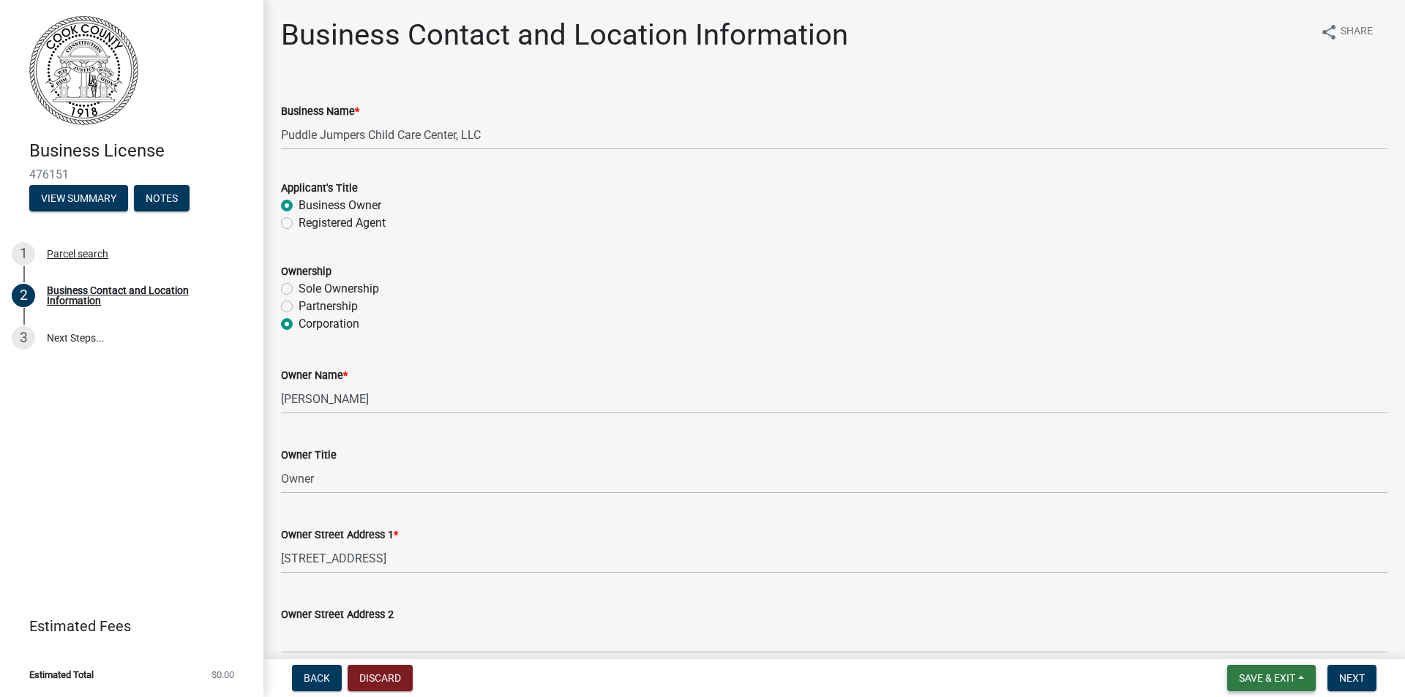
click at [1264, 680] on span "Save & Exit" at bounding box center [1267, 678] width 56 height 12
click at [1239, 639] on button "Save & Exit" at bounding box center [1256, 640] width 117 height 35
